Goal: Task Accomplishment & Management: Complete application form

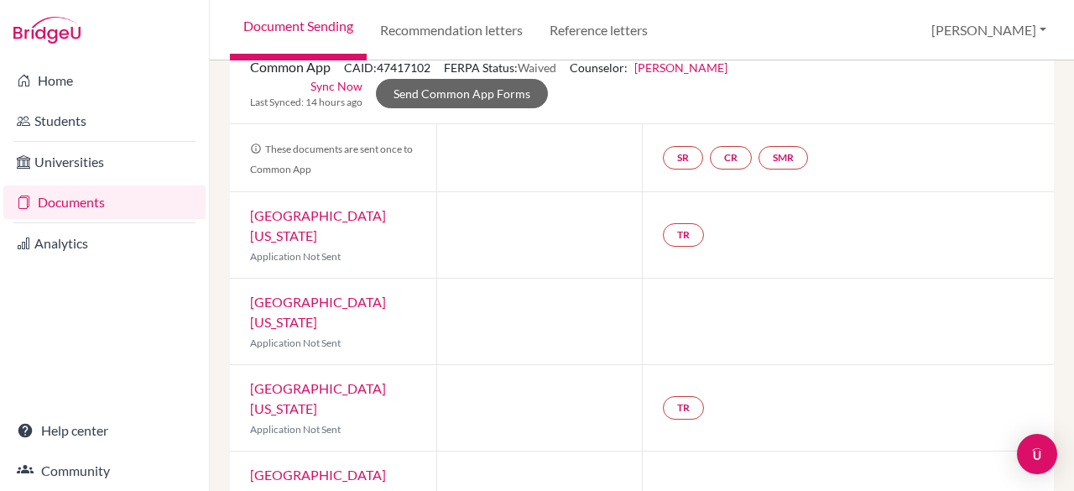
scroll to position [123, 0]
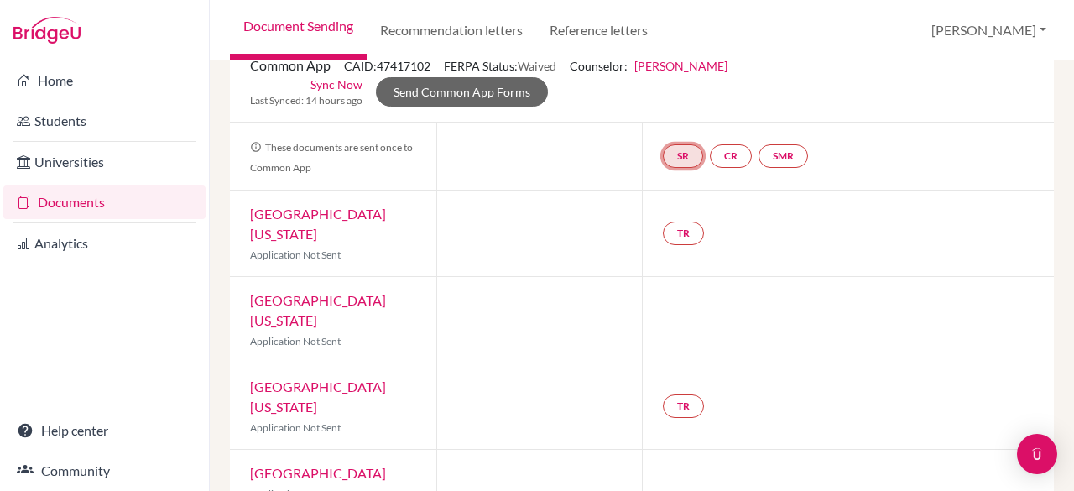
click at [759, 154] on link "SR" at bounding box center [784, 155] width 50 height 23
drag, startPoint x: 679, startPoint y: 177, endPoint x: 665, endPoint y: 188, distance: 18.0
click at [665, 188] on h3 "School report" at bounding box center [683, 190] width 98 height 30
click at [679, 221] on link "School report" at bounding box center [683, 221] width 71 height 14
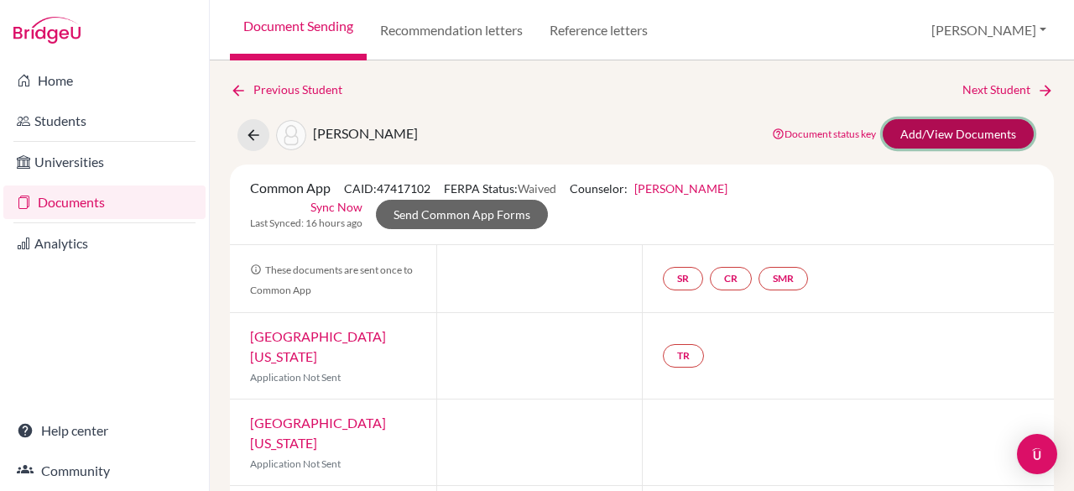
click at [896, 133] on link "Add/View Documents" at bounding box center [958, 133] width 151 height 29
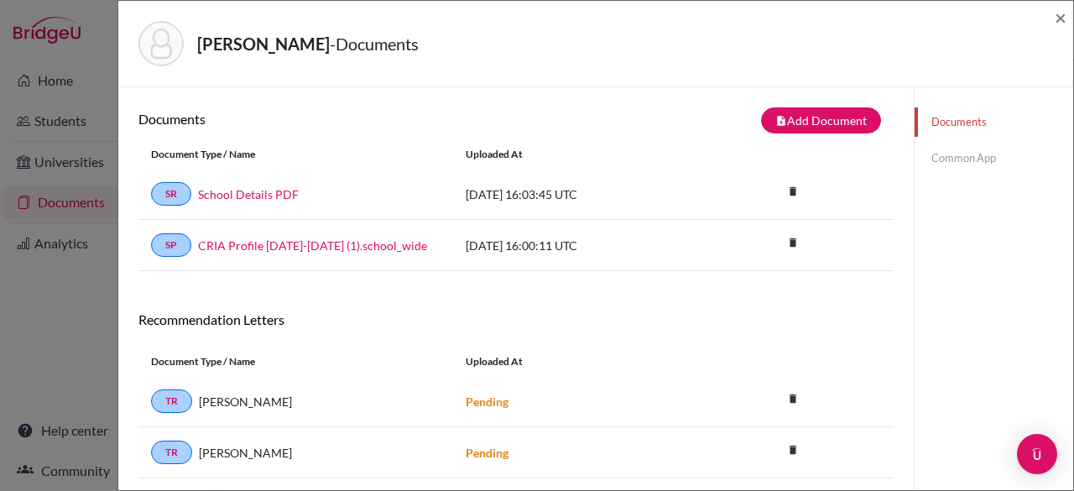
click at [938, 151] on link "Common App" at bounding box center [994, 157] width 159 height 29
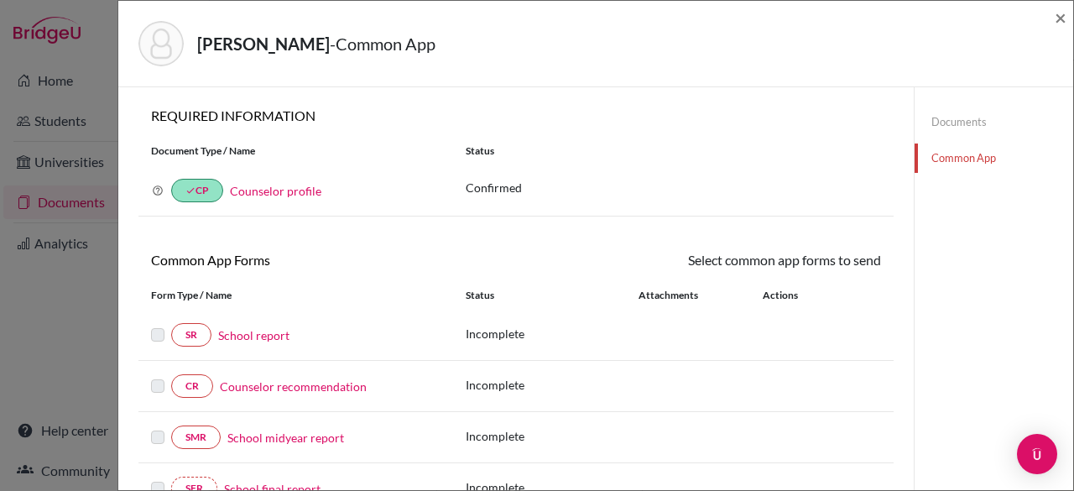
click at [242, 331] on link "School report" at bounding box center [253, 335] width 71 height 18
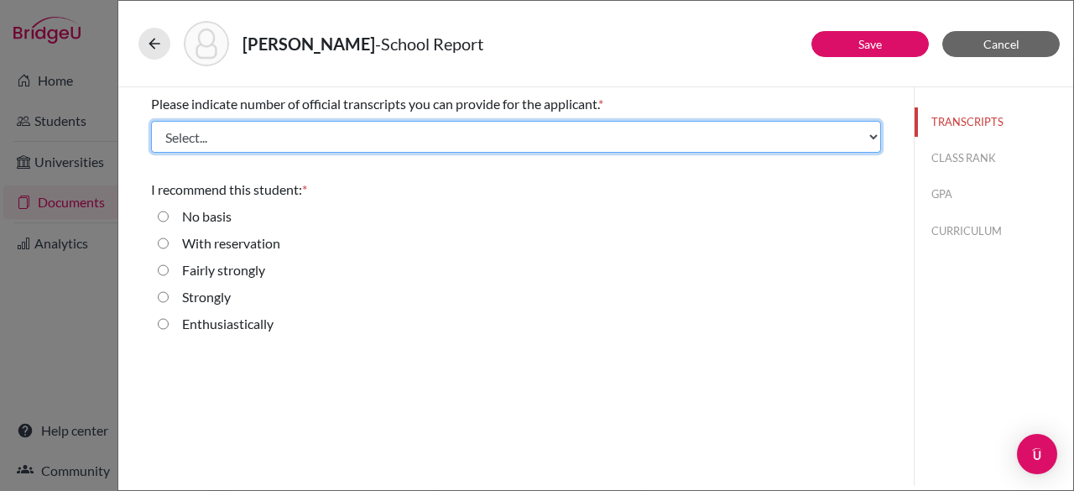
click at [267, 129] on select "Select... 1 2 3 4" at bounding box center [516, 137] width 730 height 32
select select "1"
click at [151, 121] on select "Select... 1 2 3 4" at bounding box center [516, 137] width 730 height 32
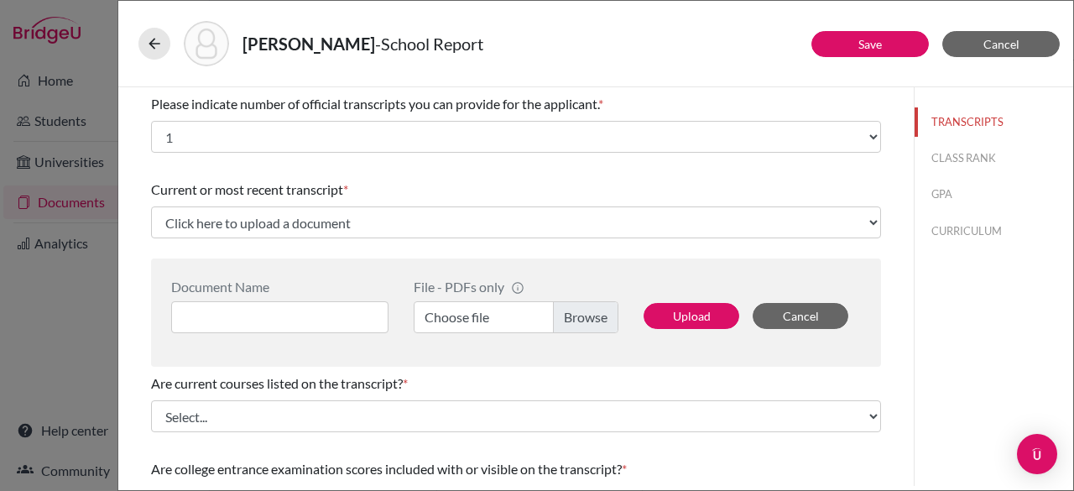
click at [569, 320] on label "Choose file" at bounding box center [516, 317] width 205 height 32
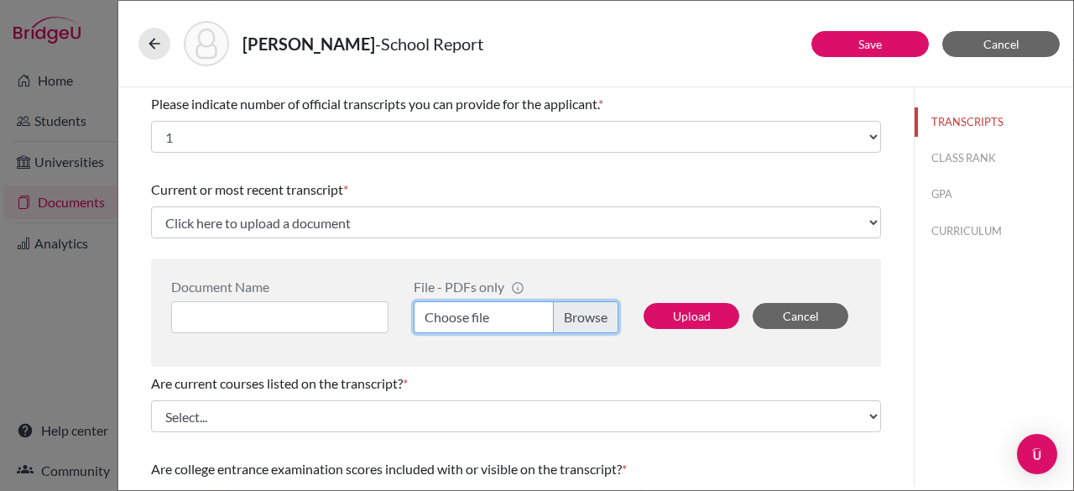
click at [569, 320] on input "Choose file" at bounding box center [516, 317] width 205 height 32
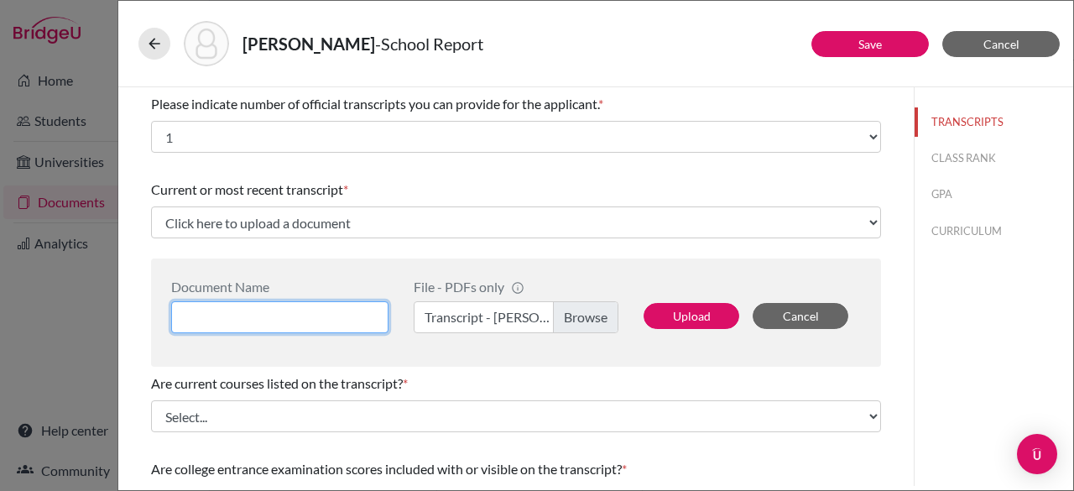
click at [336, 318] on input at bounding box center [279, 317] width 217 height 32
type input "Kai Sheldon Transcript"
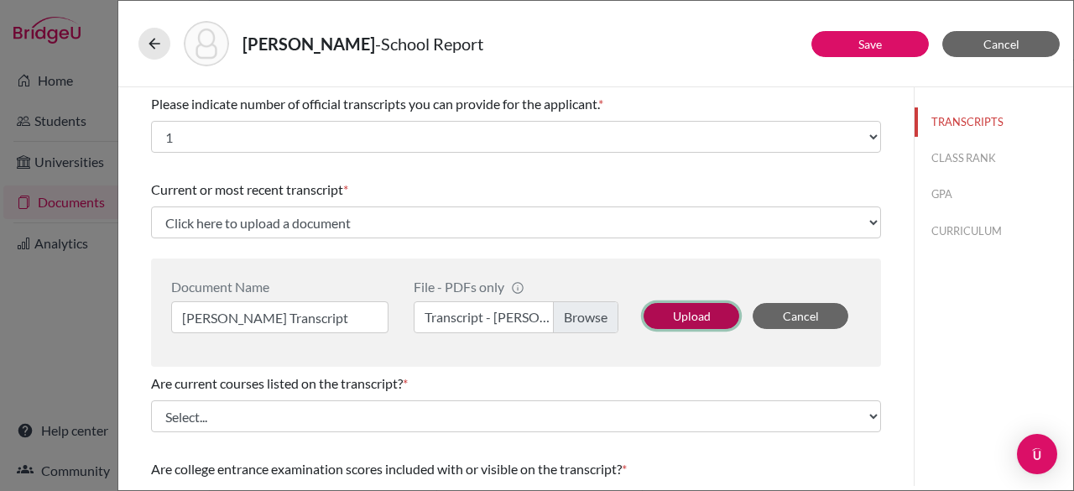
click at [695, 312] on button "Upload" at bounding box center [692, 316] width 96 height 26
select select "658491"
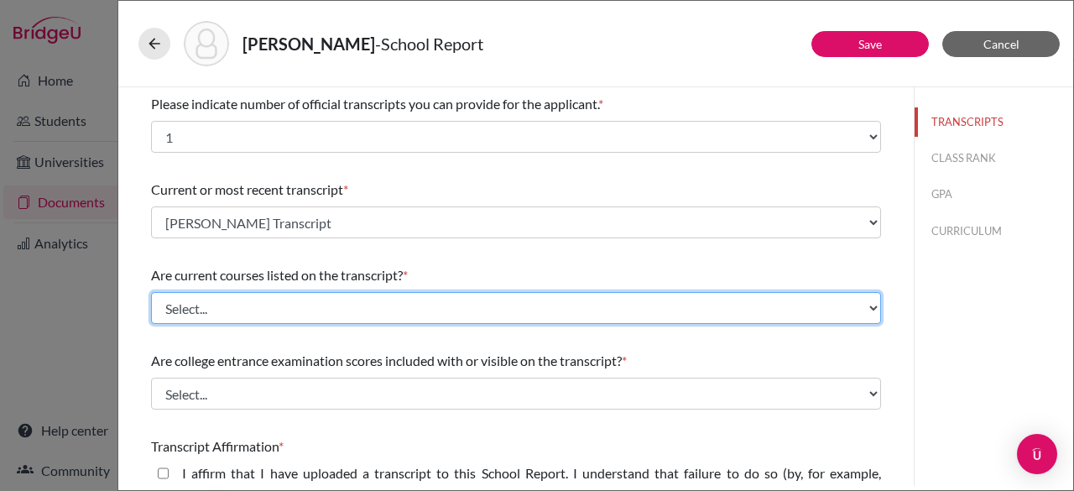
click at [559, 299] on select "Select... Yes No" at bounding box center [516, 308] width 730 height 32
select select "0"
click at [151, 292] on select "Select... Yes No" at bounding box center [516, 308] width 730 height 32
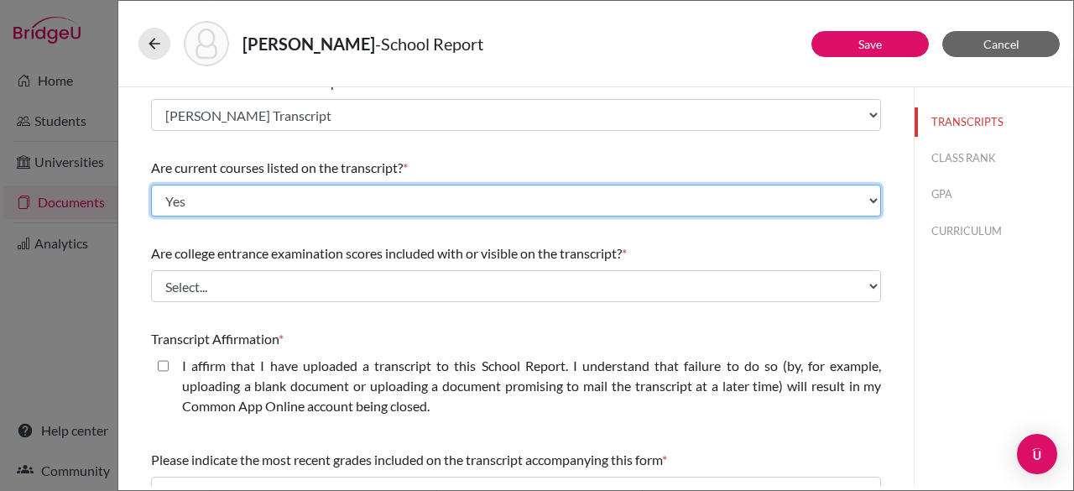
scroll to position [108, 0]
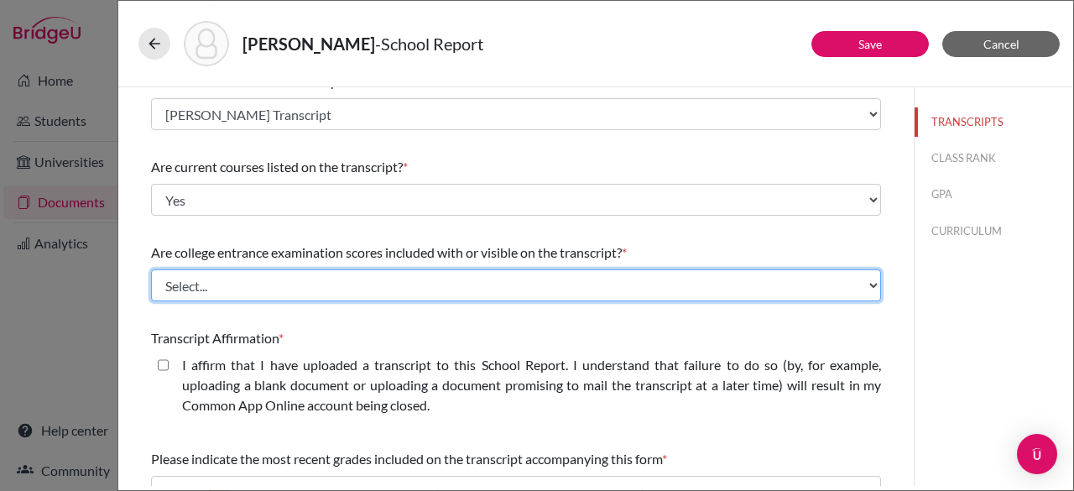
click at [399, 287] on select "Select... Yes No" at bounding box center [516, 285] width 730 height 32
select select "1"
click at [151, 269] on select "Select... Yes No" at bounding box center [516, 285] width 730 height 32
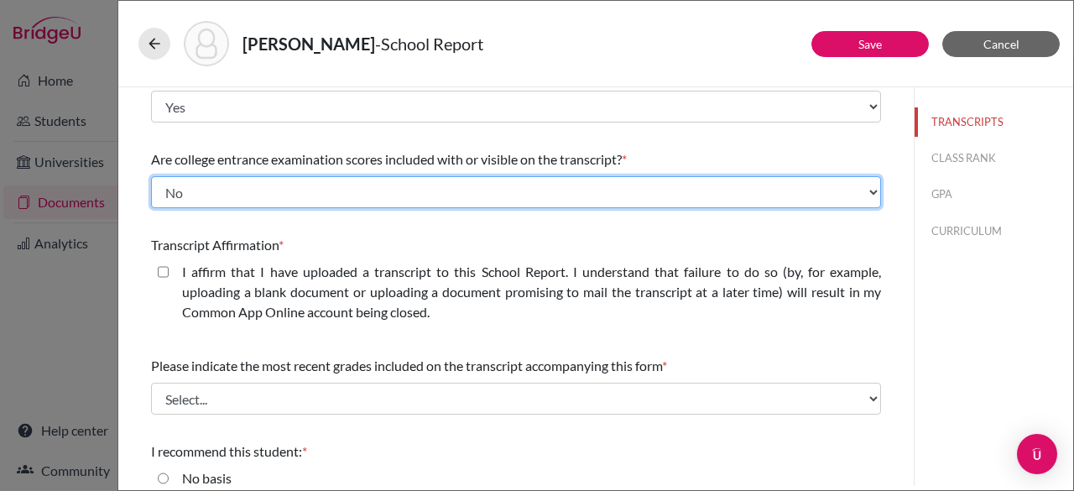
scroll to position [223, 0]
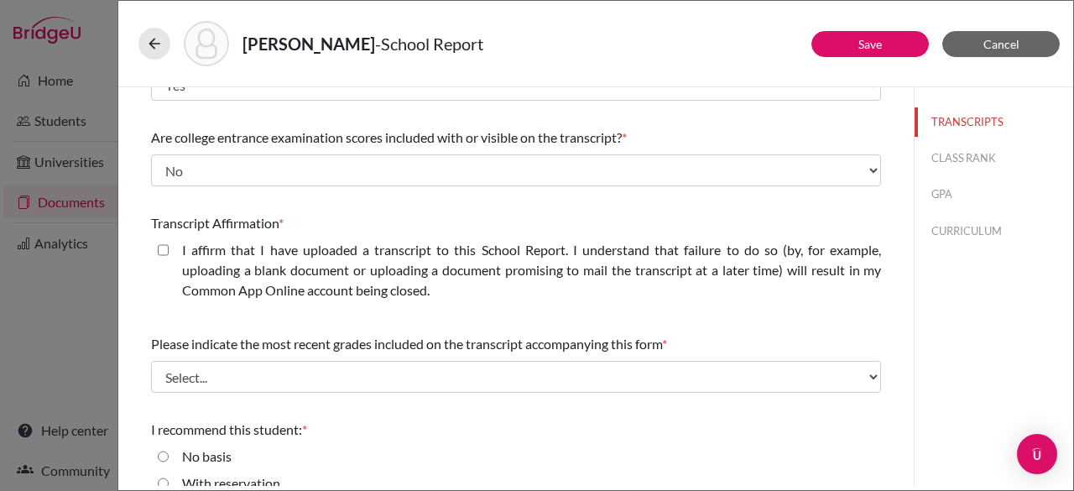
click at [151, 248] on div "I affirm that I have uploaded a transcript to this School Report. I understand …" at bounding box center [516, 273] width 730 height 67
click at [164, 248] on closed\ "I affirm that I have uploaded a transcript to this School Report. I understand …" at bounding box center [163, 250] width 11 height 20
checkbox closed\ "true"
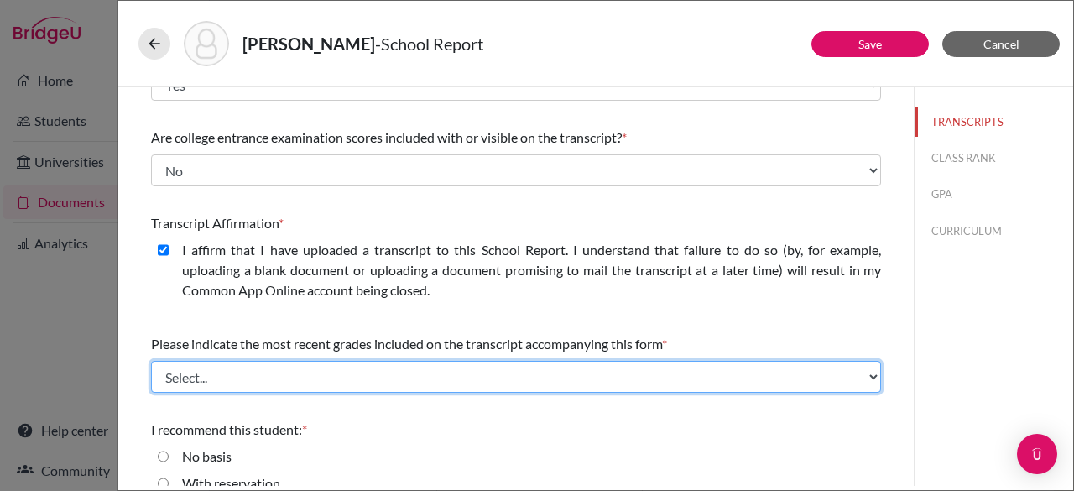
click at [223, 379] on select "Select... Final junior year grades 1st Quarter senior year grades 2nd Quarter/1…" at bounding box center [516, 377] width 730 height 32
select select "0"
click at [151, 361] on select "Select... Final junior year grades 1st Quarter senior year grades 2nd Quarter/1…" at bounding box center [516, 377] width 730 height 32
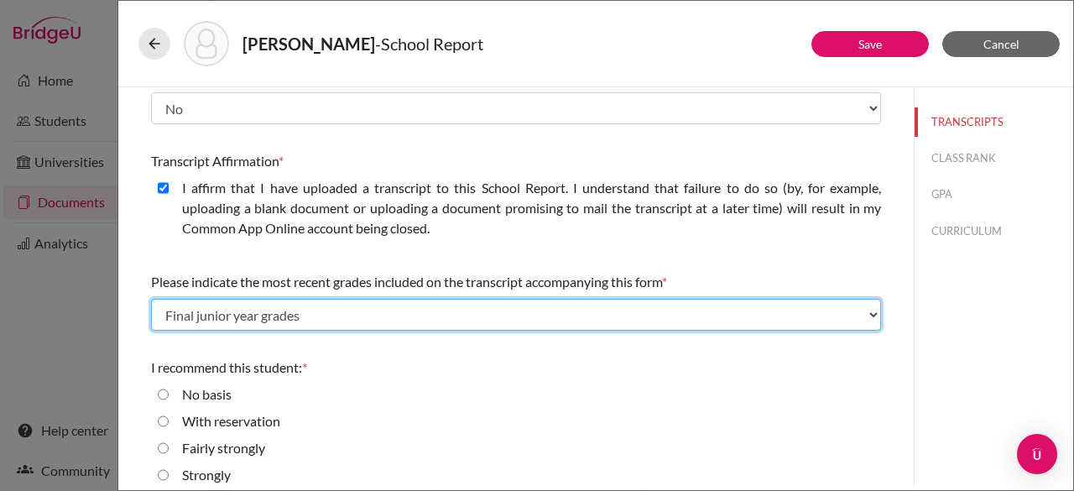
scroll to position [324, 0]
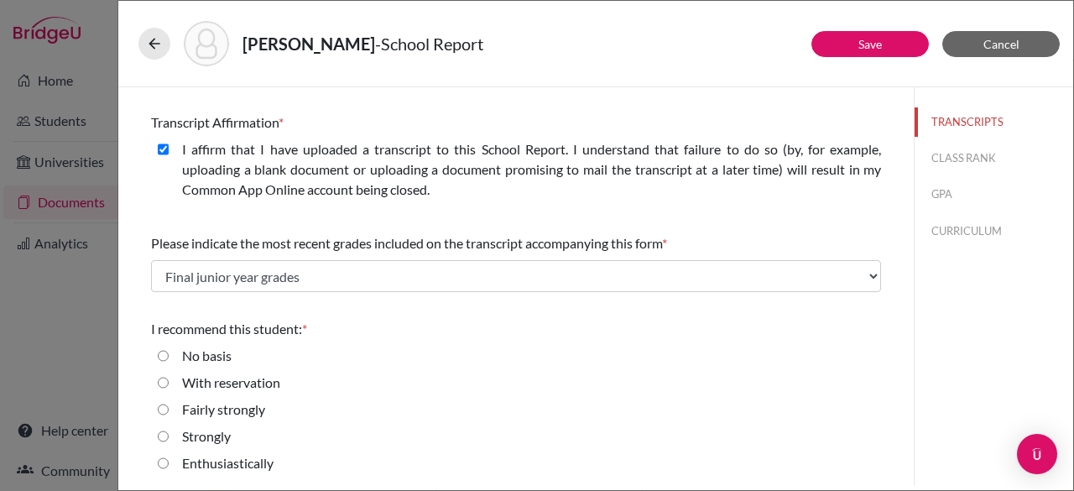
click at [160, 432] on input "Strongly" at bounding box center [163, 436] width 11 height 20
radio input "true"
click at [866, 43] on link "Save" at bounding box center [869, 44] width 23 height 14
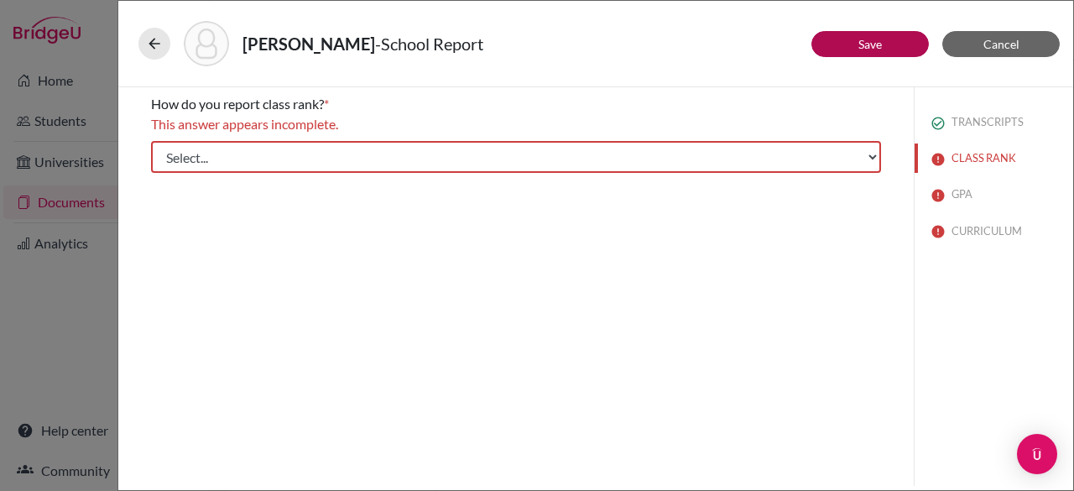
scroll to position [0, 0]
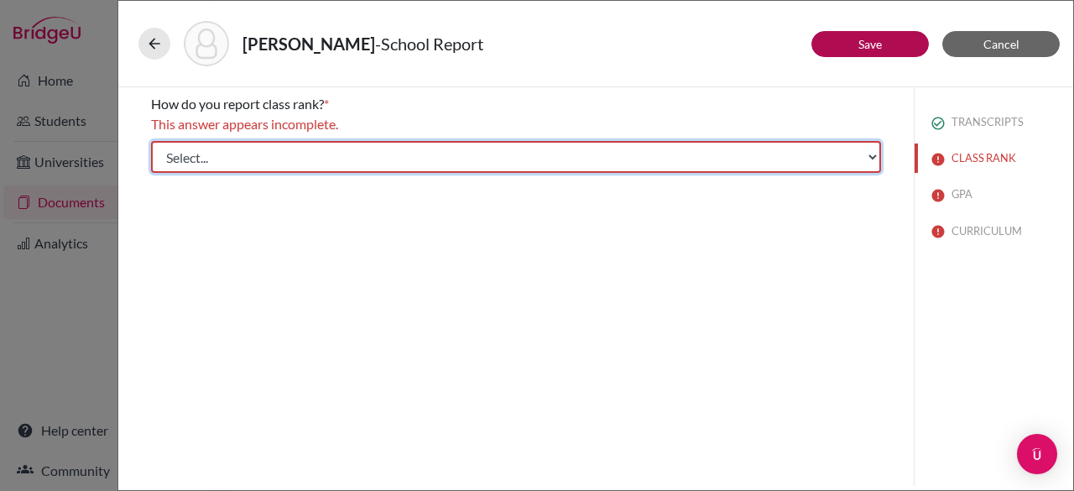
click at [451, 165] on select "Select... Exact Decile Quintile Quartile None" at bounding box center [516, 157] width 730 height 32
select select "5"
click at [151, 141] on select "Select... Exact Decile Quintile Quartile None" at bounding box center [516, 157] width 730 height 32
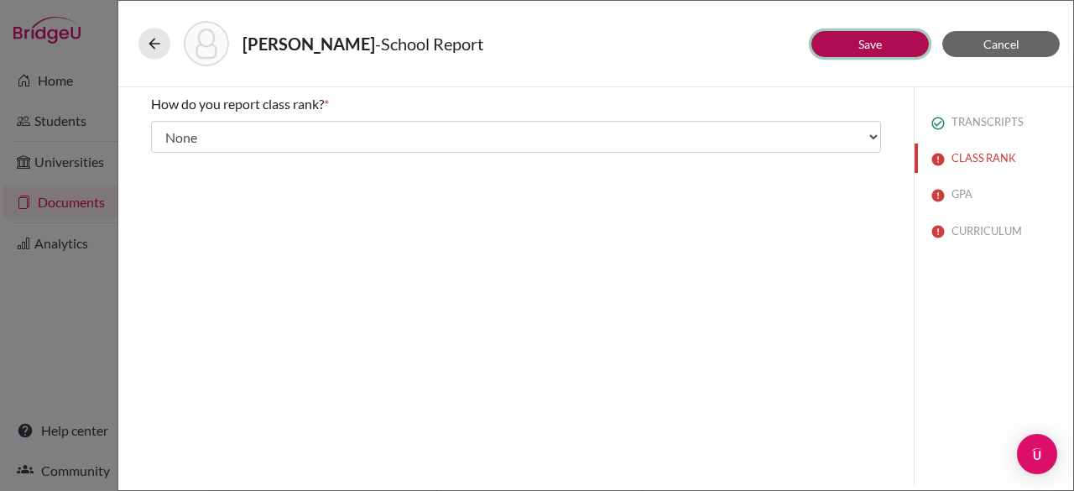
click at [883, 42] on button "Save" at bounding box center [869, 44] width 117 height 26
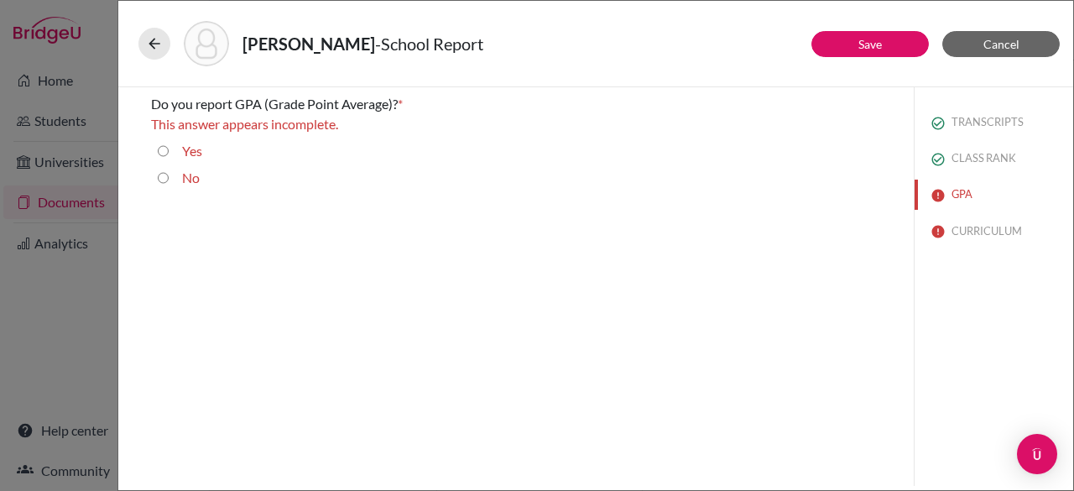
click at [159, 150] on input "Yes" at bounding box center [163, 151] width 11 height 20
radio input "true"
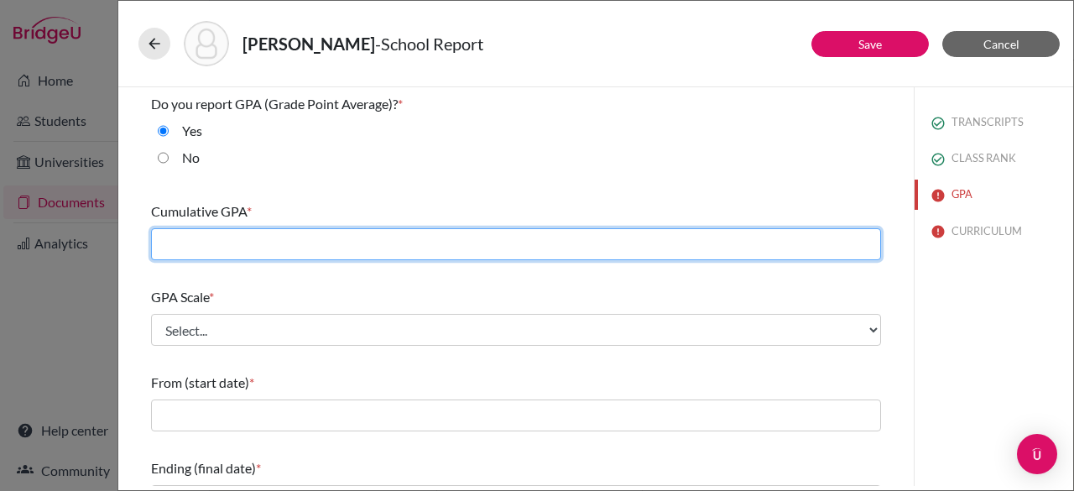
click at [220, 239] on input "text" at bounding box center [516, 244] width 730 height 32
type input "4.11"
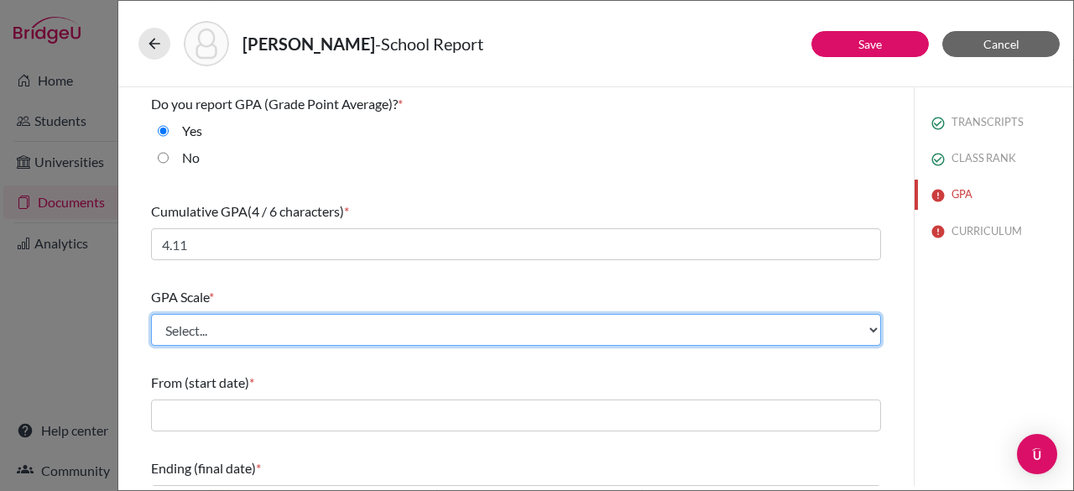
click at [248, 321] on select "Select... 4 5 6 7 8 9 10 11 12 13 14 15 16 17 18 19 20 100" at bounding box center [516, 330] width 730 height 32
select select "4"
click at [151, 314] on select "Select... 4 5 6 7 8 9 10 11 12 13 14 15 16 17 18 19 20 100" at bounding box center [516, 330] width 730 height 32
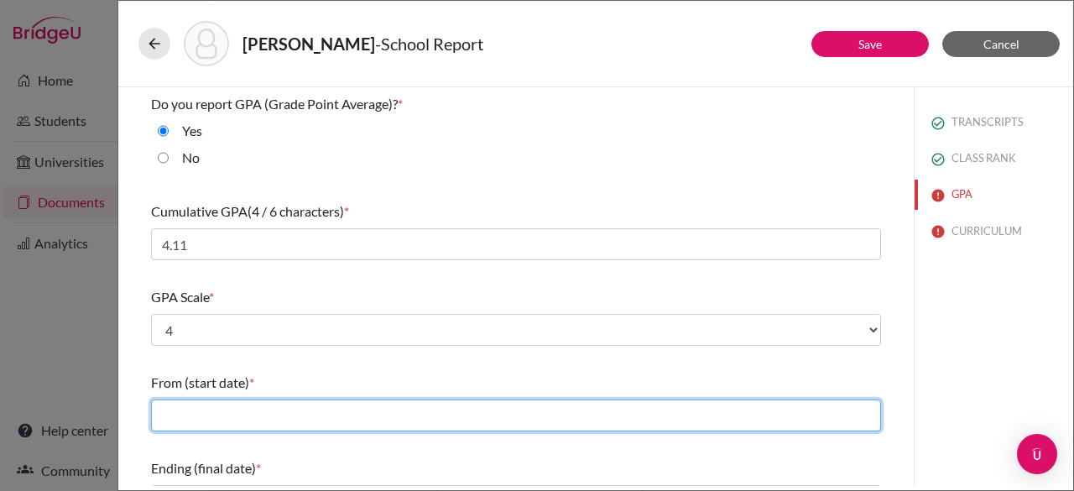
click at [234, 422] on input "text" at bounding box center [516, 415] width 730 height 32
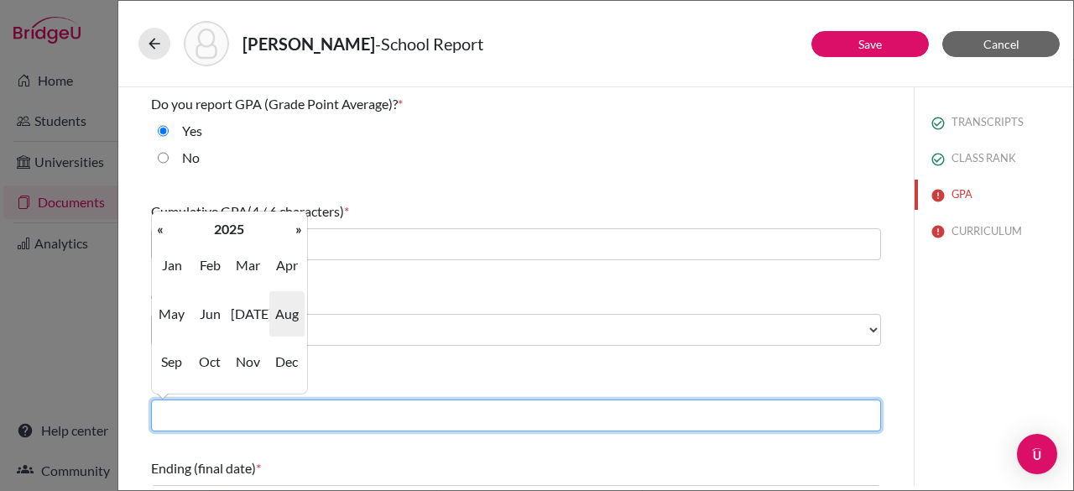
type input "08/2022"
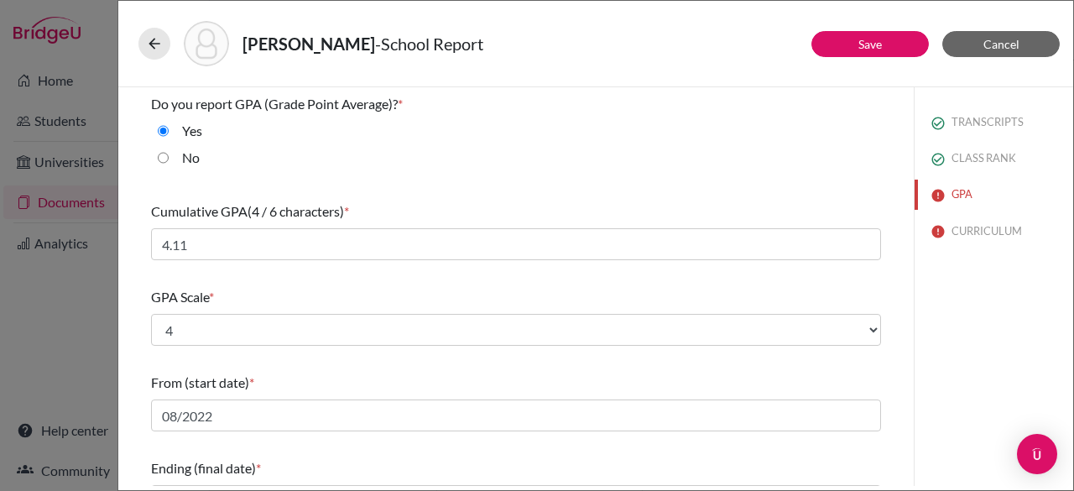
click at [944, 362] on div "TRANSCRIPTS CLASS RANK GPA CURRICULUM" at bounding box center [993, 286] width 159 height 399
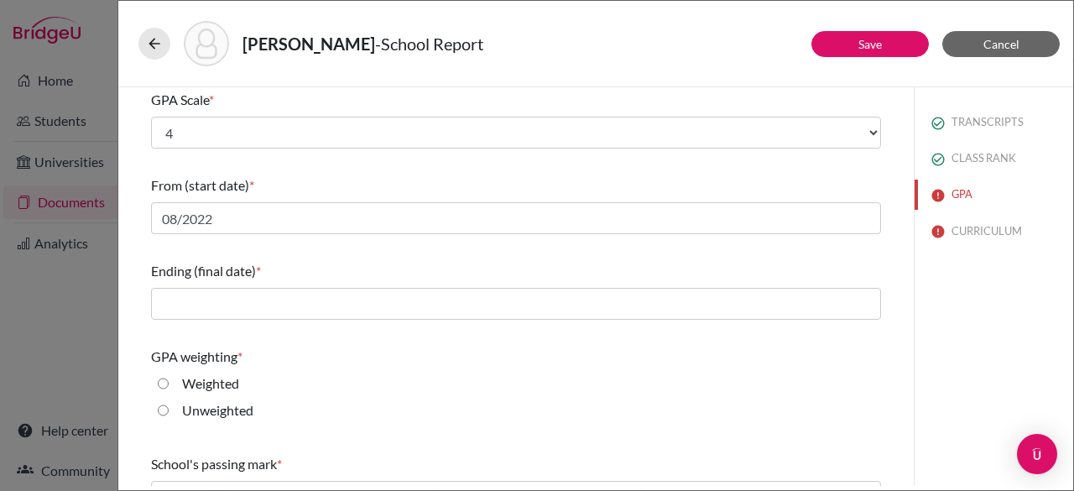
scroll to position [198, 0]
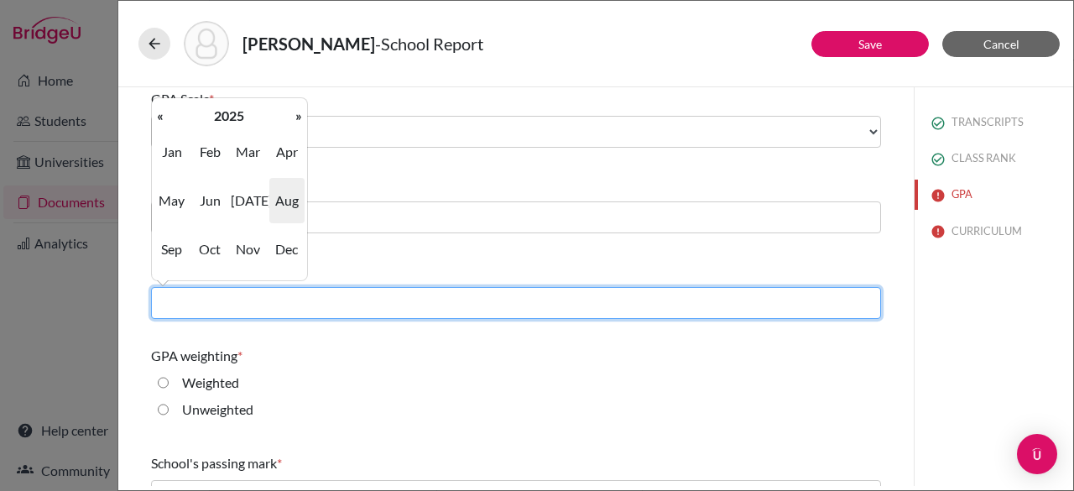
click at [584, 308] on input "text" at bounding box center [516, 303] width 730 height 32
type input "06/2025"
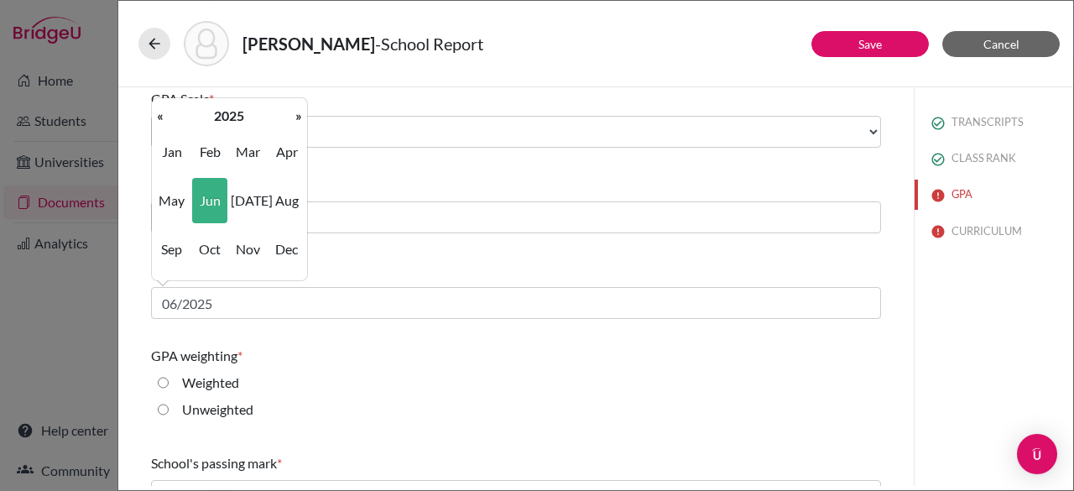
click at [163, 383] on input "Weighted" at bounding box center [163, 383] width 11 height 20
radio input "true"
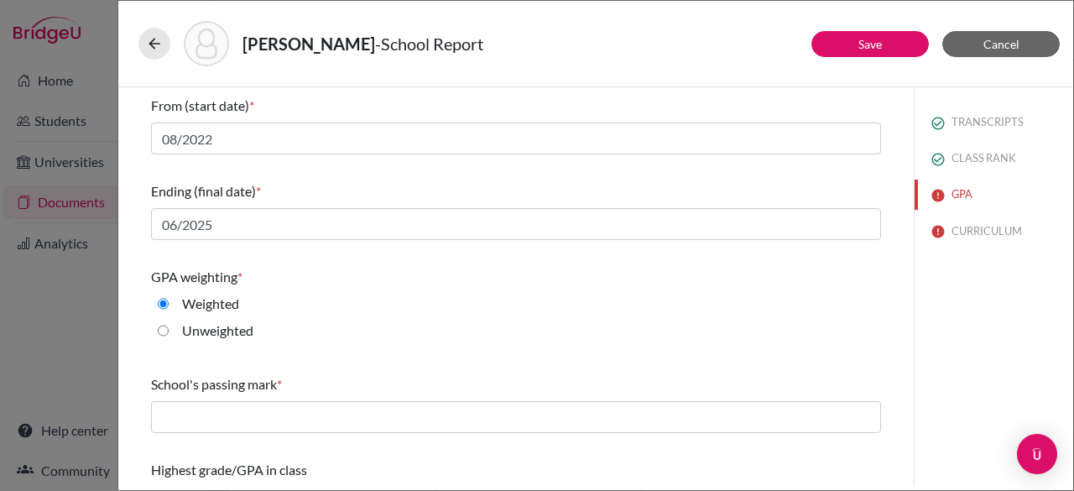
scroll to position [315, 0]
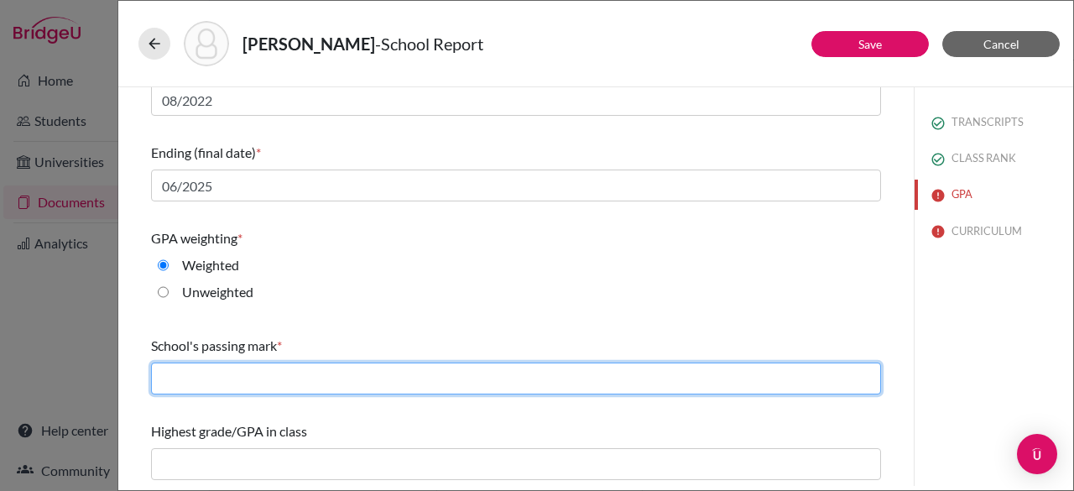
click at [195, 381] on input "text" at bounding box center [516, 378] width 730 height 32
type input "60"
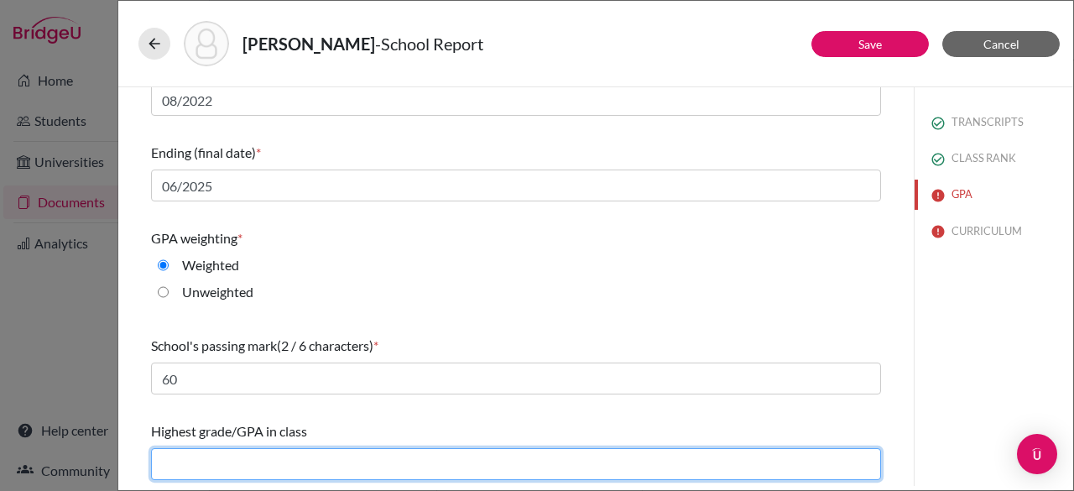
click at [258, 465] on input "text" at bounding box center [516, 464] width 730 height 32
type input "4.19"
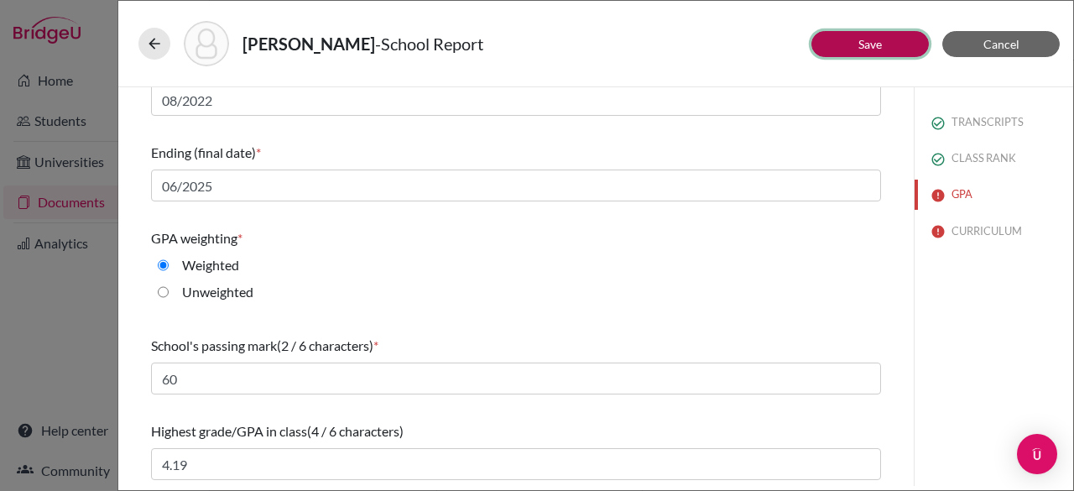
click at [848, 41] on button "Save" at bounding box center [869, 44] width 117 height 26
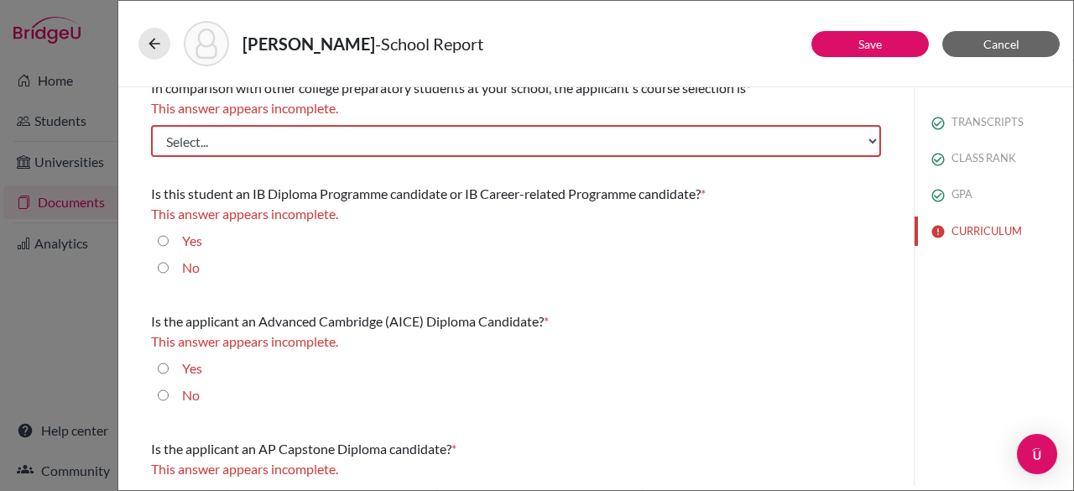
scroll to position [0, 0]
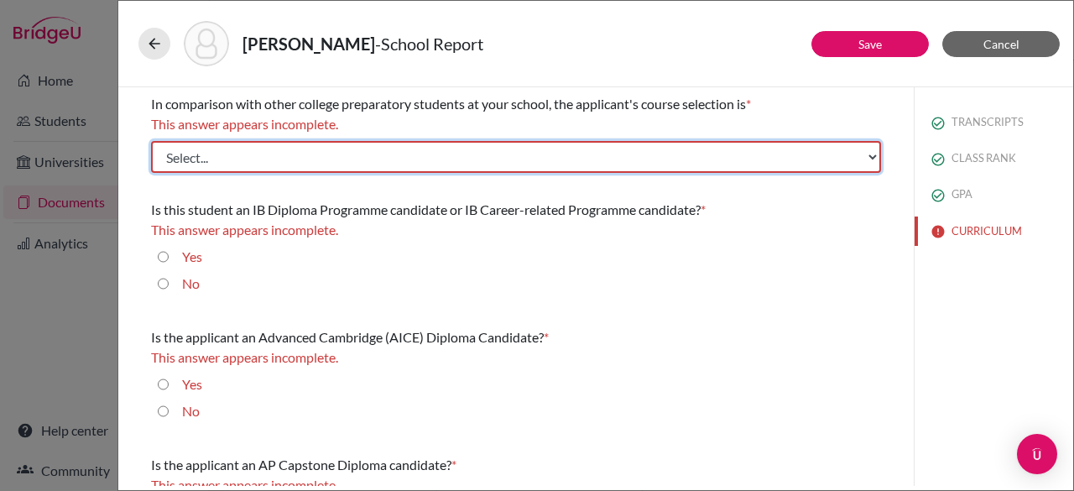
click at [293, 154] on select "Select... Less than demanding Average Demanding Very demanding Most demanding P…" at bounding box center [516, 157] width 730 height 32
select select "3"
click at [151, 141] on select "Select... Less than demanding Average Demanding Very demanding Most demanding P…" at bounding box center [516, 157] width 730 height 32
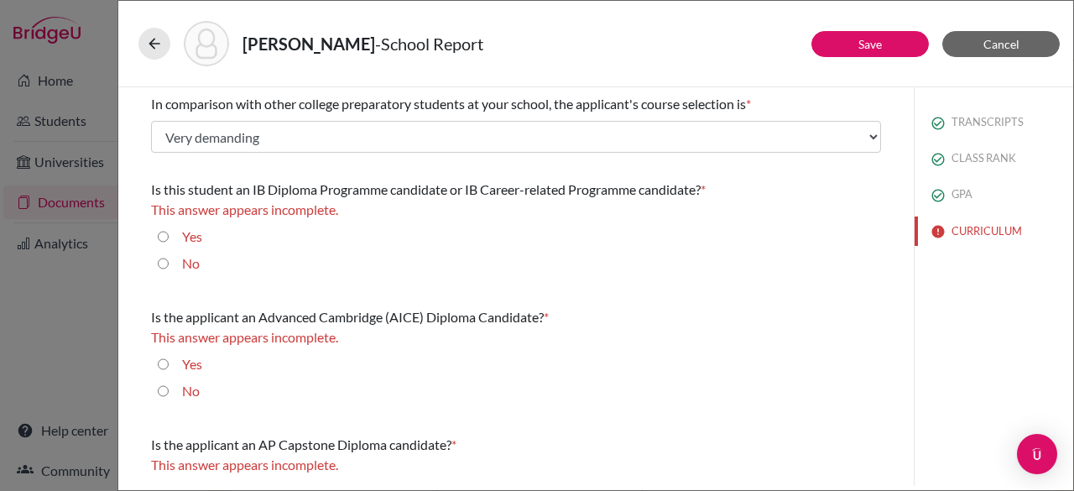
click at [163, 264] on input "No" at bounding box center [163, 263] width 11 height 20
radio input "true"
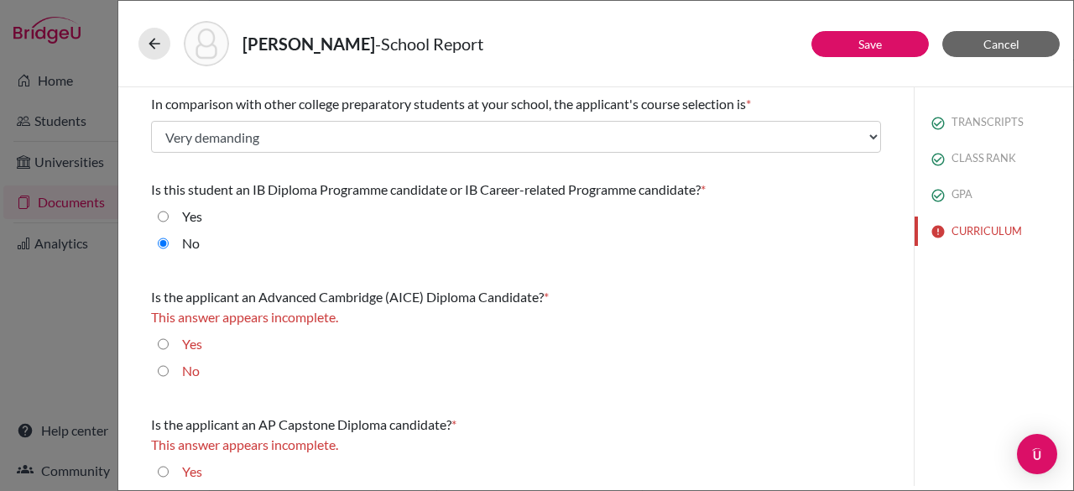
click at [160, 368] on input "No" at bounding box center [163, 371] width 11 height 20
radio input "true"
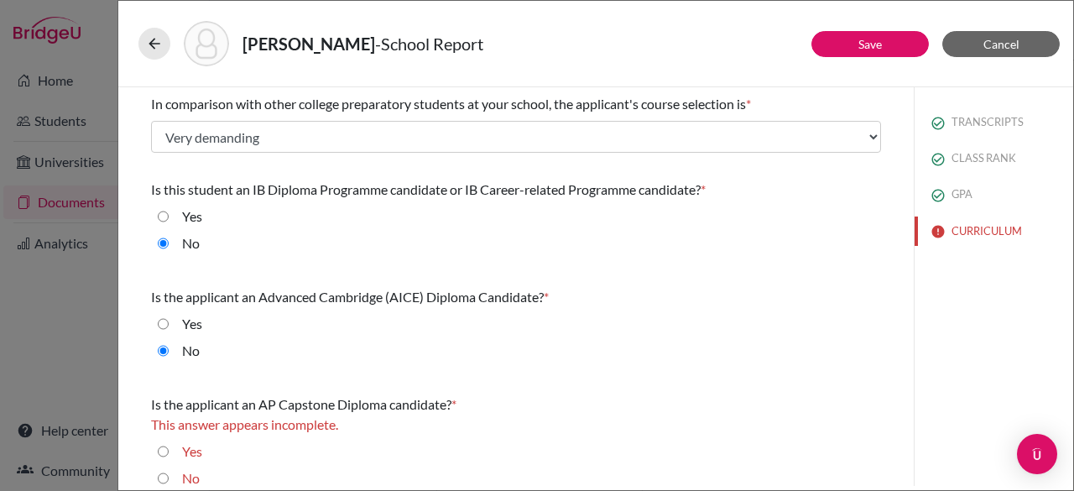
click at [164, 482] on input "No" at bounding box center [163, 478] width 11 height 20
radio input "true"
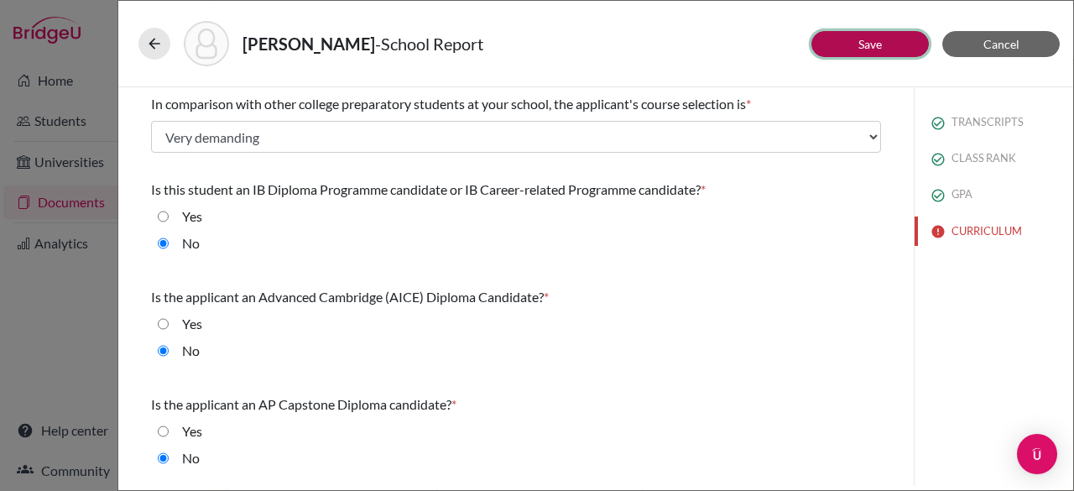
click at [856, 37] on button "Save" at bounding box center [869, 44] width 117 height 26
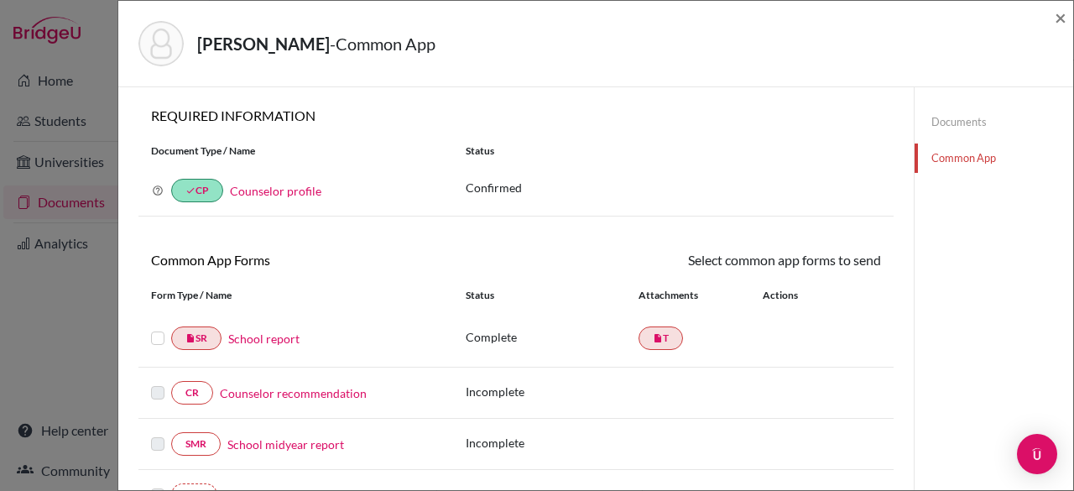
click at [151, 328] on label at bounding box center [157, 328] width 13 height 0
click at [0, 0] on input "checkbox" at bounding box center [0, 0] width 0 height 0
click at [827, 251] on link "Send" at bounding box center [846, 263] width 70 height 26
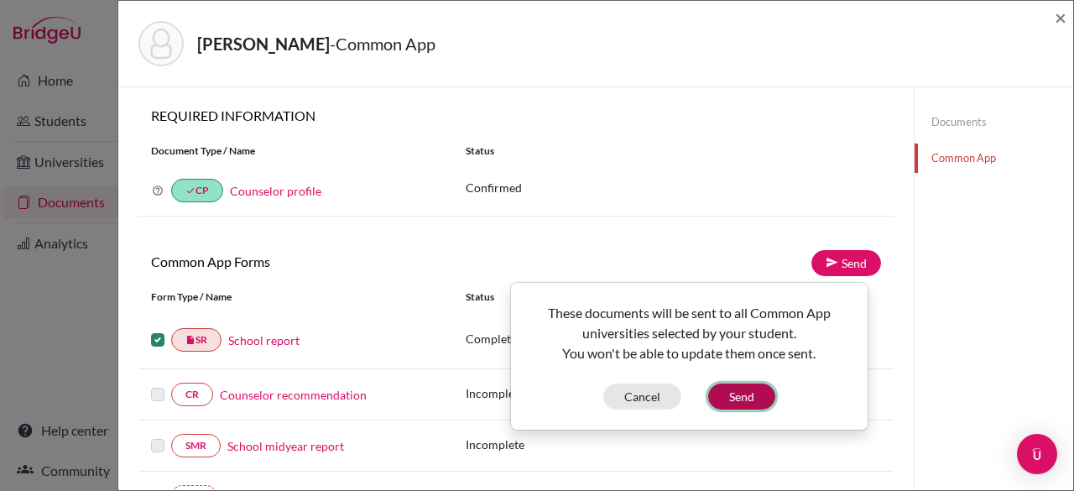
click at [728, 394] on button "Send" at bounding box center [741, 396] width 67 height 26
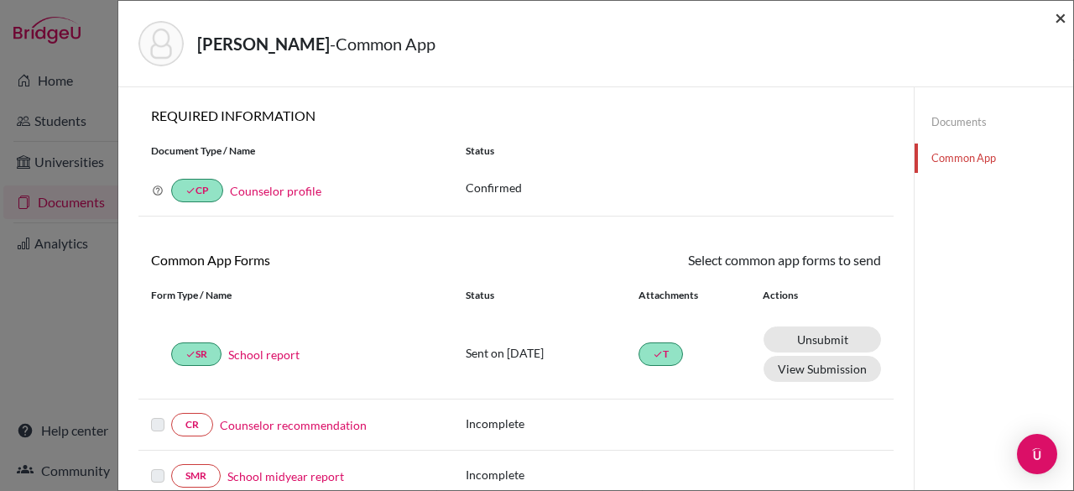
click at [1059, 17] on span "×" at bounding box center [1061, 17] width 12 height 24
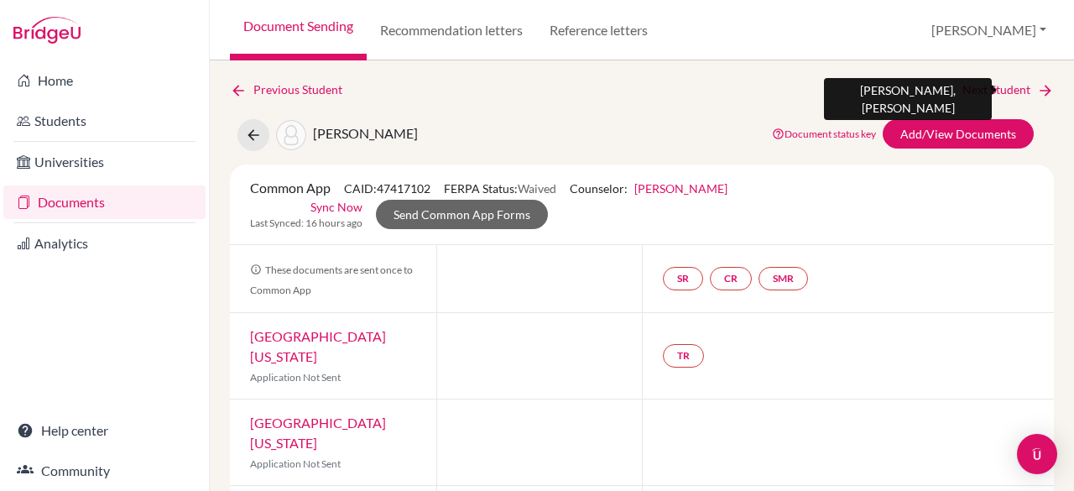
click at [968, 87] on link "Next Student" at bounding box center [1007, 90] width 91 height 18
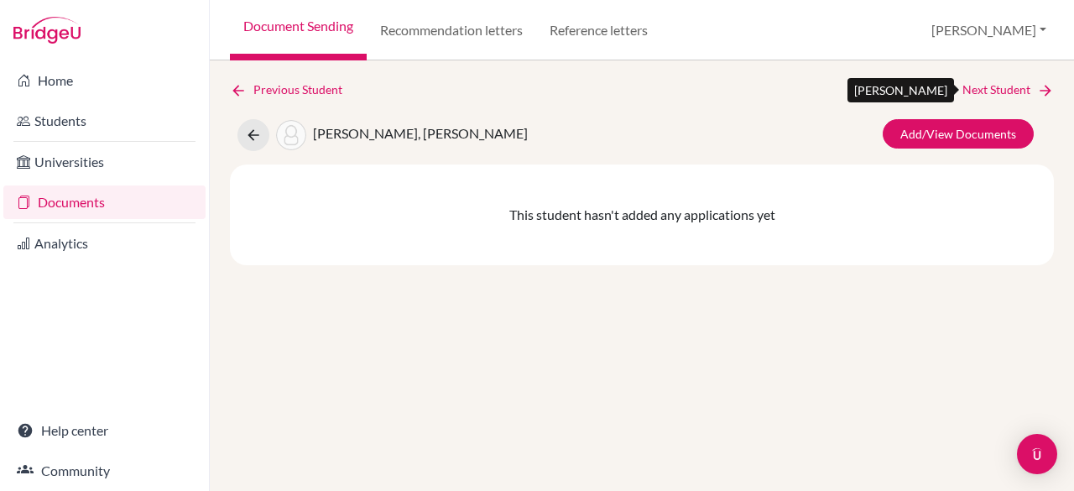
click at [968, 87] on link "Next Student" at bounding box center [1007, 90] width 91 height 18
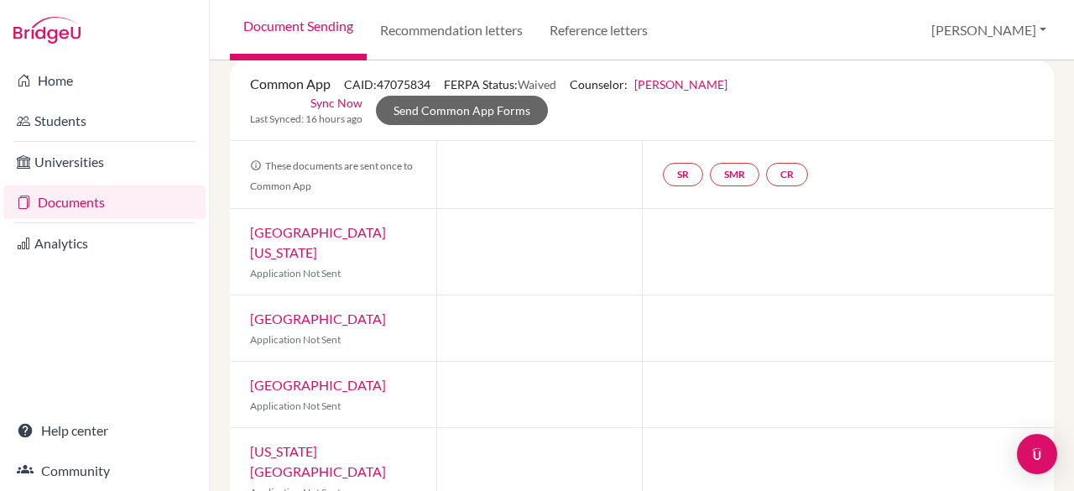
scroll to position [107, 0]
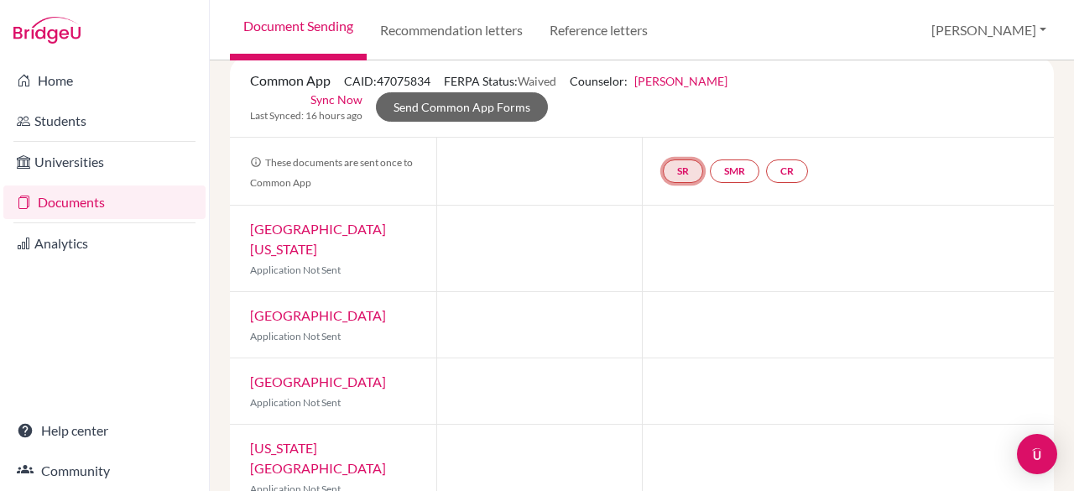
click at [766, 168] on link "SR" at bounding box center [787, 170] width 42 height 23
click at [689, 123] on link "School report" at bounding box center [683, 121] width 71 height 14
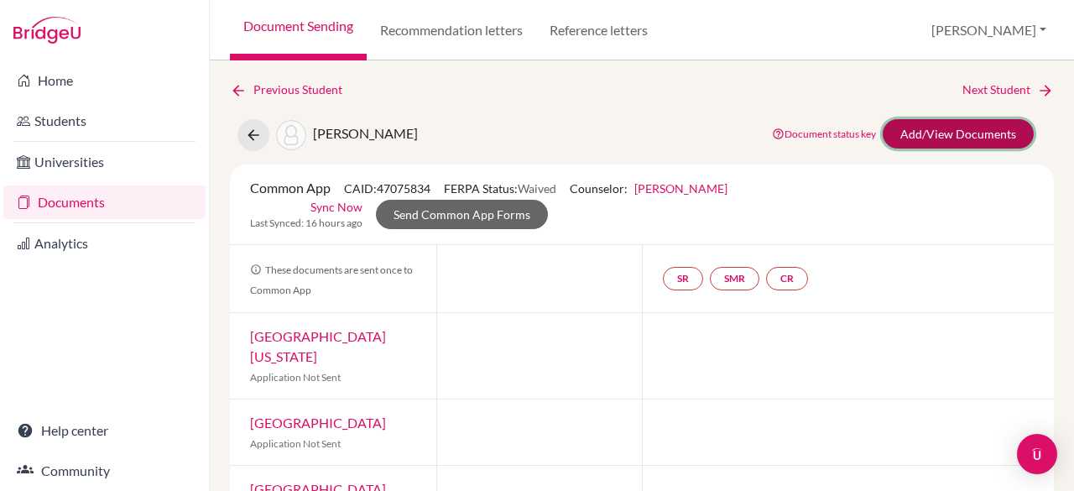
click at [955, 135] on link "Add/View Documents" at bounding box center [958, 133] width 151 height 29
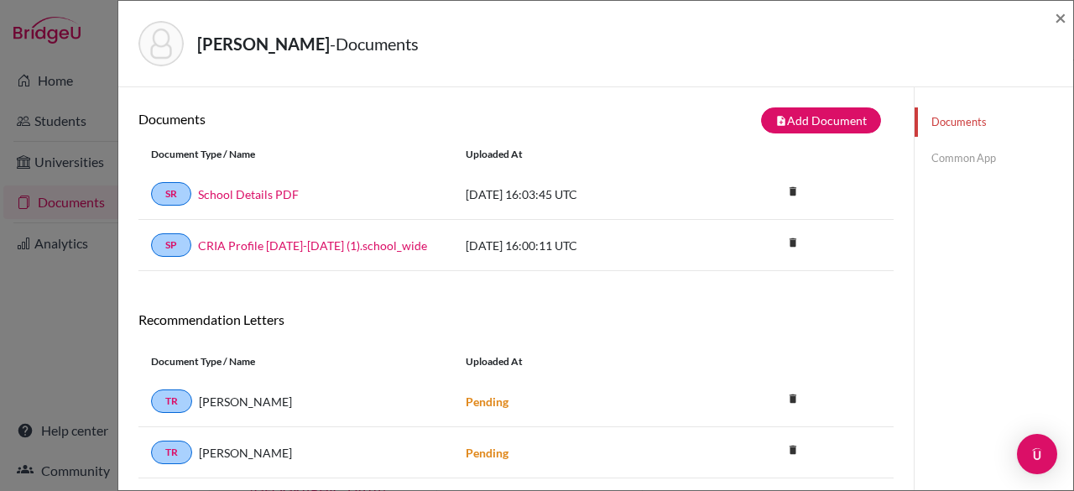
click at [959, 172] on link "Common App" at bounding box center [994, 157] width 159 height 29
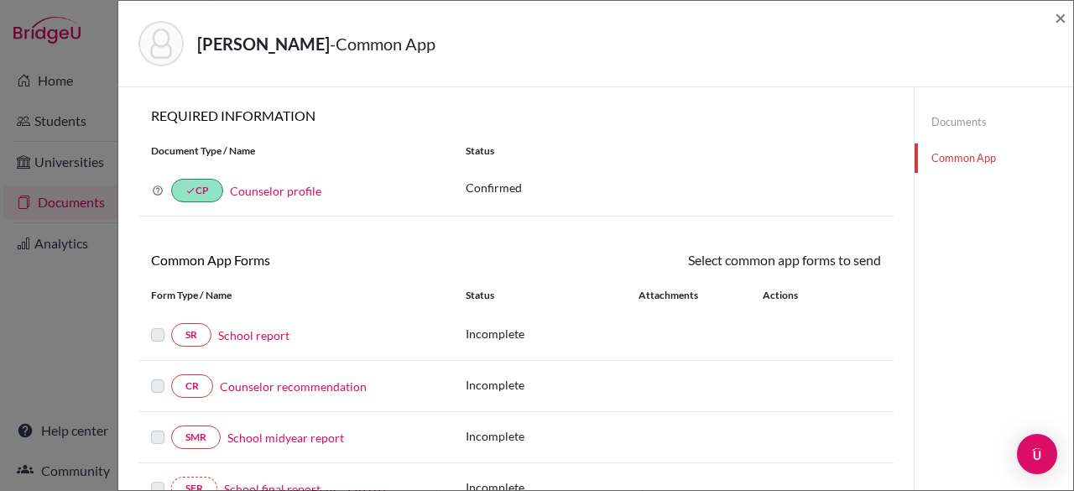
click at [159, 325] on label at bounding box center [157, 325] width 13 height 0
click at [234, 329] on link "School report" at bounding box center [253, 335] width 71 height 18
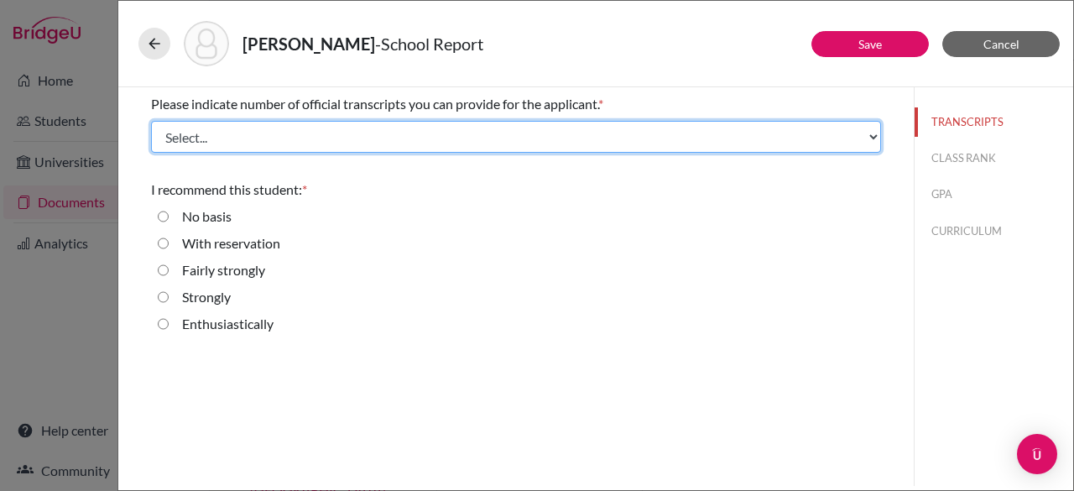
click at [230, 134] on select "Select... 1 2 3 4" at bounding box center [516, 137] width 730 height 32
select select "1"
click at [151, 121] on select "Select... 1 2 3 4" at bounding box center [516, 137] width 730 height 32
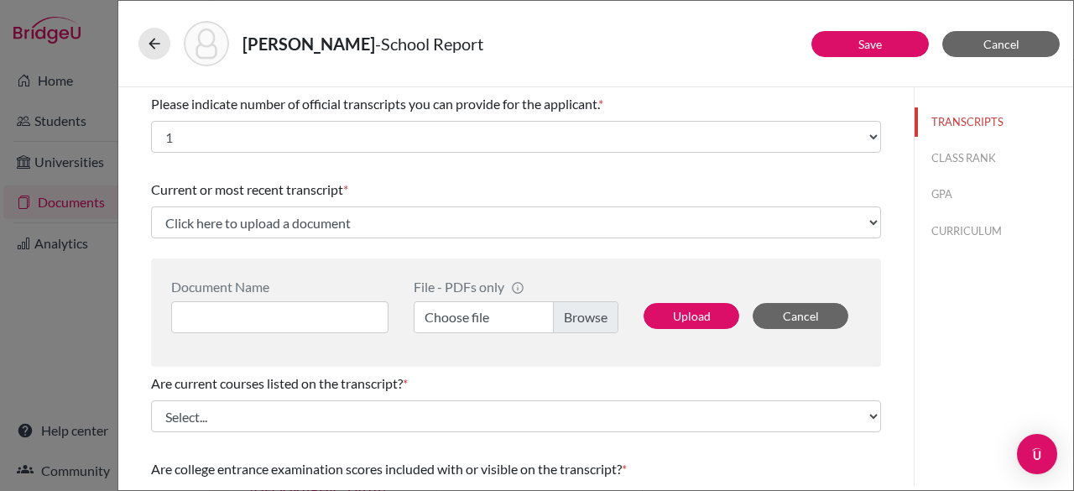
click at [566, 305] on label "Choose file" at bounding box center [516, 317] width 205 height 32
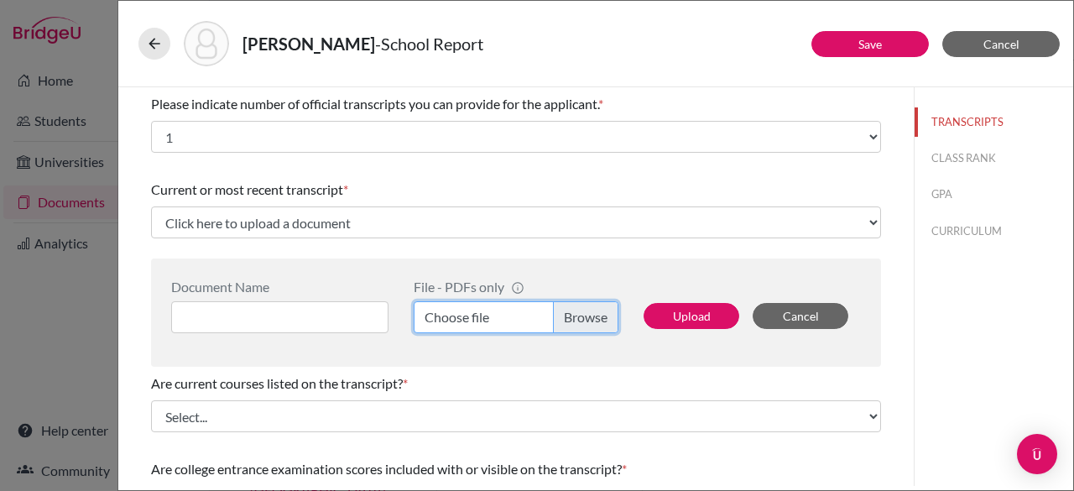
click at [566, 305] on input "Choose file" at bounding box center [516, 317] width 205 height 32
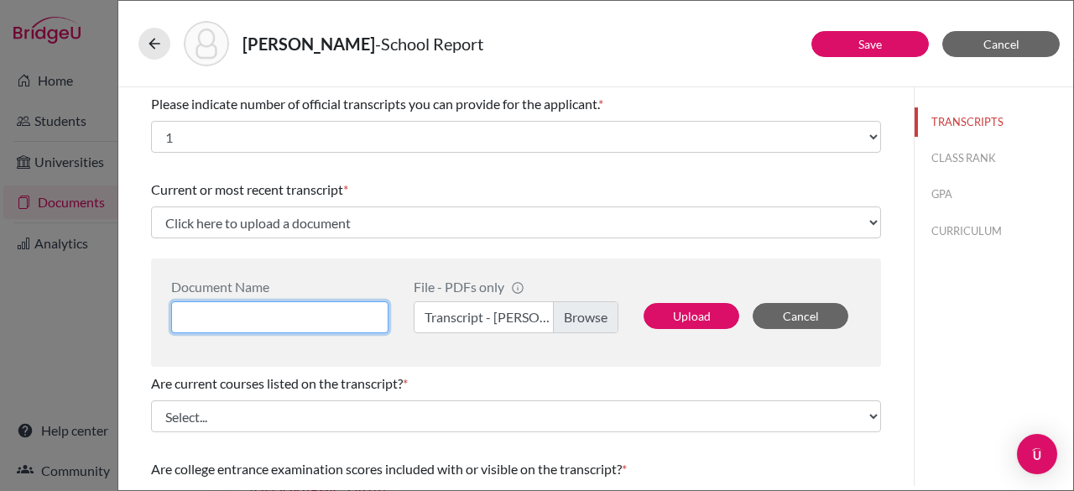
click at [257, 315] on input at bounding box center [279, 317] width 217 height 32
type input "Elizabeth Williams Transcript"
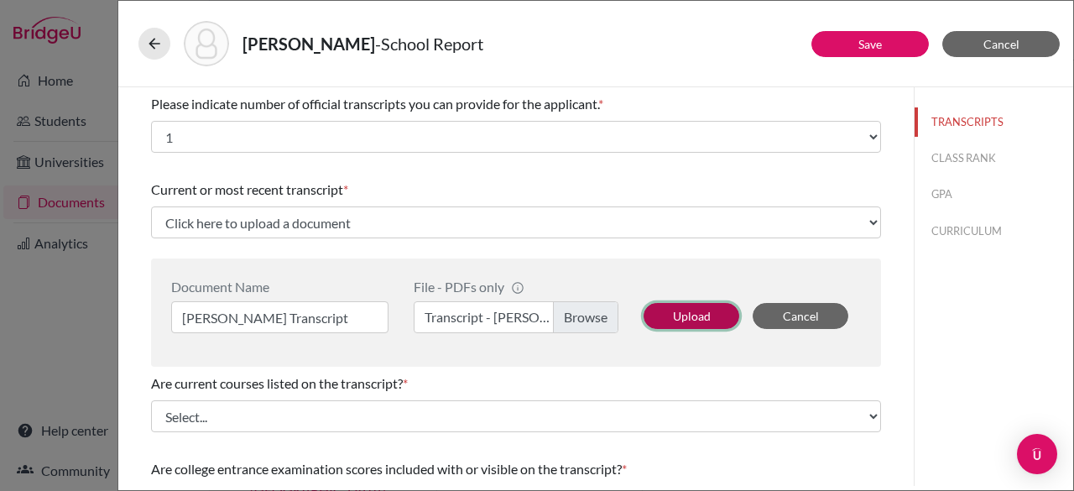
click at [670, 306] on button "Upload" at bounding box center [692, 316] width 96 height 26
select select "658493"
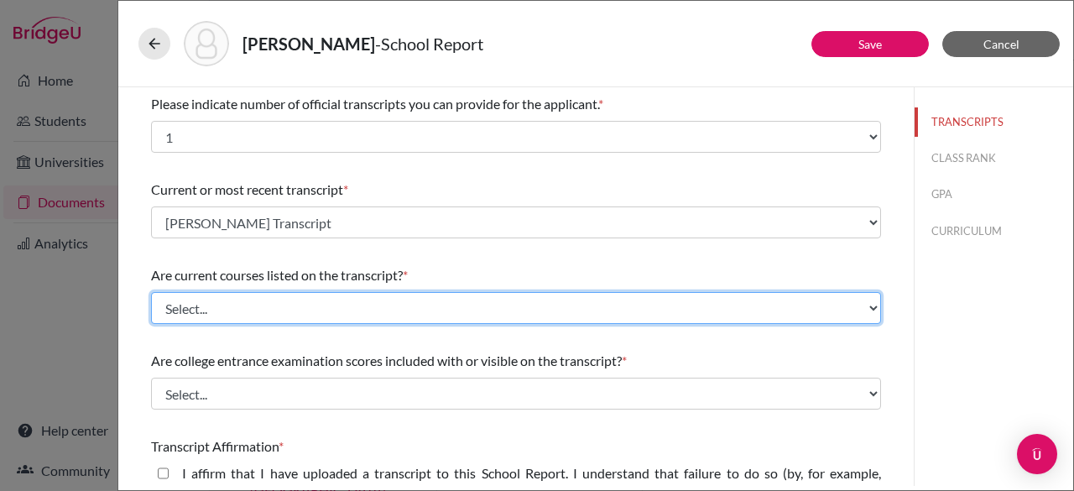
click at [444, 309] on select "Select... Yes No" at bounding box center [516, 308] width 730 height 32
select select "0"
click at [151, 292] on select "Select... Yes No" at bounding box center [516, 308] width 730 height 32
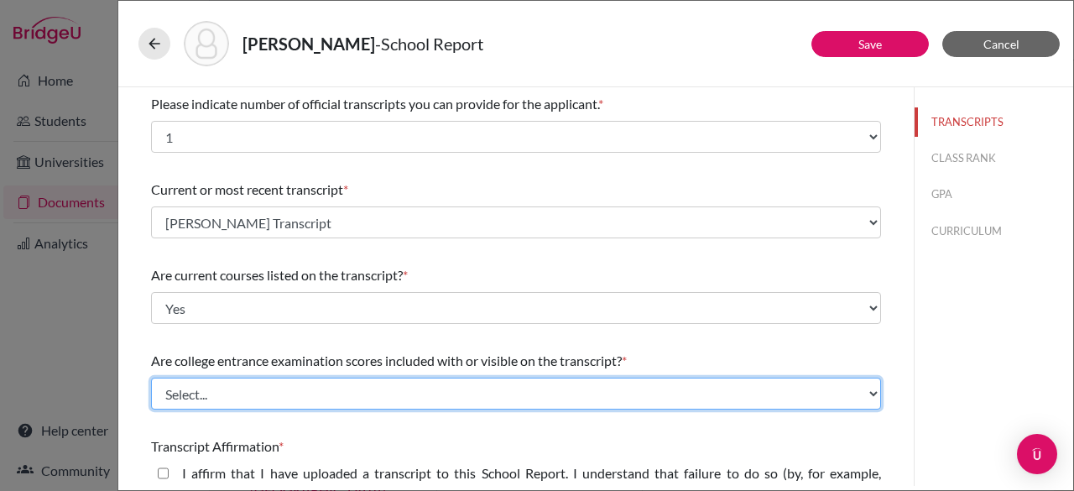
click at [432, 390] on select "Select... Yes No" at bounding box center [516, 394] width 730 height 32
select select "1"
click at [151, 378] on select "Select... Yes No" at bounding box center [516, 394] width 730 height 32
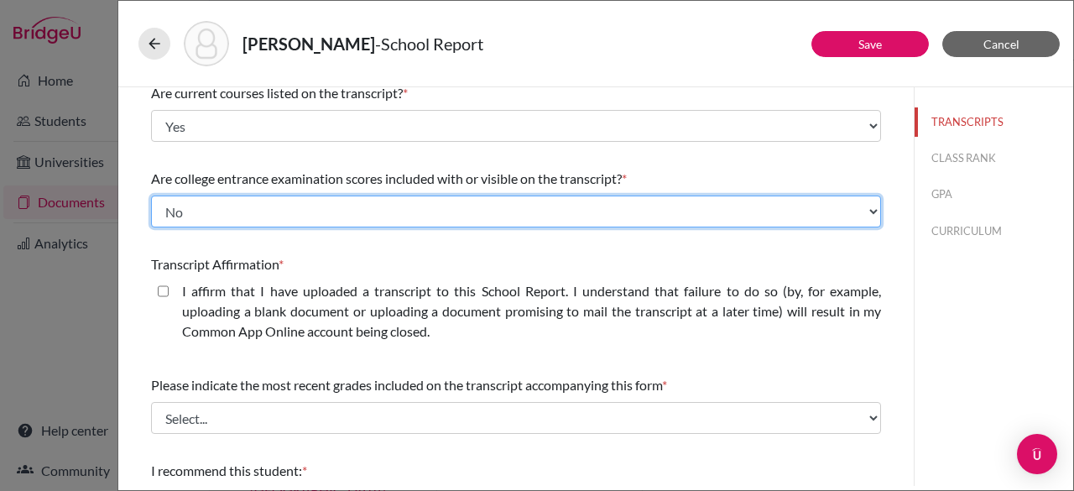
scroll to position [211, 0]
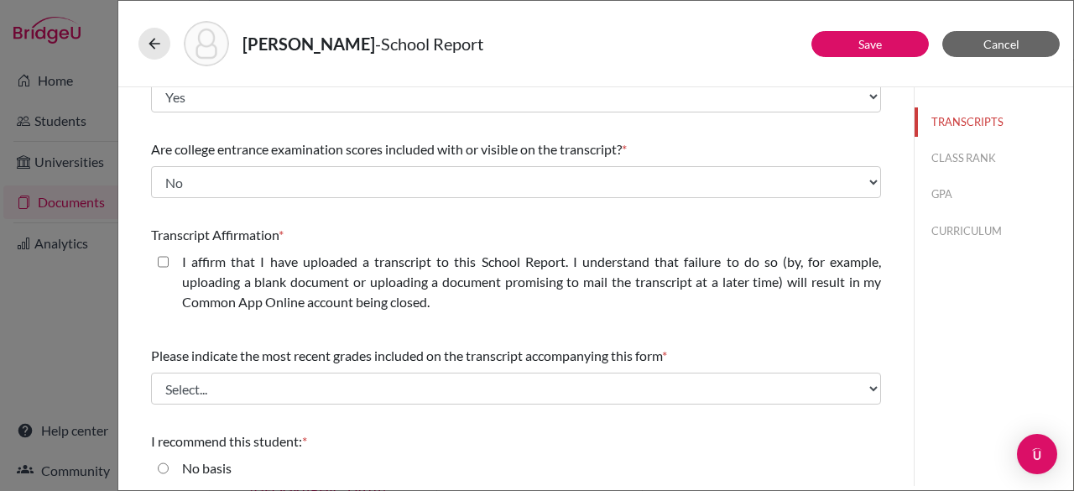
click at [163, 261] on closed\ "I affirm that I have uploaded a transcript to this School Report. I understand …" at bounding box center [163, 262] width 11 height 20
checkbox closed\ "true"
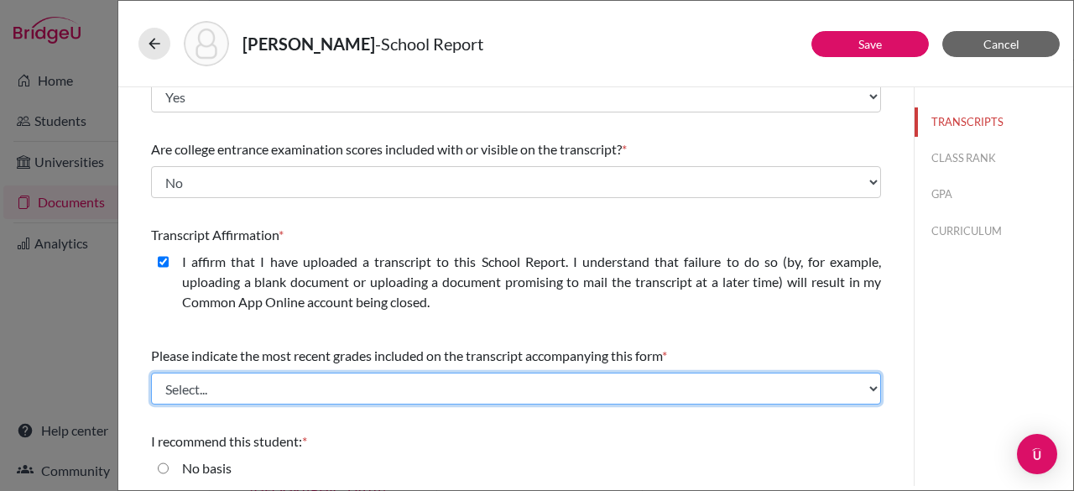
click at [253, 394] on select "Select... Final junior year grades 1st Quarter senior year grades 2nd Quarter/1…" at bounding box center [516, 389] width 730 height 32
select select "0"
click at [151, 373] on select "Select... Final junior year grades 1st Quarter senior year grades 2nd Quarter/1…" at bounding box center [516, 389] width 730 height 32
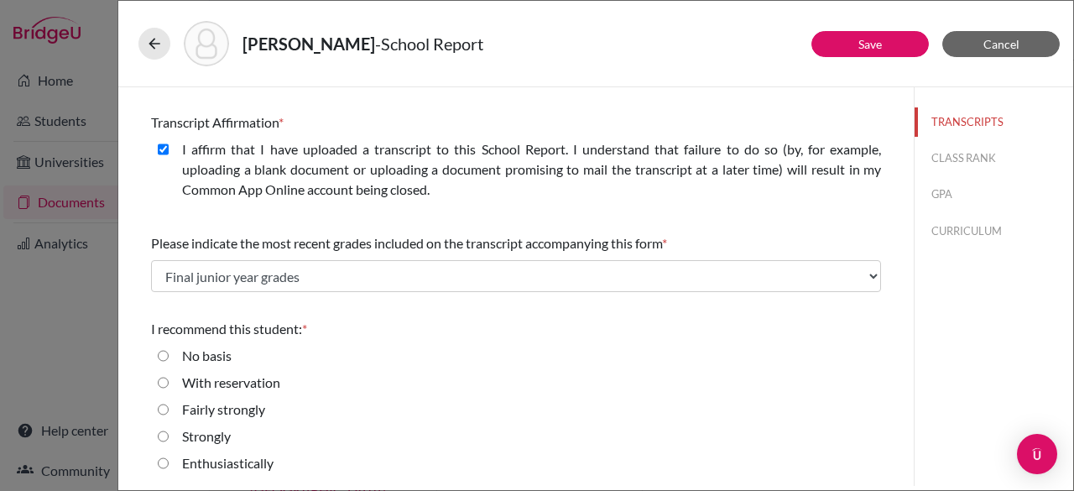
click at [161, 412] on strongly "Fairly strongly" at bounding box center [163, 409] width 11 height 20
radio strongly "true"
click at [164, 441] on input "Strongly" at bounding box center [163, 436] width 11 height 20
radio input "true"
click at [886, 53] on button "Save" at bounding box center [869, 44] width 117 height 26
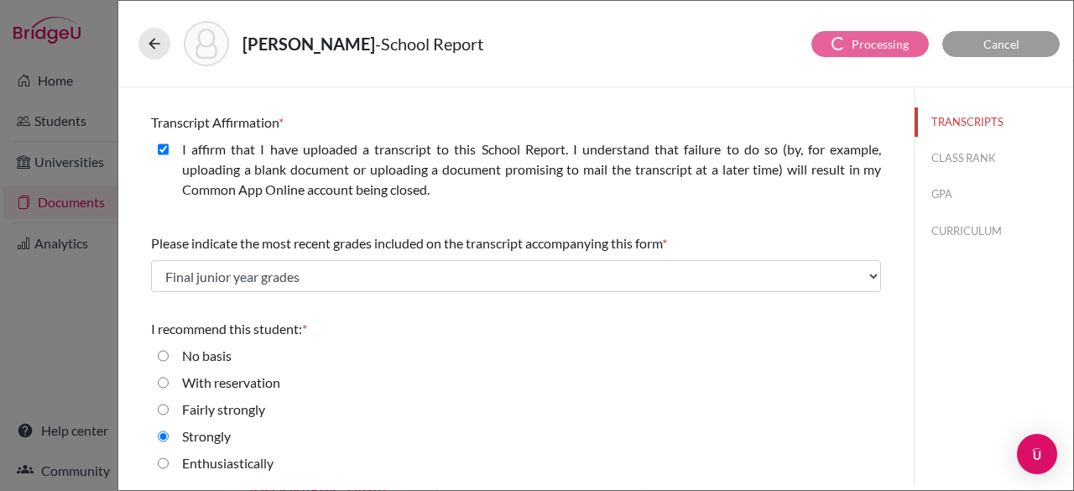
scroll to position [0, 0]
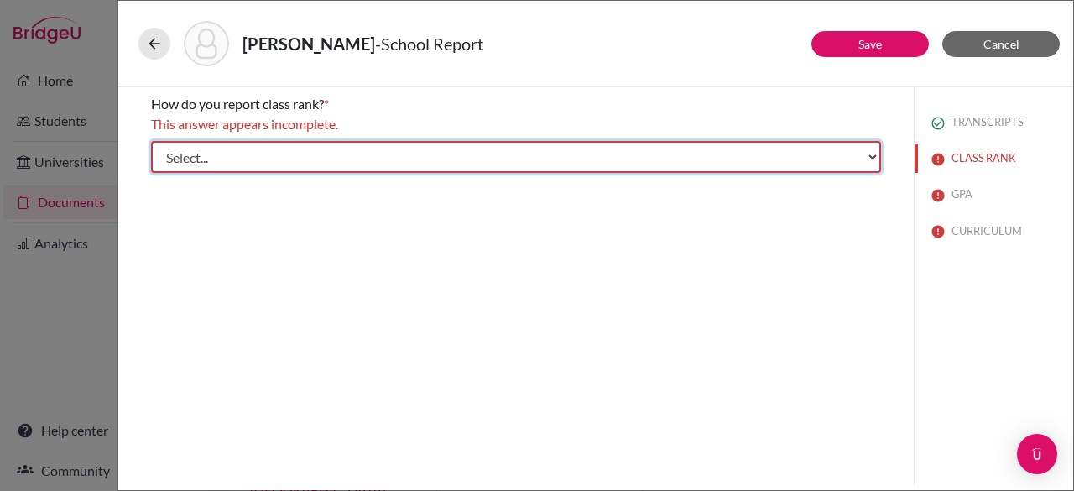
click at [638, 163] on select "Select... Exact Decile Quintile Quartile None" at bounding box center [516, 157] width 730 height 32
select select "5"
click at [151, 141] on select "Select... Exact Decile Quintile Quartile None" at bounding box center [516, 157] width 730 height 32
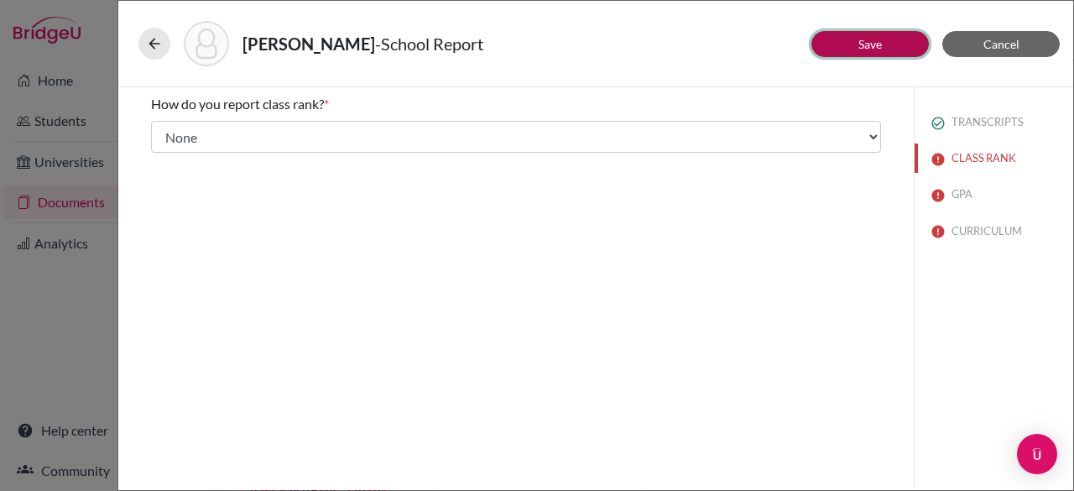
click at [891, 44] on button "Save" at bounding box center [869, 44] width 117 height 26
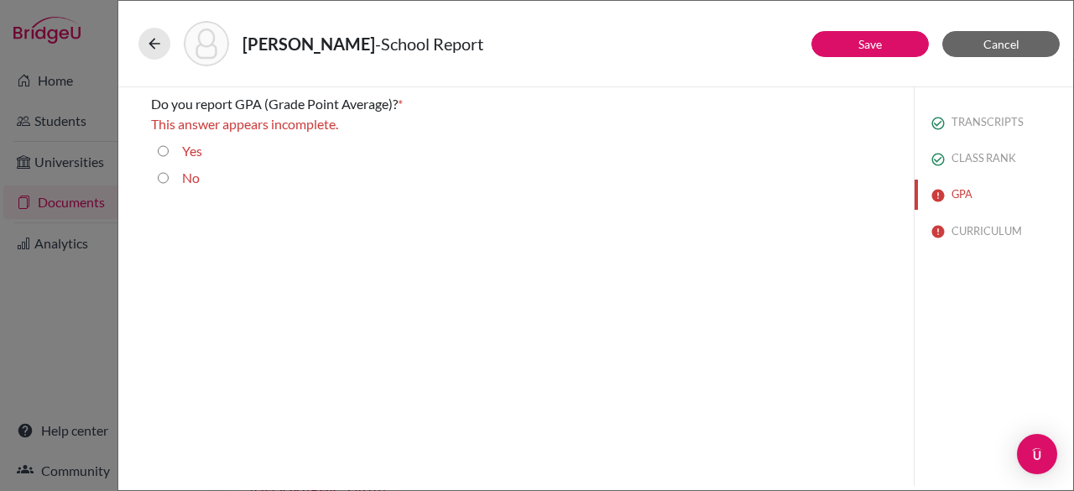
click at [163, 150] on input "Yes" at bounding box center [163, 151] width 11 height 20
radio input "true"
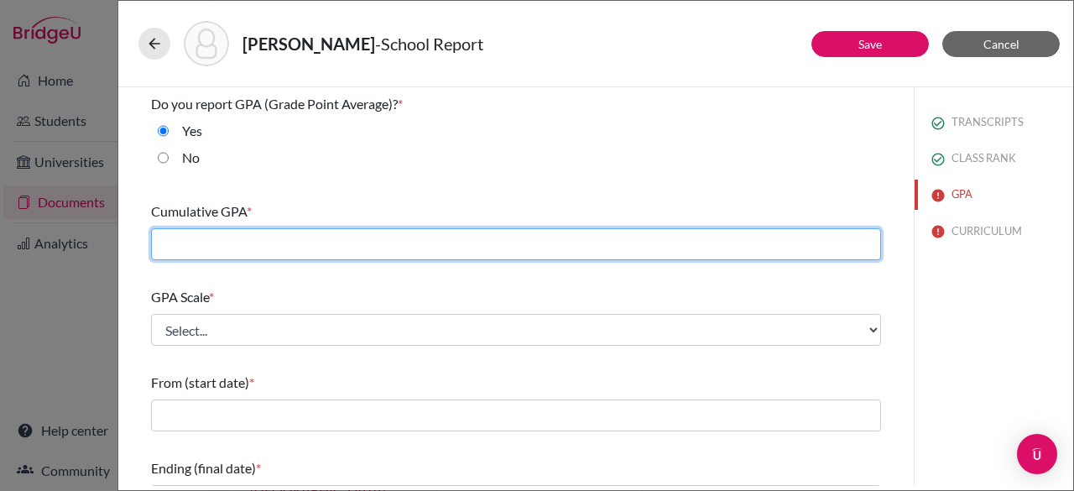
click at [229, 238] on input "text" at bounding box center [516, 244] width 730 height 32
type input "3.91"
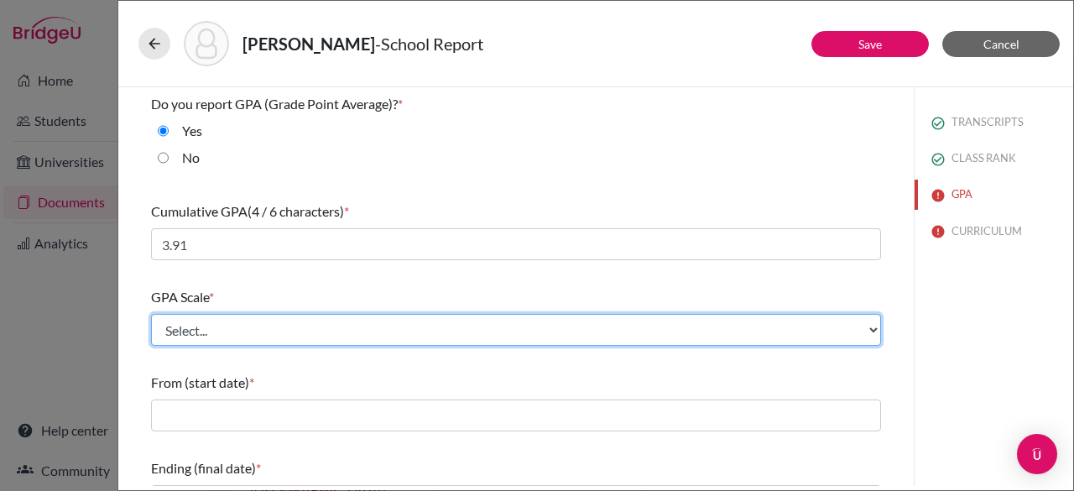
click at [261, 315] on select "Select... 4 5 6 7 8 9 10 11 12 13 14 15 16 17 18 19 20 100" at bounding box center [516, 330] width 730 height 32
select select "4"
click at [151, 314] on select "Select... 4 5 6 7 8 9 10 11 12 13 14 15 16 17 18 19 20 100" at bounding box center [516, 330] width 730 height 32
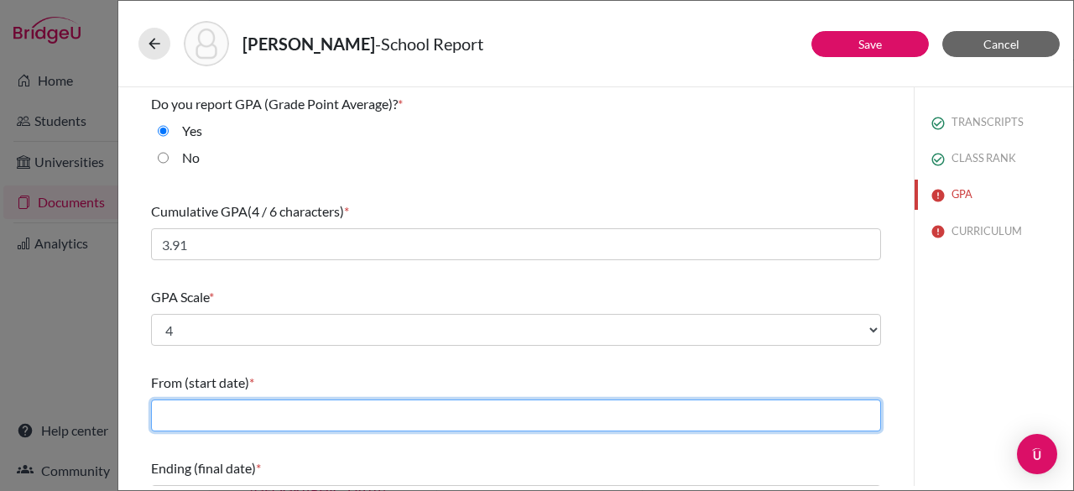
click at [201, 407] on input "text" at bounding box center [516, 415] width 730 height 32
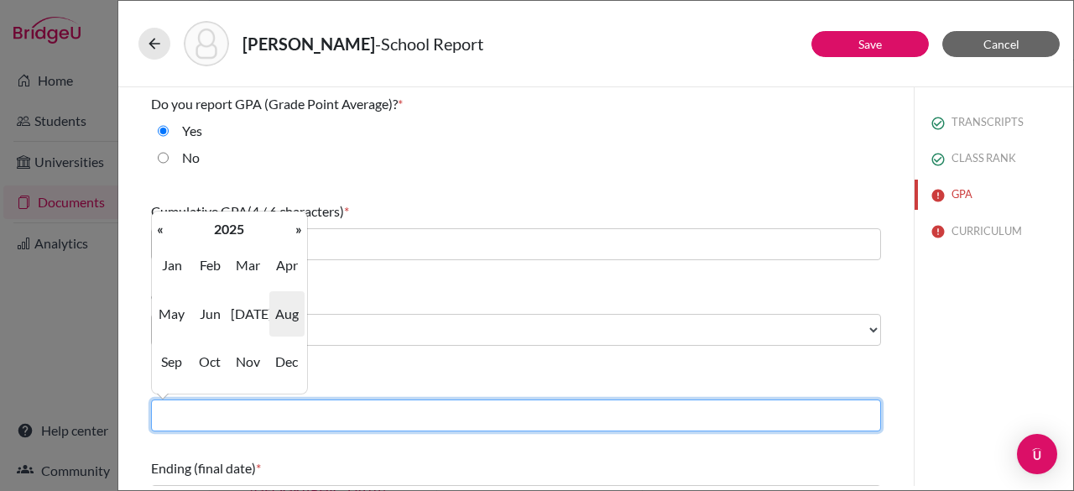
type input "08/2022"
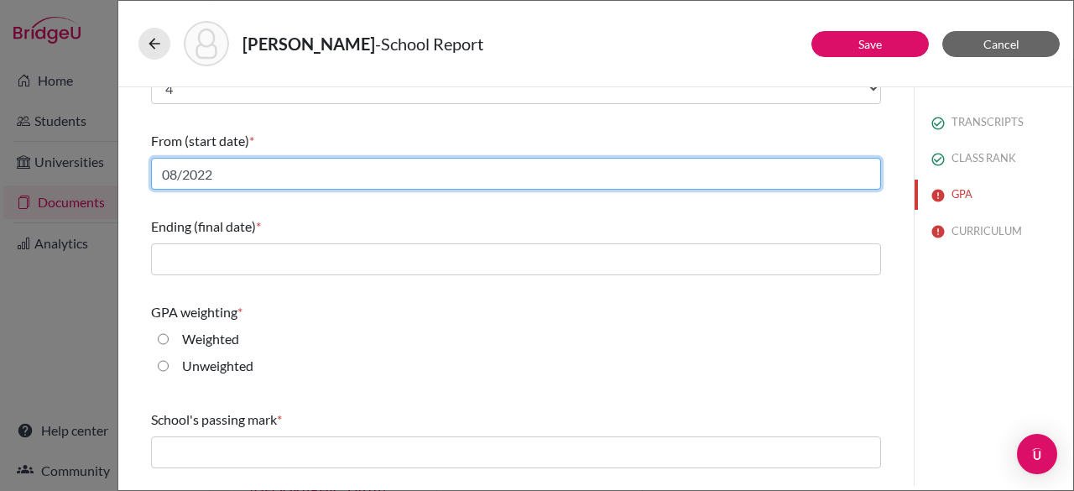
scroll to position [242, 0]
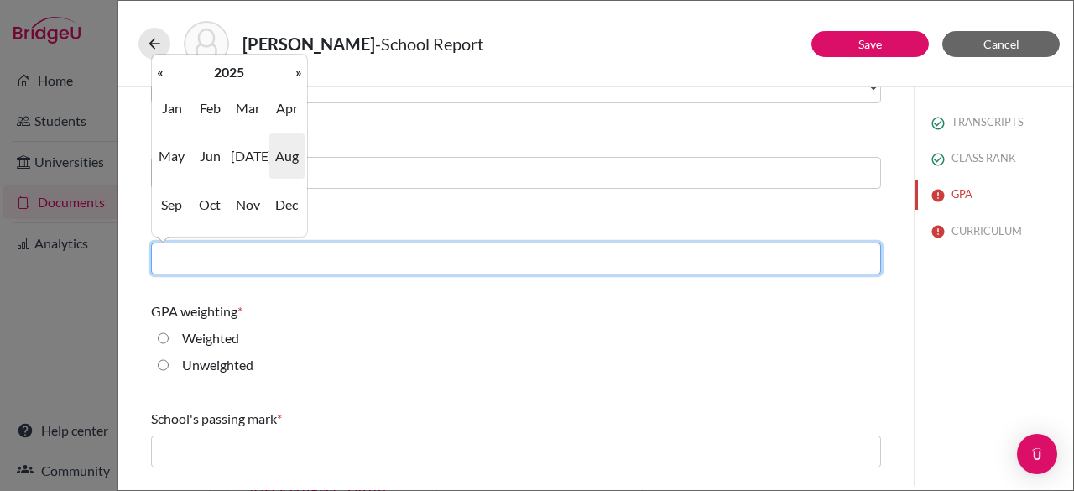
click at [172, 252] on input "text" at bounding box center [516, 258] width 730 height 32
type input "06/2025"
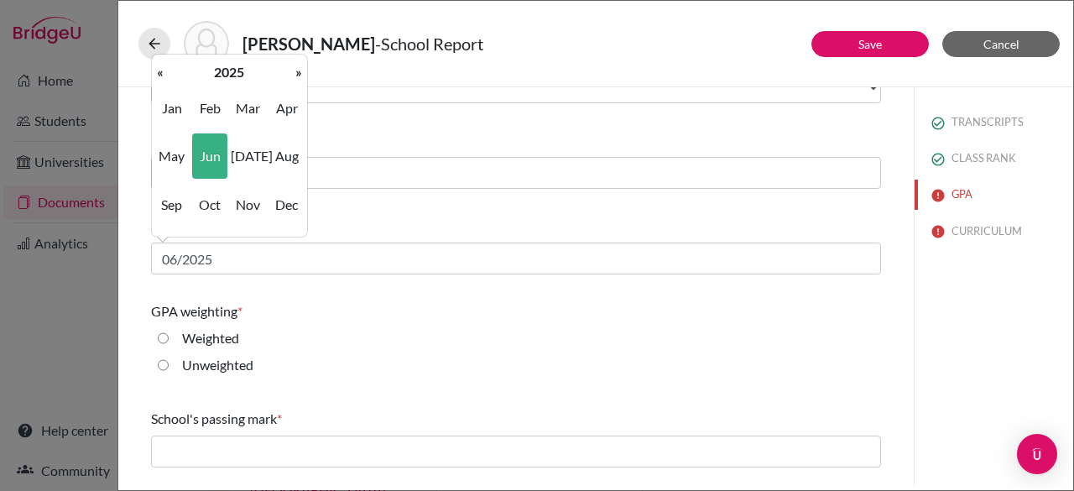
click at [164, 338] on input "Weighted" at bounding box center [163, 338] width 11 height 20
radio input "true"
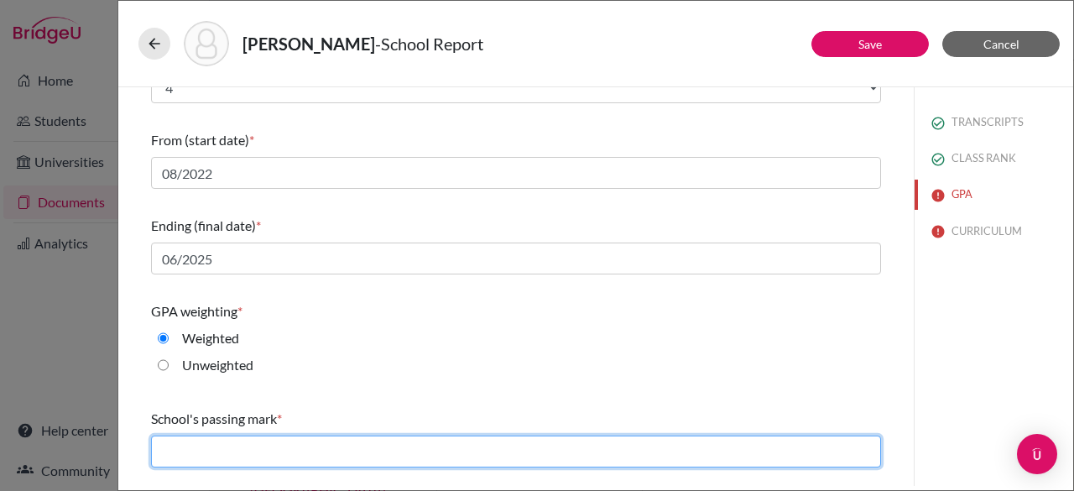
click at [222, 454] on input "text" at bounding box center [516, 451] width 730 height 32
type input "60"
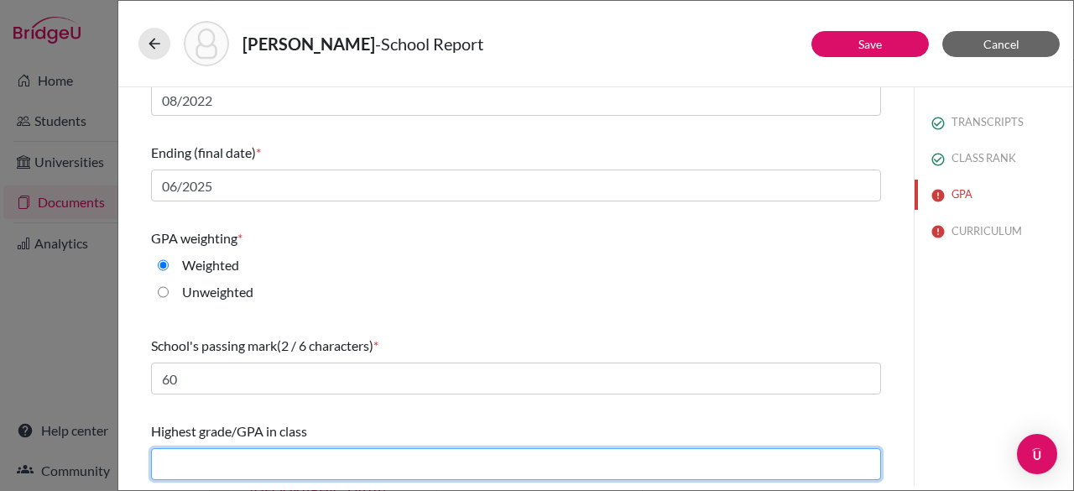
click at [269, 462] on input "text" at bounding box center [516, 464] width 730 height 32
type input "4.19"
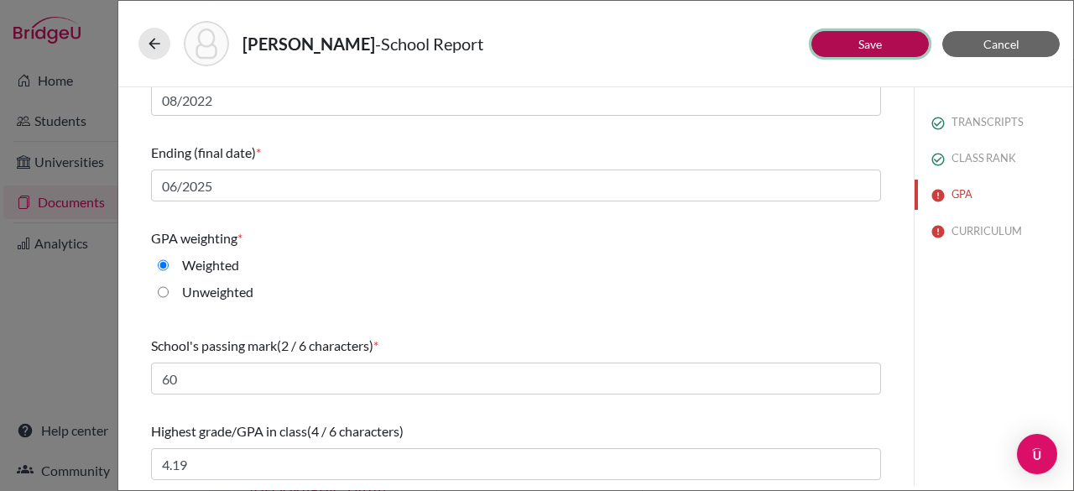
click at [873, 51] on button "Save" at bounding box center [869, 44] width 117 height 26
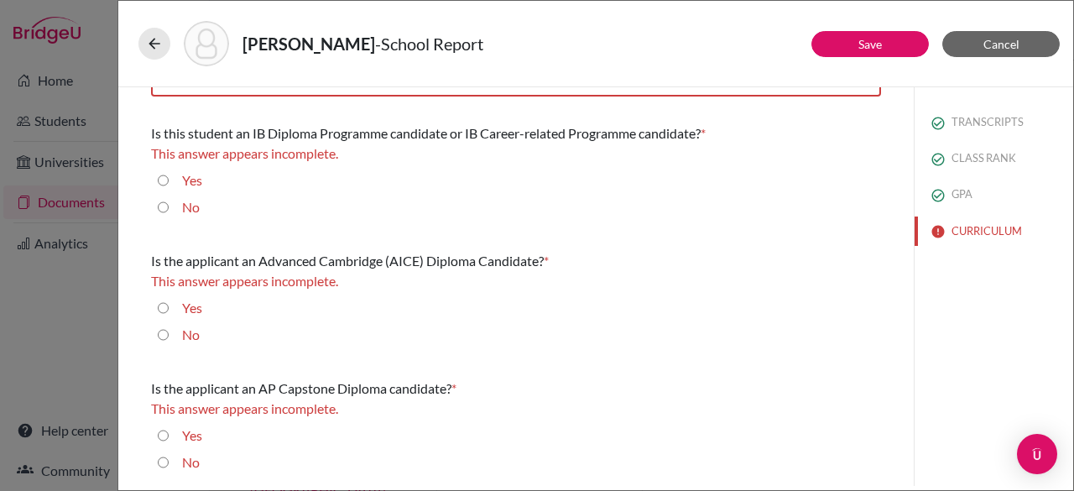
scroll to position [76, 0]
click at [165, 208] on input "No" at bounding box center [163, 208] width 11 height 20
radio input "true"
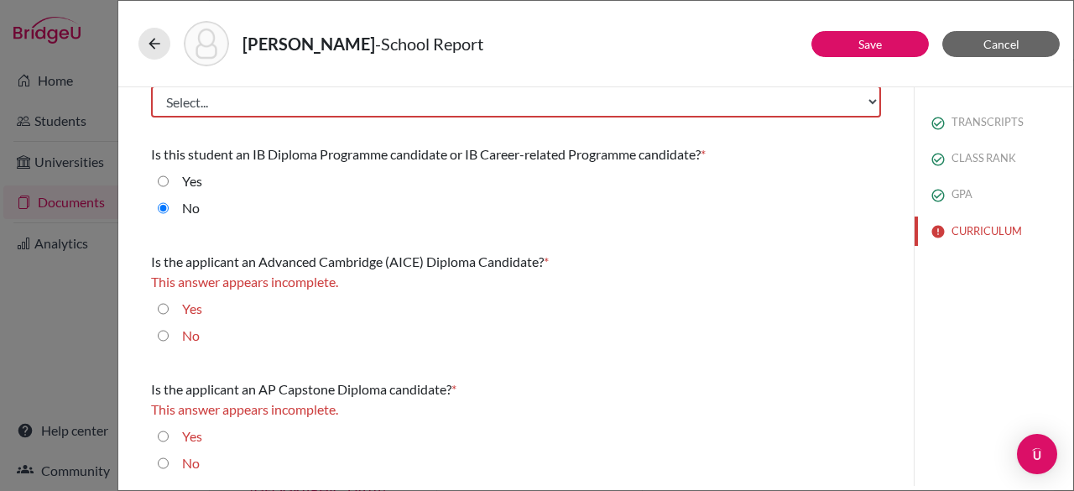
click at [161, 333] on input "No" at bounding box center [163, 336] width 11 height 20
radio input "true"
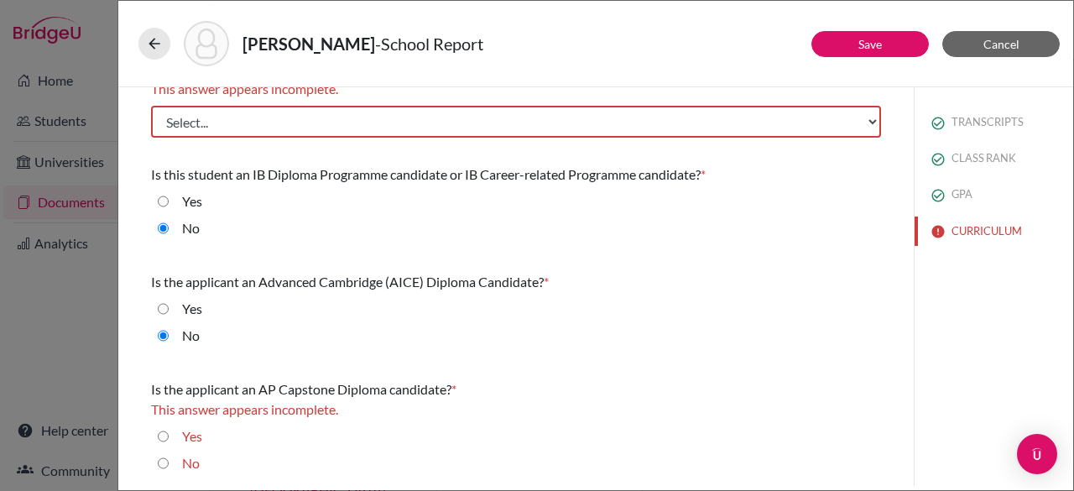
click at [164, 462] on input "No" at bounding box center [163, 463] width 11 height 20
radio input "true"
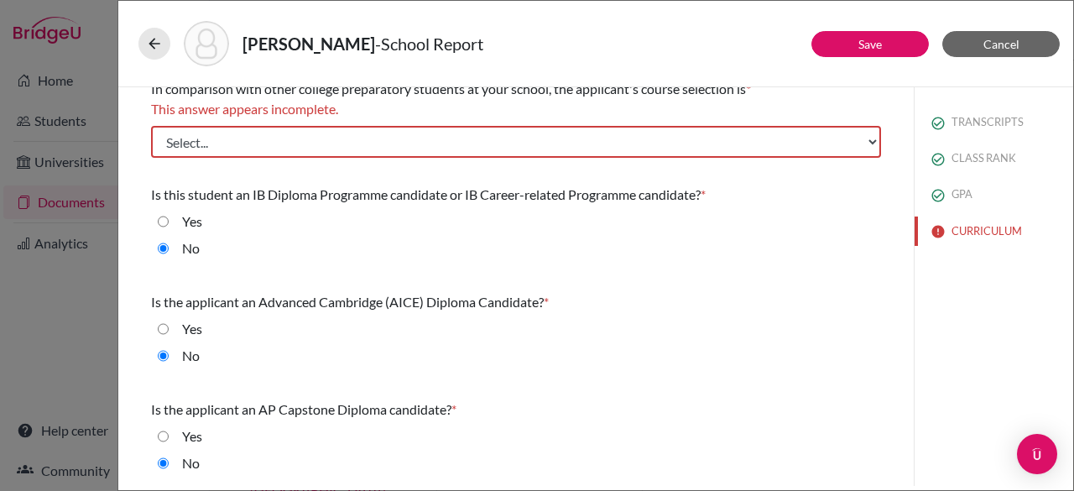
scroll to position [0, 0]
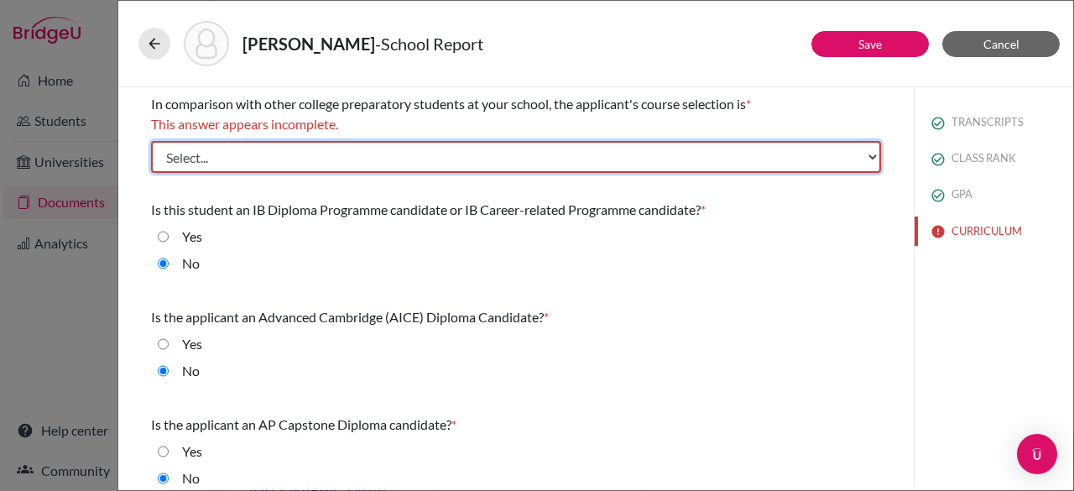
click at [318, 156] on select "Select... Less than demanding Average Demanding Very demanding Most demanding P…" at bounding box center [516, 157] width 730 height 32
select select "2"
click at [151, 141] on select "Select... Less than demanding Average Demanding Very demanding Most demanding P…" at bounding box center [516, 157] width 730 height 32
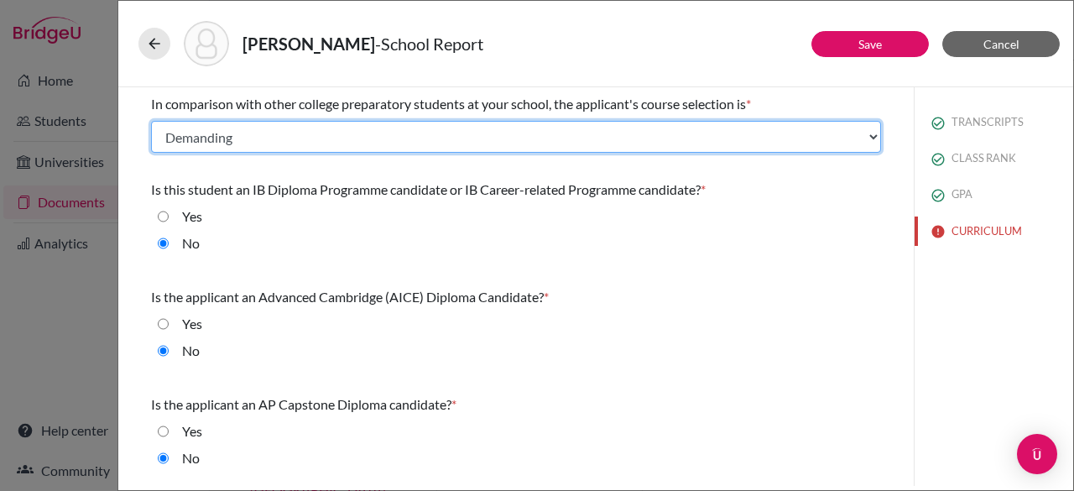
click at [388, 141] on select "Select... Less than demanding Average Demanding Very demanding Most demanding P…" at bounding box center [516, 137] width 730 height 32
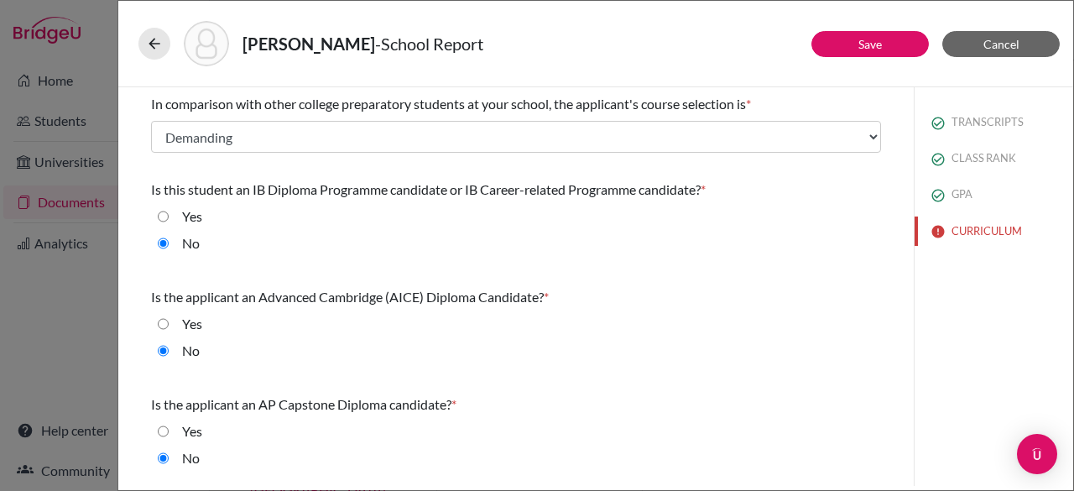
click at [671, 274] on div "In comparison with other college preparatory students at your school, the appli…" at bounding box center [516, 284] width 730 height 394
click at [855, 50] on button "Save" at bounding box center [869, 44] width 117 height 26
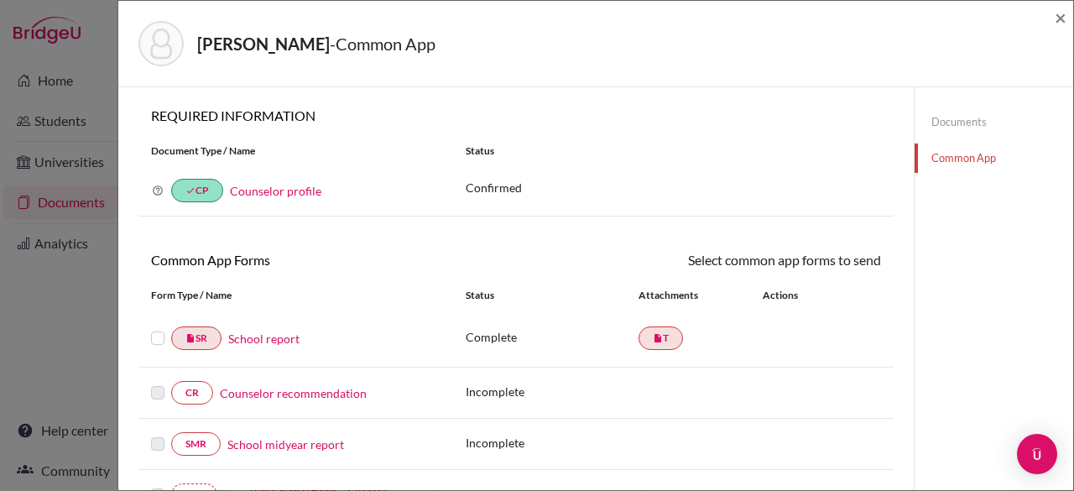
click at [162, 328] on label at bounding box center [157, 328] width 13 height 0
click at [0, 0] on input "checkbox" at bounding box center [0, 0] width 0 height 0
click at [827, 266] on icon at bounding box center [832, 262] width 13 height 13
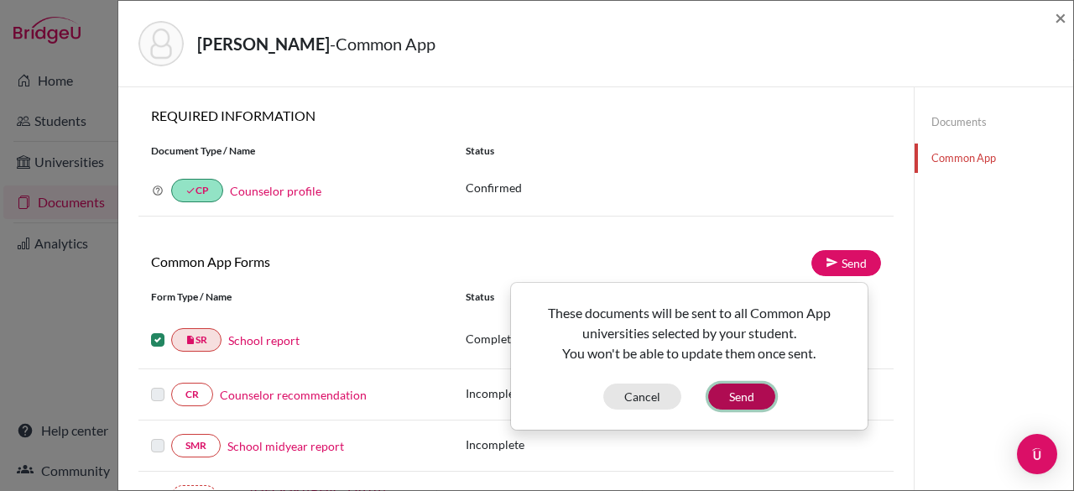
click at [757, 395] on button "Send" at bounding box center [741, 396] width 67 height 26
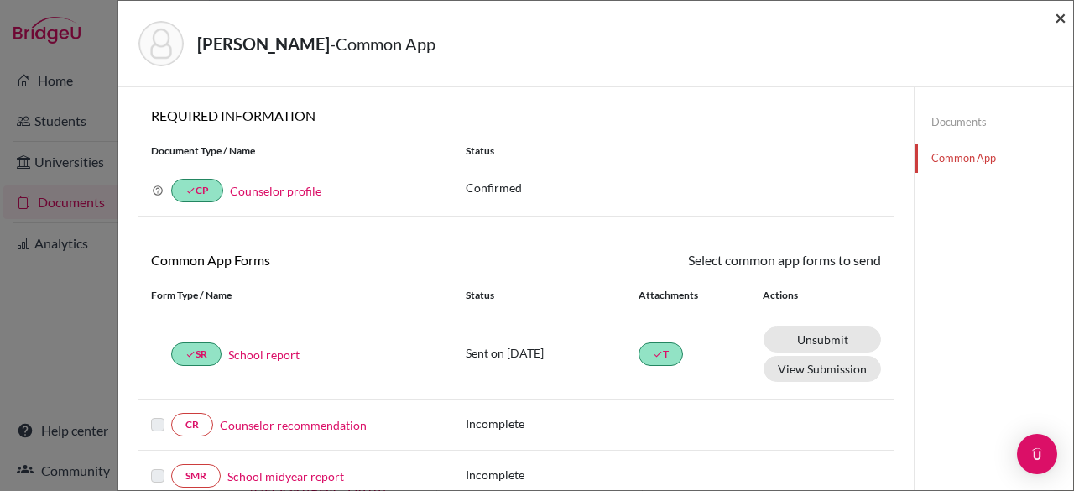
click at [1062, 18] on span "×" at bounding box center [1061, 17] width 12 height 24
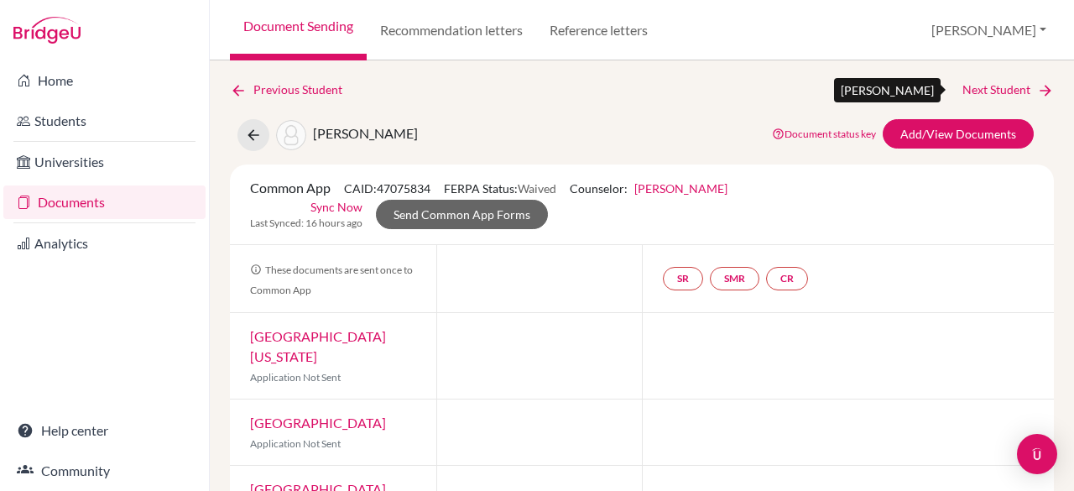
click at [995, 83] on link "Next Student" at bounding box center [1007, 90] width 91 height 18
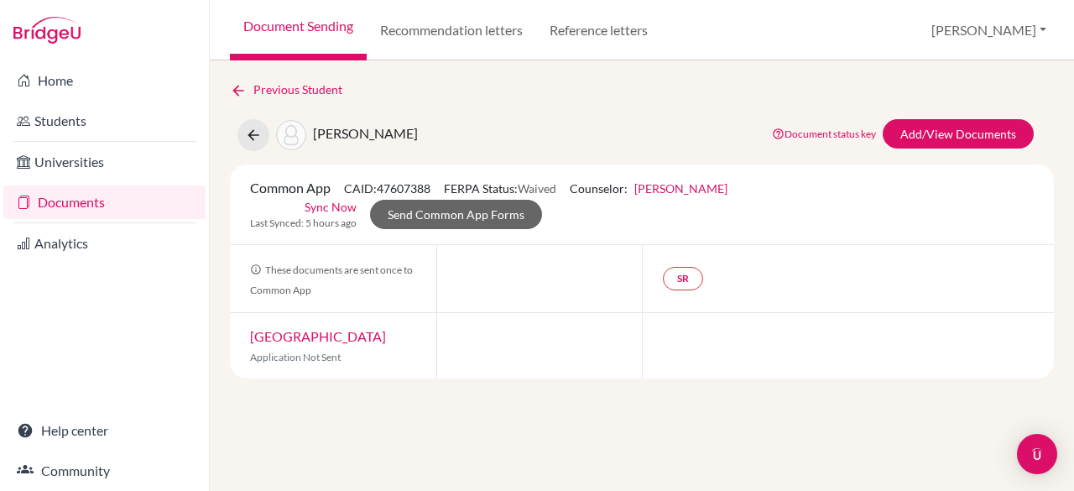
click at [59, 210] on link "Documents" at bounding box center [104, 202] width 202 height 34
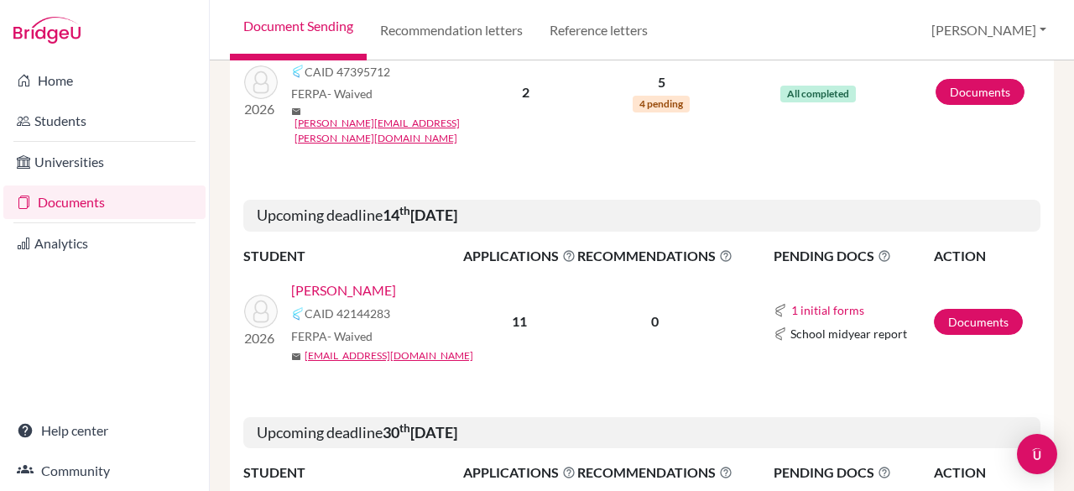
scroll to position [1247, 0]
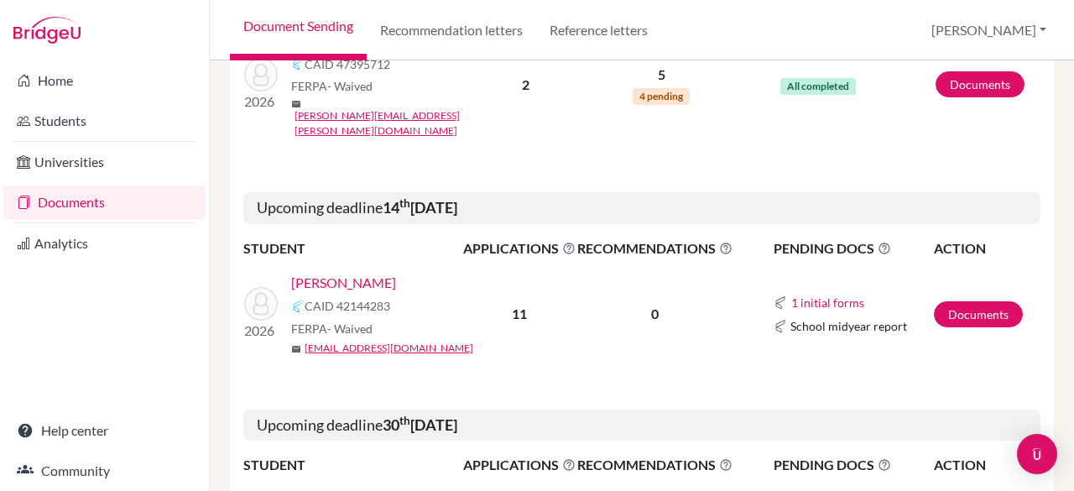
click at [343, 489] on link "Borkhuis, Mariana" at bounding box center [343, 499] width 105 height 20
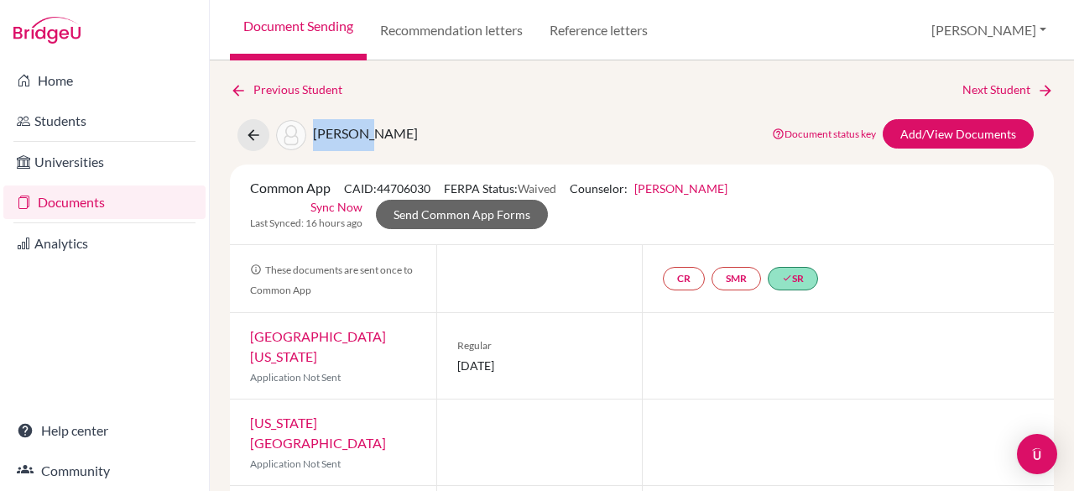
drag, startPoint x: 364, startPoint y: 132, endPoint x: 312, endPoint y: 132, distance: 52.0
click at [313, 132] on span "[PERSON_NAME]" at bounding box center [365, 133] width 105 height 16
copy span "[PERSON_NAME]"
click at [480, 109] on div "Previous Student Next Student [PERSON_NAME] Document status key TR Requirement.…" at bounding box center [642, 479] width 824 height 796
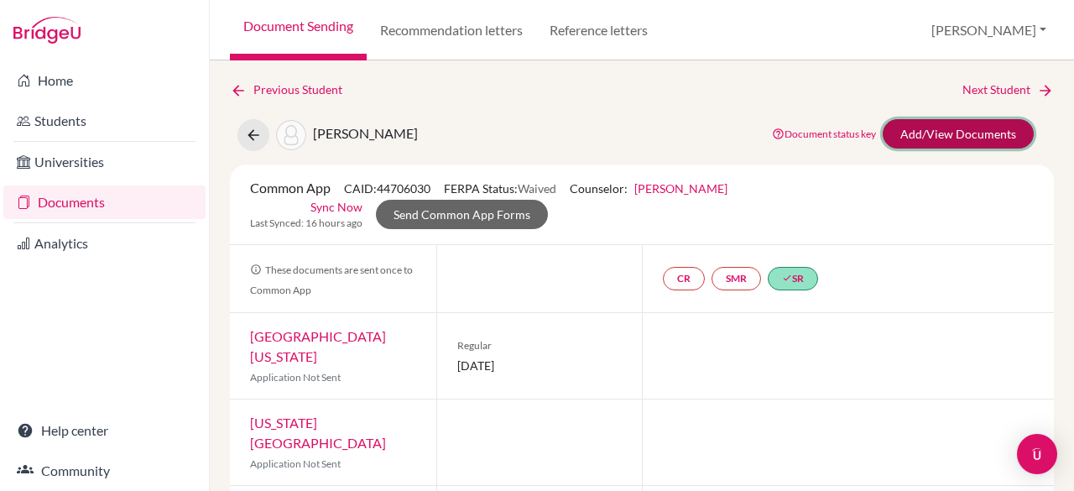
click at [945, 133] on link "Add/View Documents" at bounding box center [958, 133] width 151 height 29
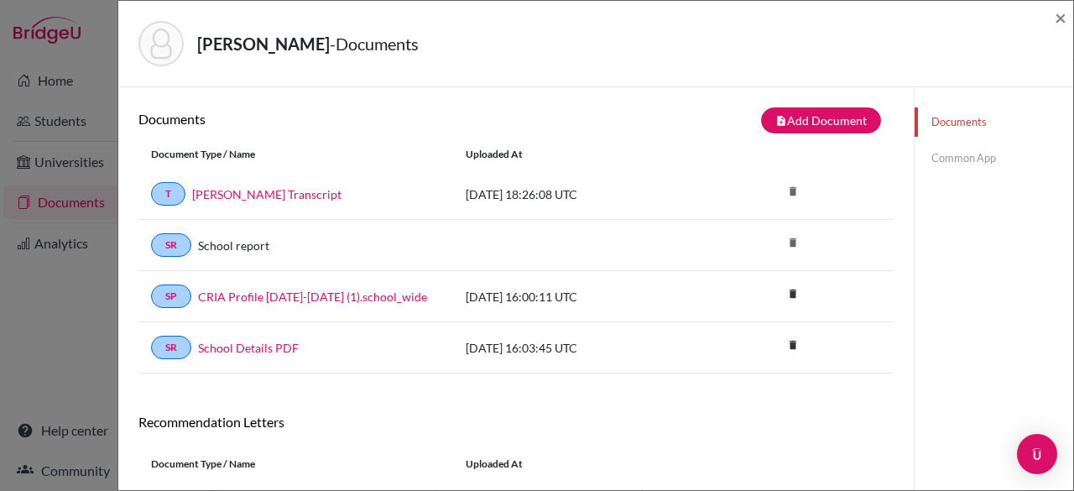
click at [936, 162] on link "Common App" at bounding box center [994, 157] width 159 height 29
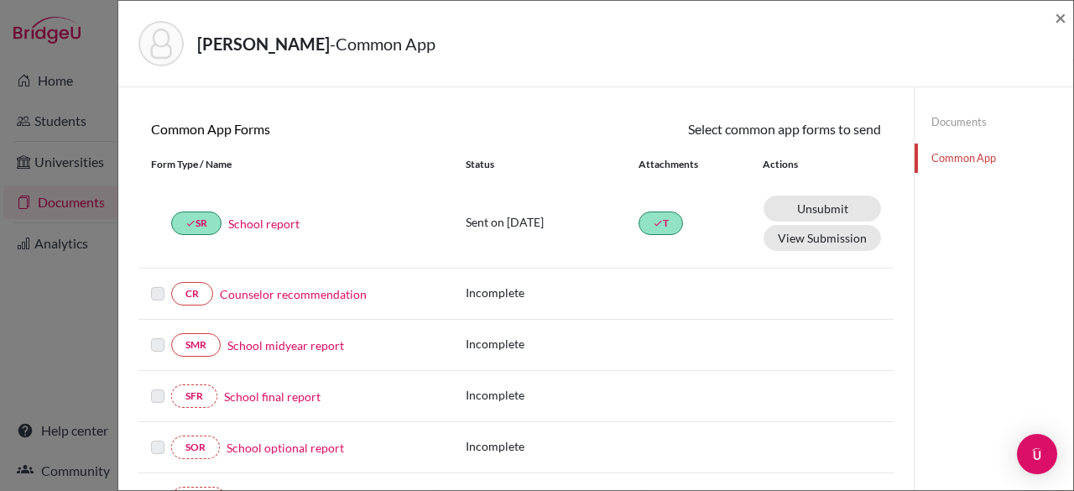
scroll to position [133, 0]
click at [255, 293] on link "Counselor recommendation" at bounding box center [293, 293] width 147 height 18
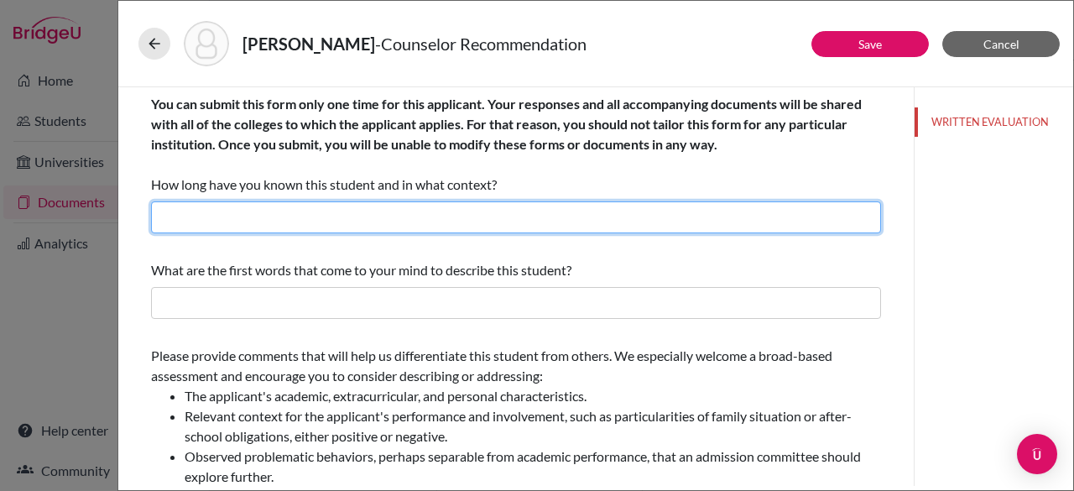
click at [220, 212] on input "text" at bounding box center [516, 217] width 730 height 32
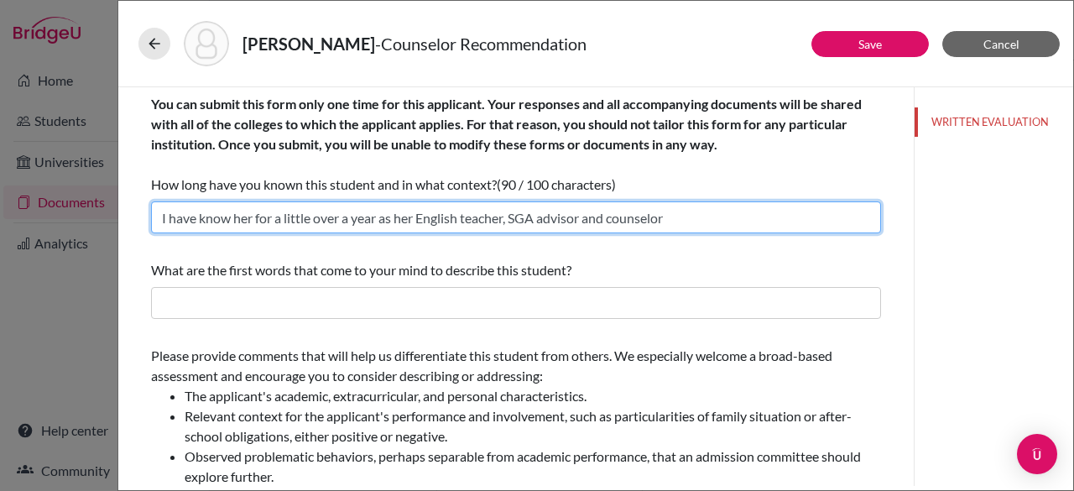
type input "I have know her for a little over a year as her English teacher, SGA advisor an…"
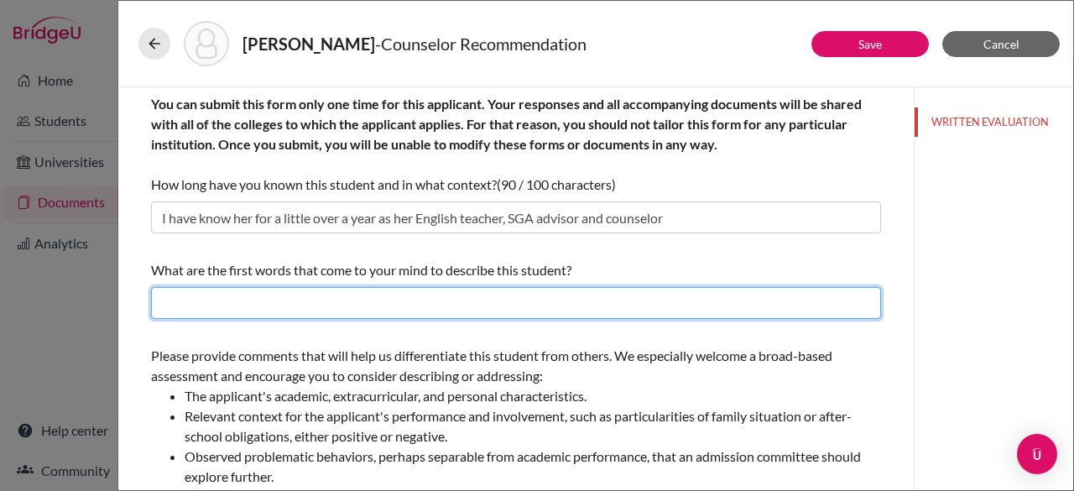
click at [242, 304] on input "text" at bounding box center [516, 303] width 730 height 32
click at [316, 301] on input "Responsible and" at bounding box center [516, 303] width 730 height 32
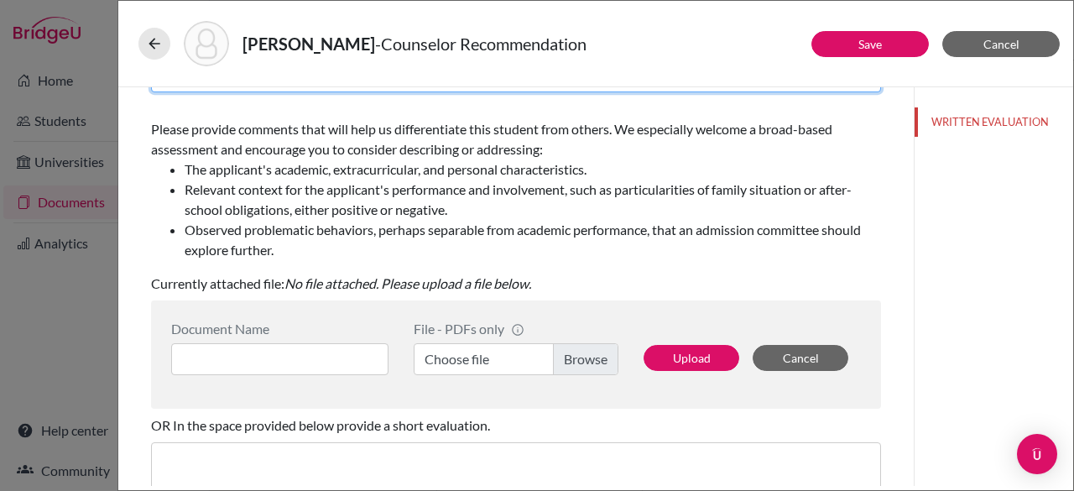
scroll to position [228, 0]
type input "Responsible and positive"
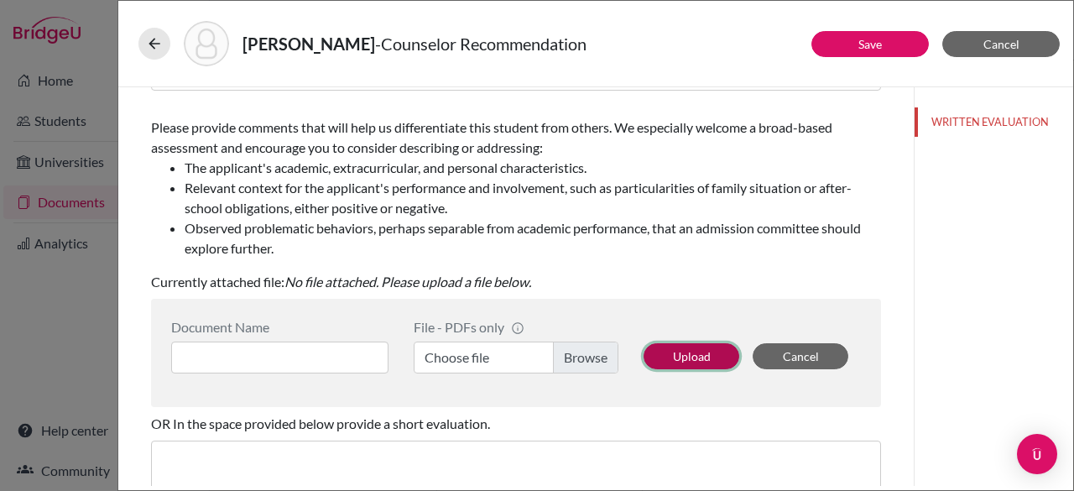
click at [681, 354] on button "Upload" at bounding box center [692, 356] width 96 height 26
click at [572, 355] on label "Choose file" at bounding box center [516, 358] width 205 height 32
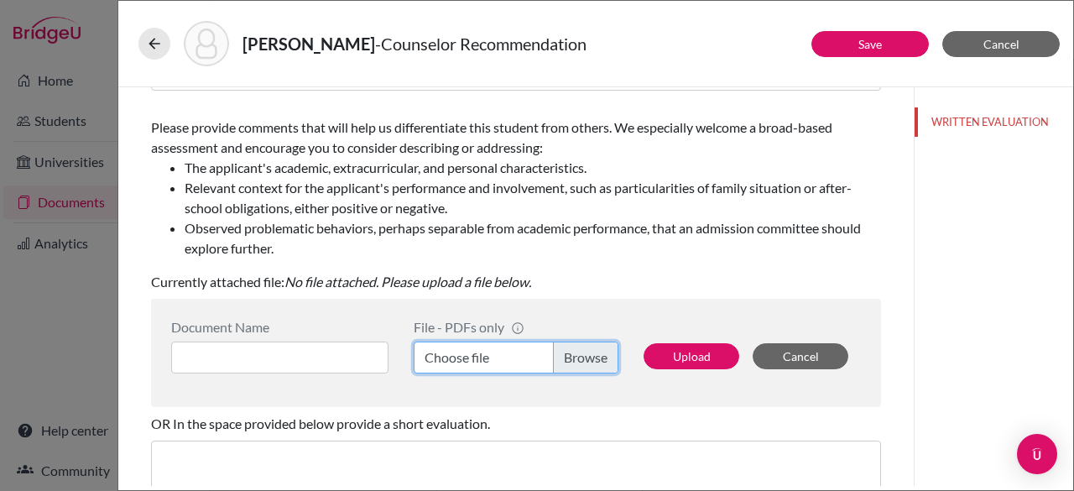
click at [572, 355] on input "Choose file" at bounding box center [516, 358] width 205 height 32
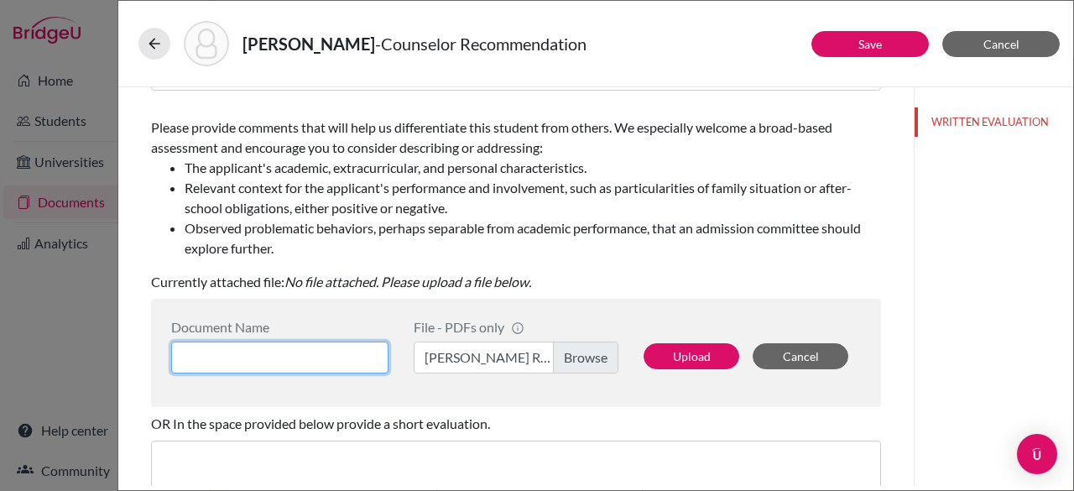
click at [306, 363] on input at bounding box center [279, 358] width 217 height 32
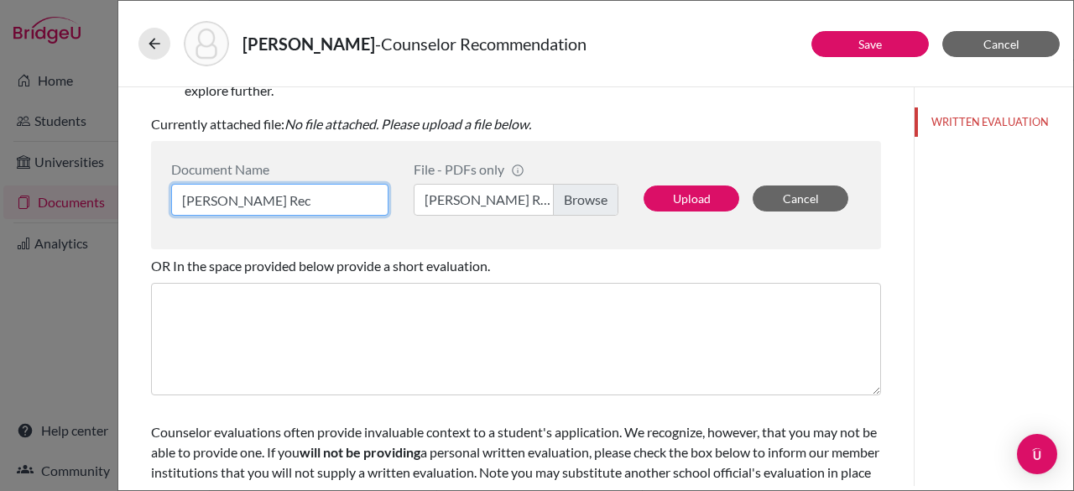
scroll to position [442, 0]
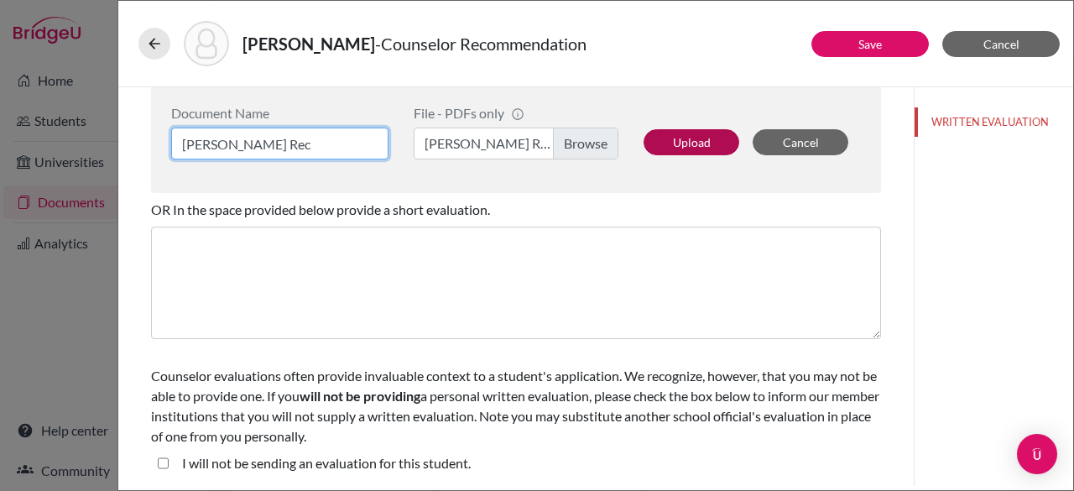
type input "[PERSON_NAME] Rec"
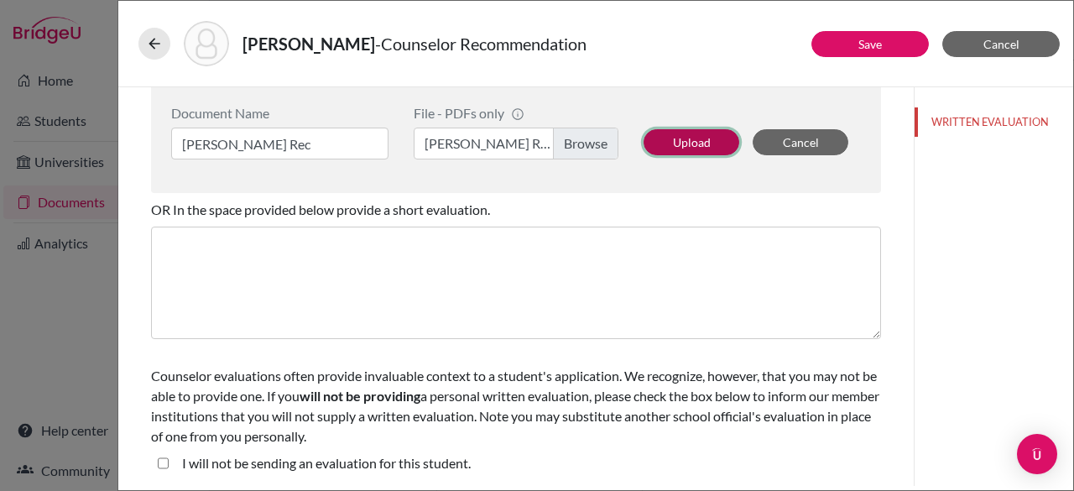
click at [681, 143] on button "Upload" at bounding box center [692, 142] width 96 height 26
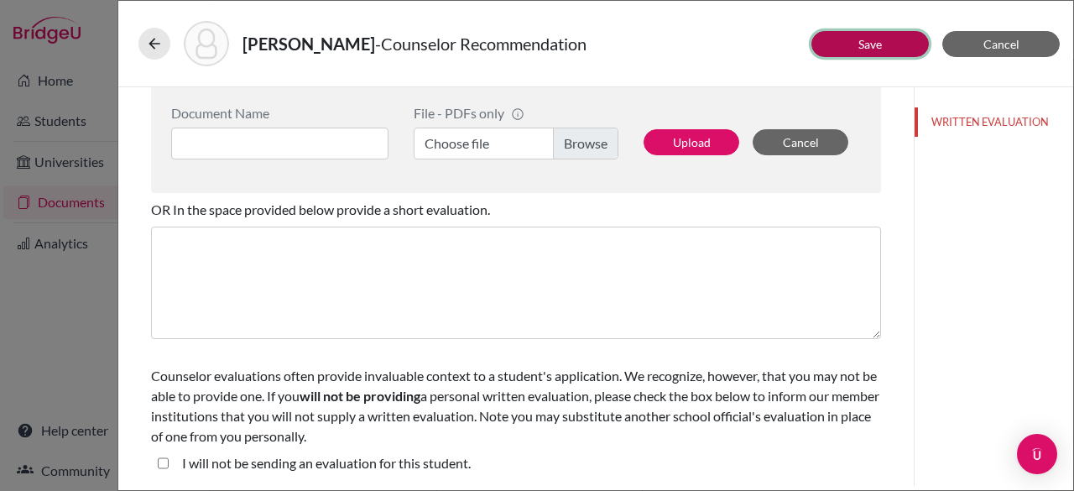
click at [882, 45] on link "Save" at bounding box center [869, 44] width 23 height 14
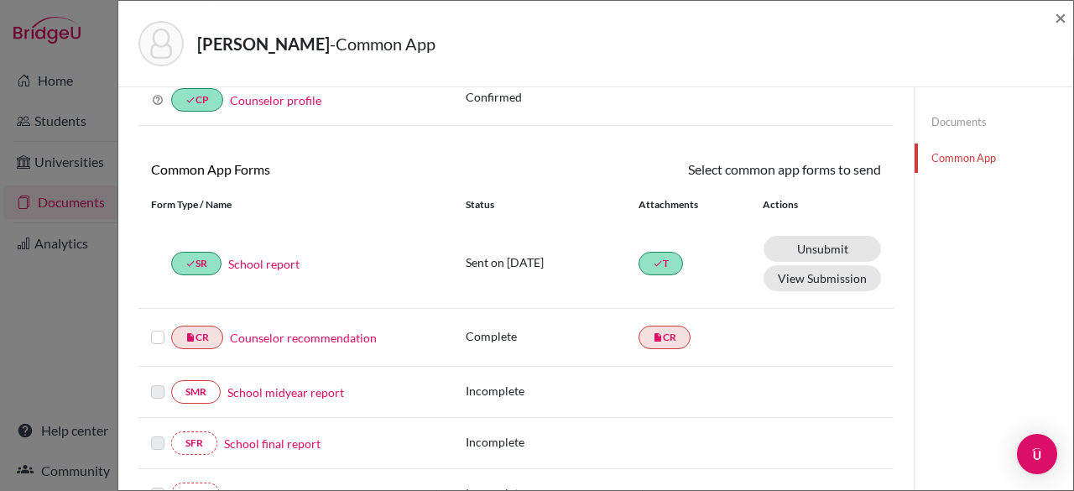
scroll to position [91, 0]
click at [154, 326] on label at bounding box center [157, 326] width 13 height 0
click at [0, 0] on input "checkbox" at bounding box center [0, 0] width 0 height 0
click at [826, 170] on icon at bounding box center [832, 170] width 13 height 13
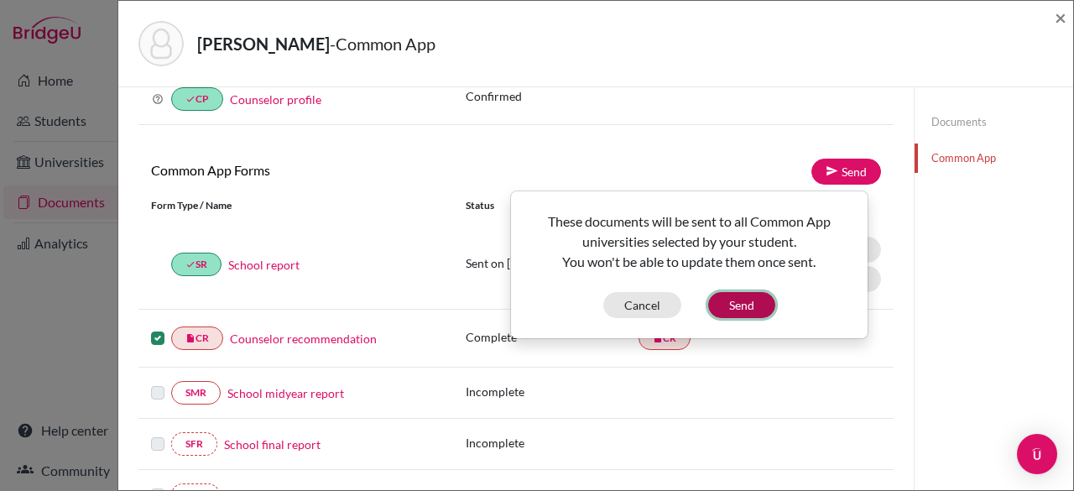
click at [731, 298] on button "Send" at bounding box center [741, 305] width 67 height 26
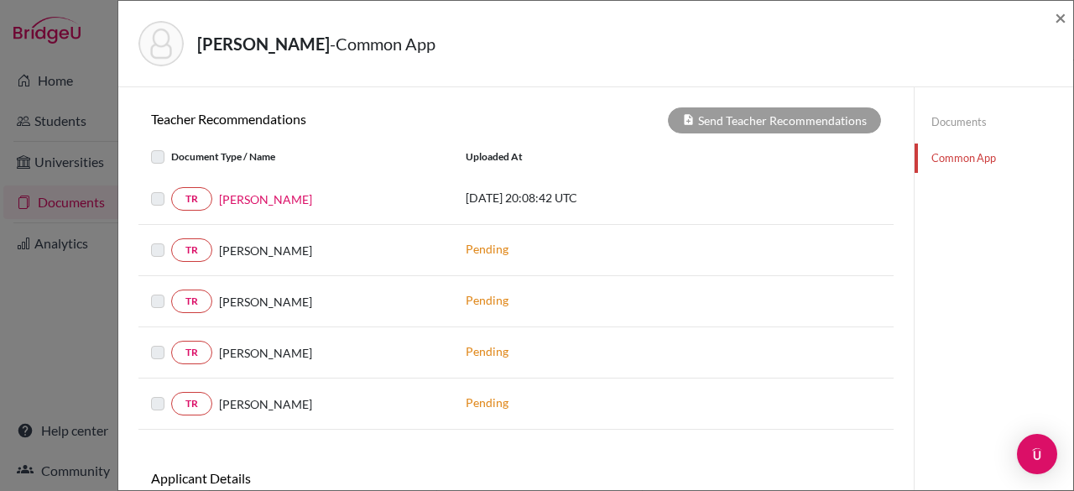
scroll to position [591, 0]
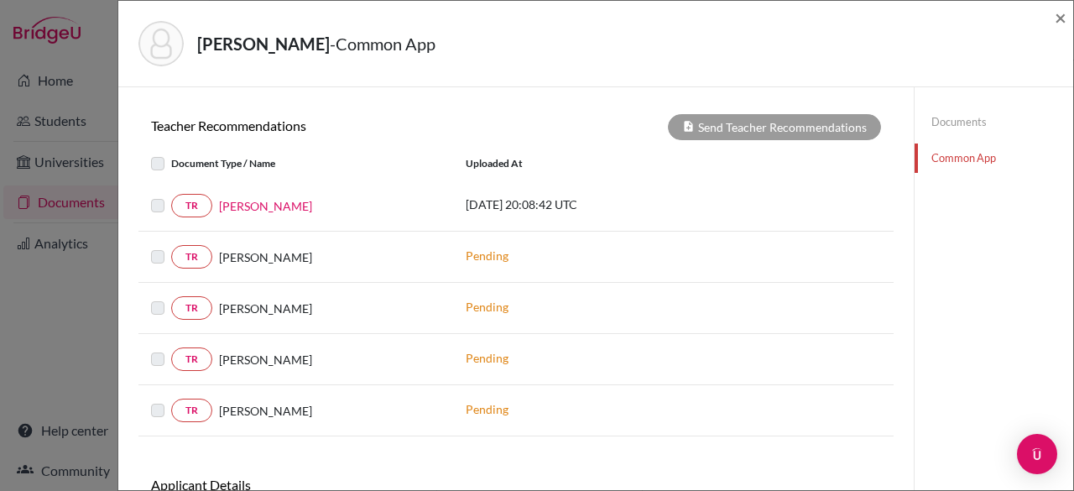
click at [171, 349] on label at bounding box center [171, 349] width 0 height 0
click at [171, 400] on label at bounding box center [171, 400] width 0 height 0
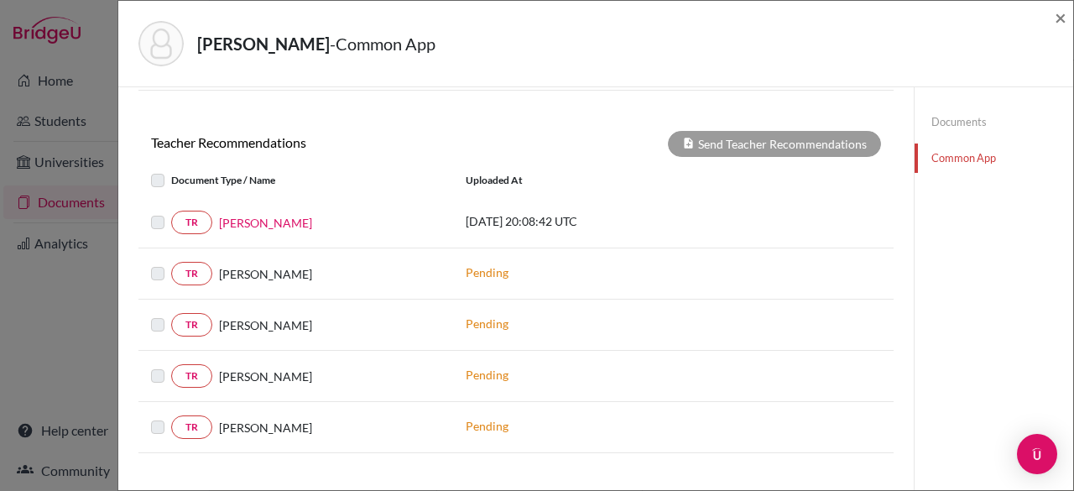
scroll to position [0, 0]
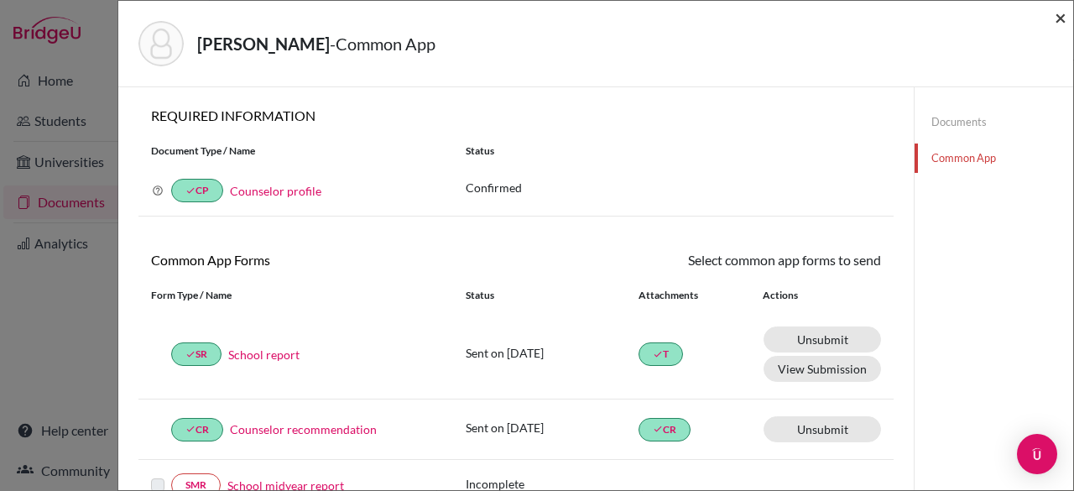
click at [1059, 18] on span "×" at bounding box center [1061, 17] width 12 height 24
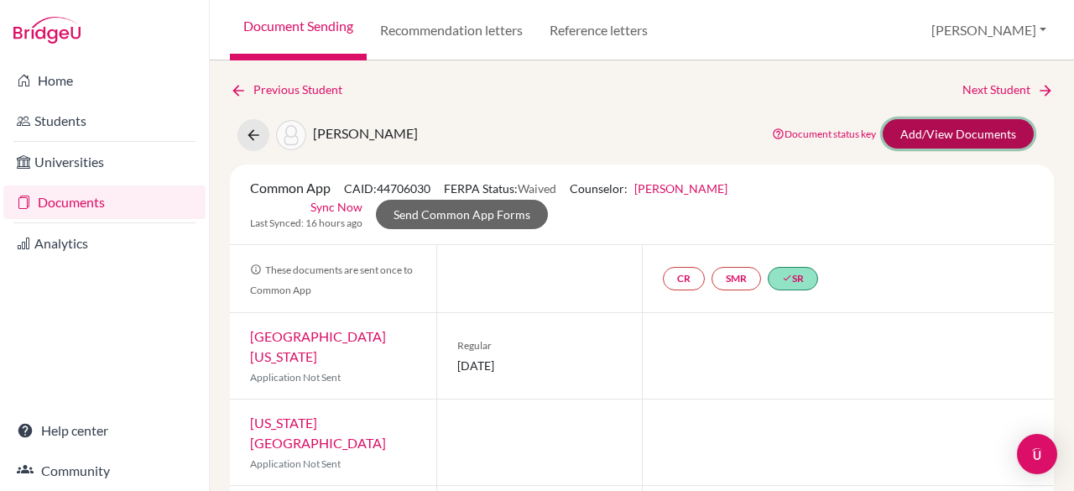
click at [918, 128] on link "Add/View Documents" at bounding box center [958, 133] width 151 height 29
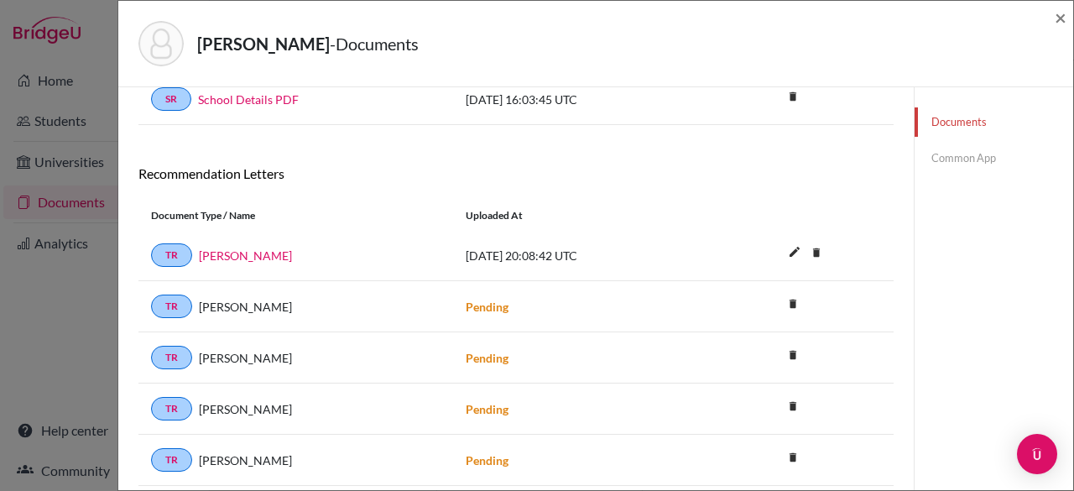
scroll to position [295, 0]
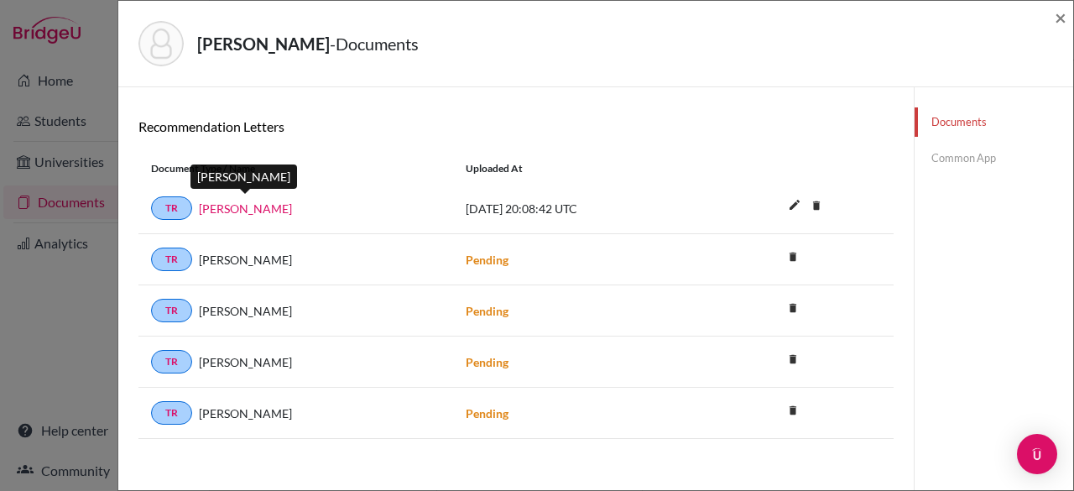
click at [229, 202] on link "[PERSON_NAME]" at bounding box center [245, 209] width 93 height 18
drag, startPoint x: 1058, startPoint y: 19, endPoint x: 659, endPoint y: 61, distance: 401.6
click at [659, 61] on div "[PERSON_NAME] - Documents" at bounding box center [589, 43] width 903 height 45
drag, startPoint x: 1058, startPoint y: 17, endPoint x: 706, endPoint y: 42, distance: 353.3
click at [706, 42] on div "[PERSON_NAME] - Documents" at bounding box center [589, 43] width 903 height 45
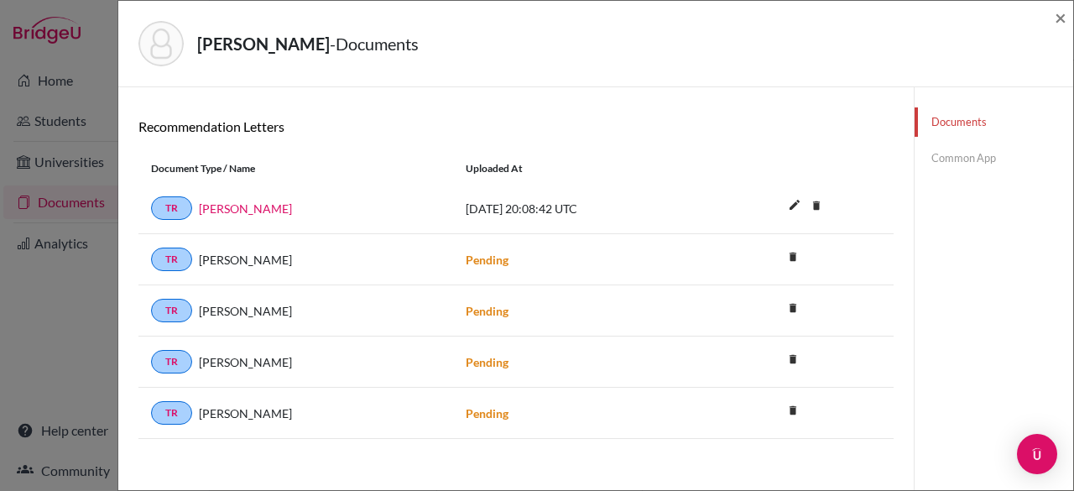
click at [977, 160] on link "Common App" at bounding box center [994, 157] width 159 height 29
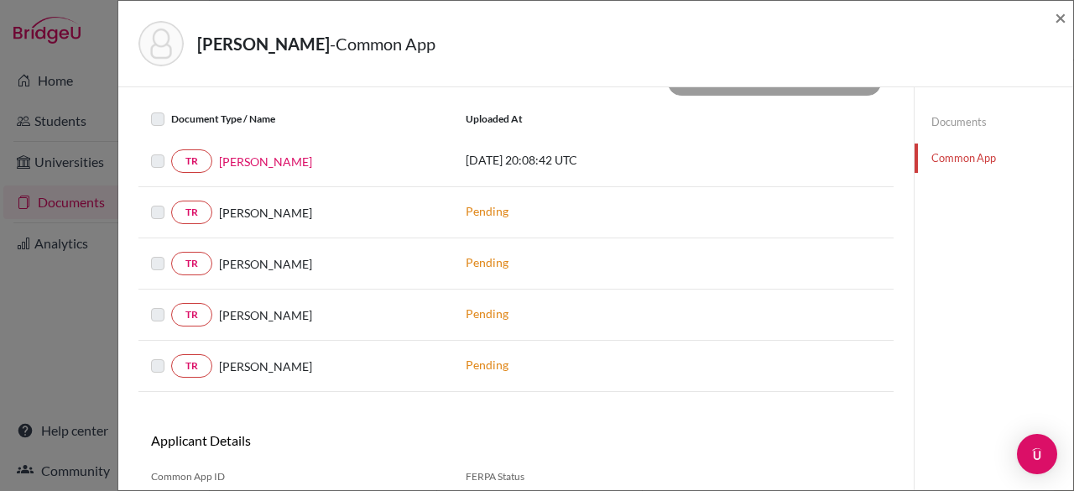
scroll to position [650, 0]
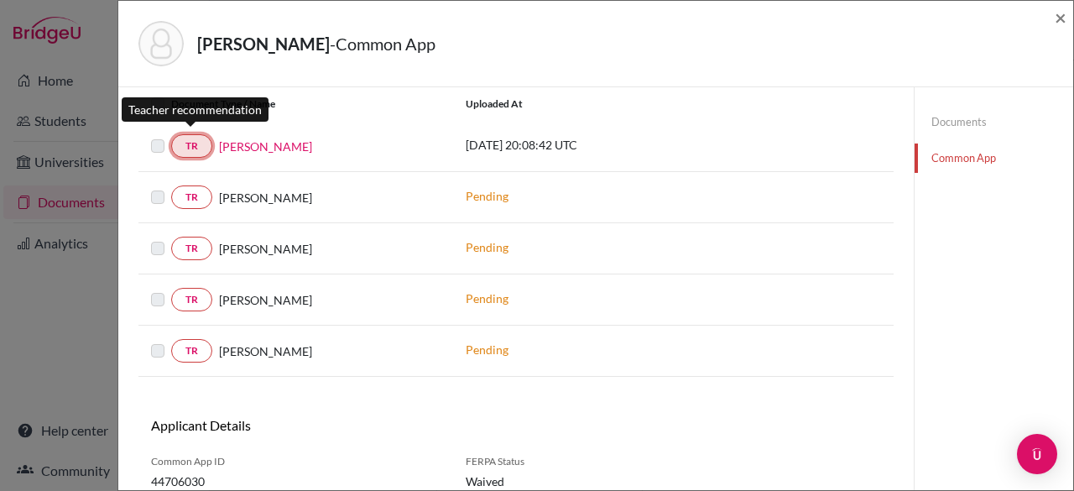
click at [190, 136] on link "TR" at bounding box center [191, 145] width 41 height 23
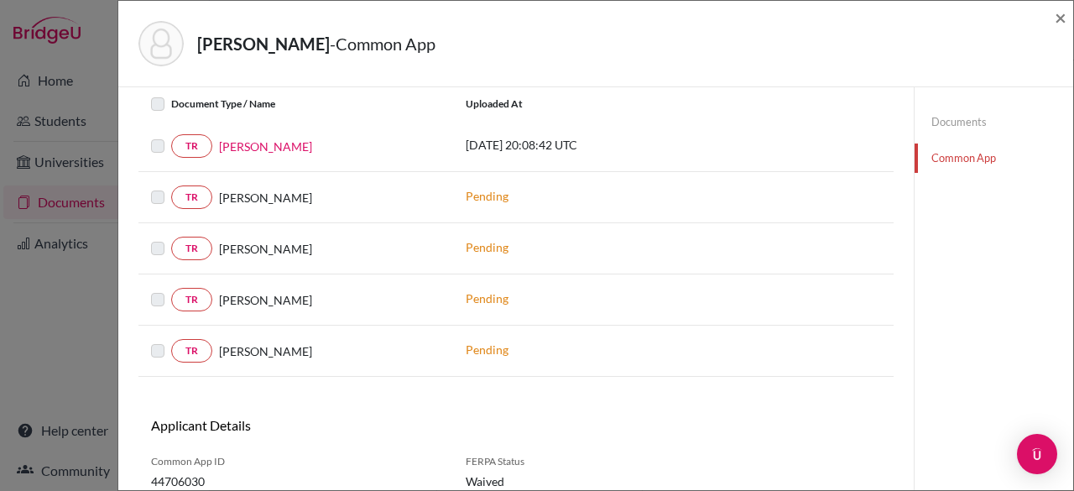
click at [171, 136] on label at bounding box center [171, 136] width 0 height 0
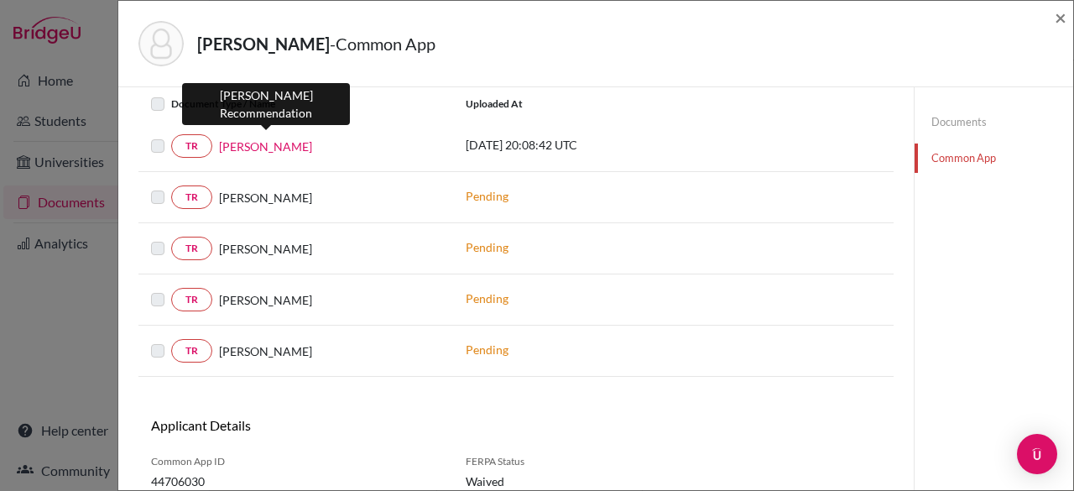
click at [244, 138] on link "[PERSON_NAME]" at bounding box center [265, 147] width 93 height 18
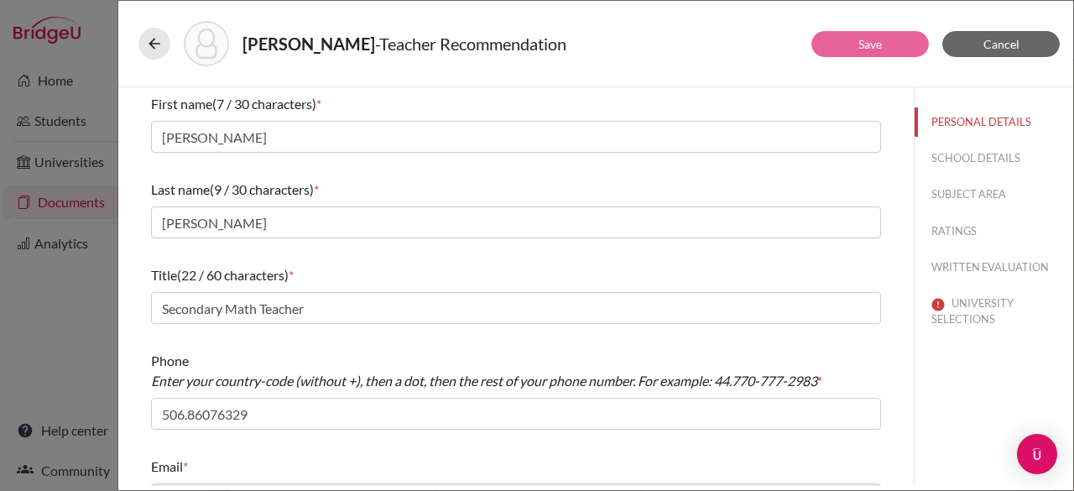
scroll to position [35, 0]
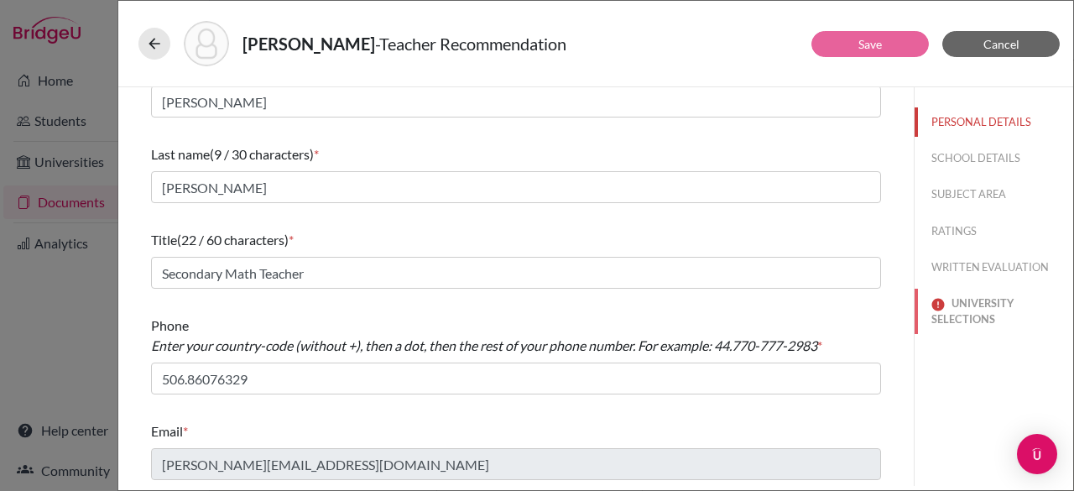
click at [967, 309] on button "UNIVERSITY SELECTIONS" at bounding box center [994, 311] width 159 height 45
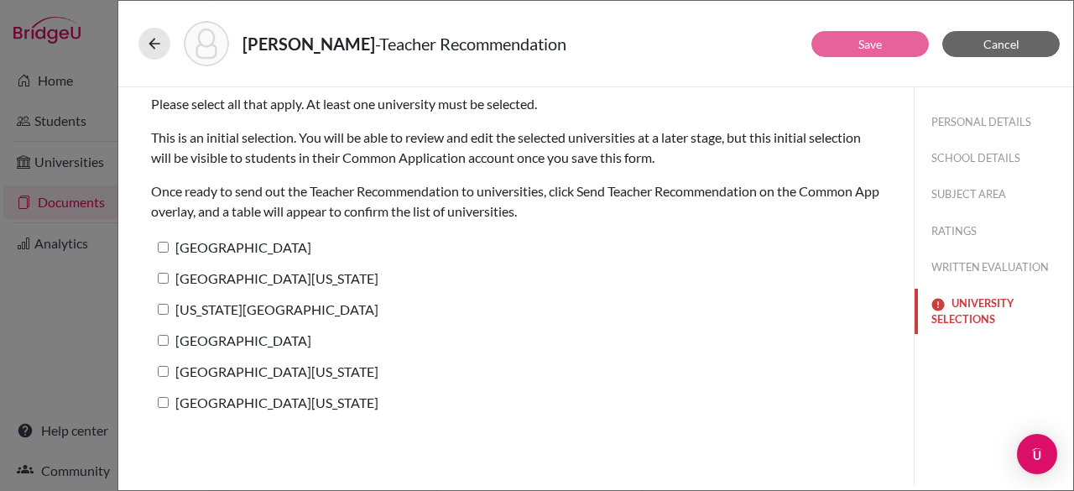
scroll to position [0, 0]
click at [164, 244] on input "[GEOGRAPHIC_DATA]" at bounding box center [163, 247] width 11 height 11
checkbox input "true"
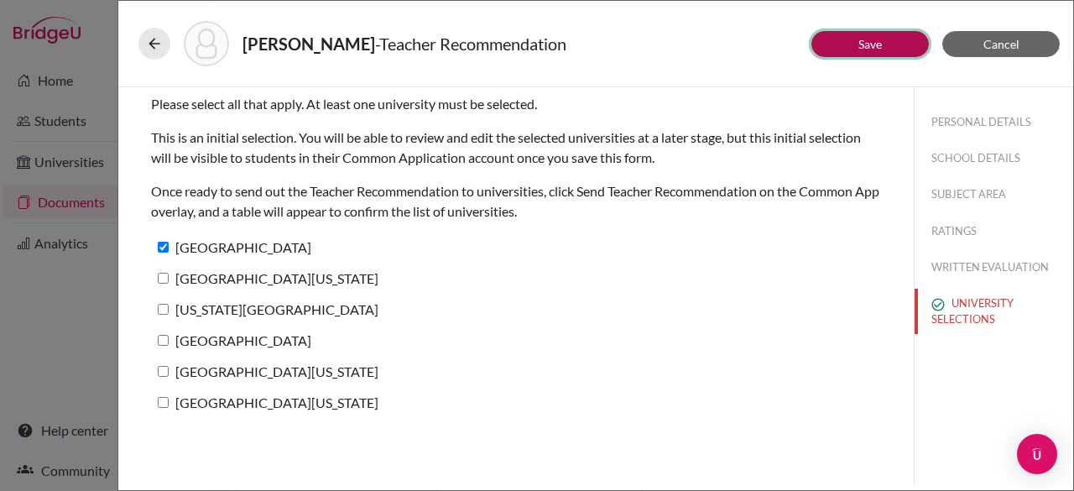
click at [836, 48] on button "Save" at bounding box center [869, 44] width 117 height 26
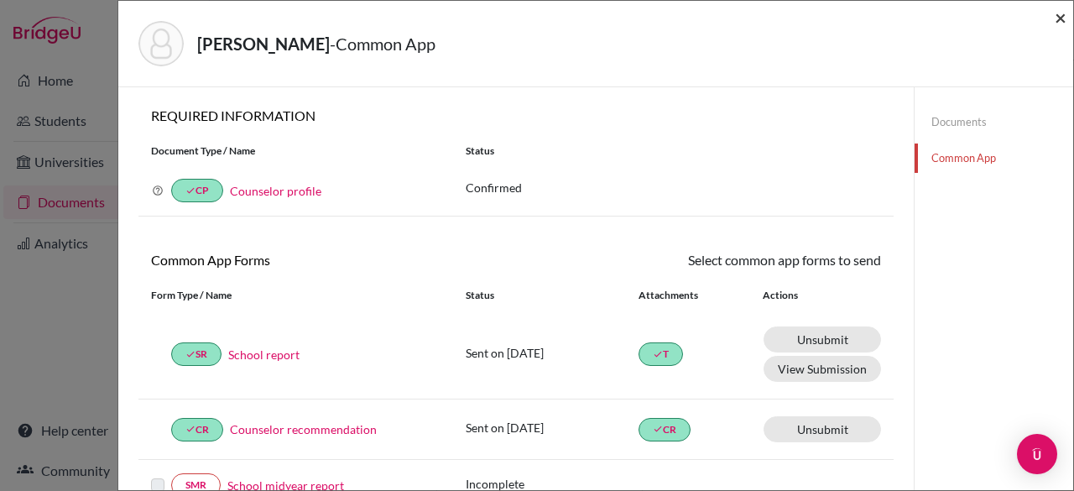
click at [1059, 23] on span "×" at bounding box center [1061, 17] width 12 height 24
